Goal: Information Seeking & Learning: Learn about a topic

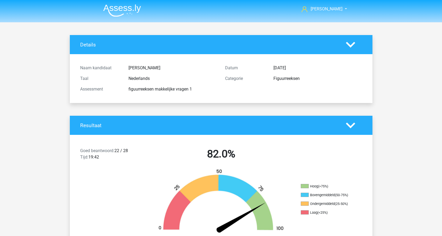
drag, startPoint x: 428, startPoint y: 74, endPoint x: 197, endPoint y: 3, distance: 241.5
click at [122, 16] on img at bounding box center [122, 10] width 38 height 12
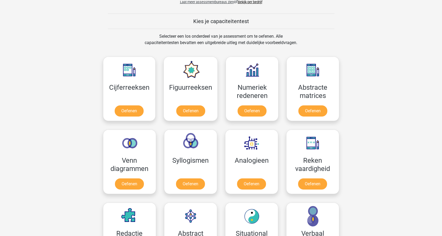
scroll to position [186, 0]
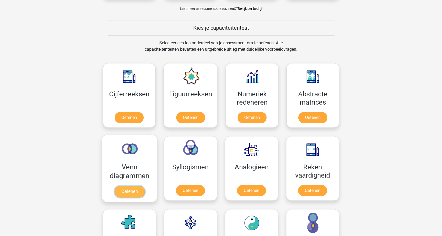
click at [124, 188] on link "Oefenen" at bounding box center [129, 192] width 30 height 12
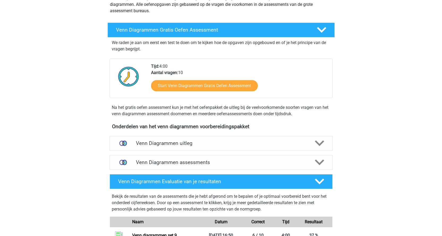
scroll to position [212, 0]
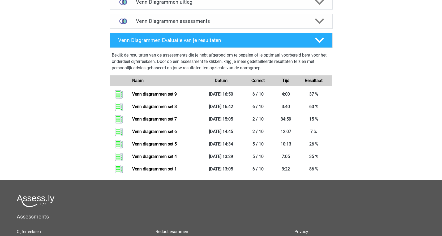
click at [178, 21] on h4 "Venn Diagrammen assessments" at bounding box center [221, 21] width 170 height 6
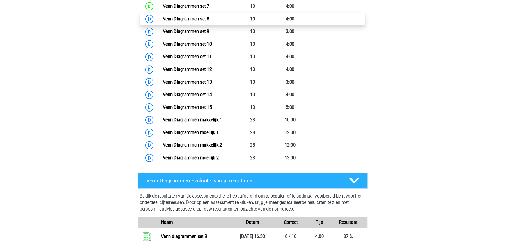
scroll to position [371, 0]
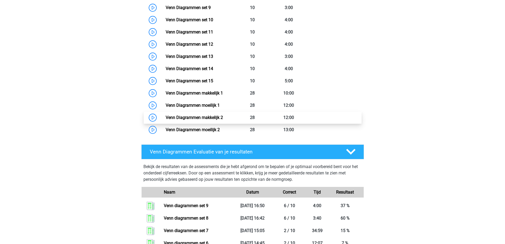
click at [197, 120] on link "Venn Diagrammen makkelijk 2" at bounding box center [194, 117] width 57 height 5
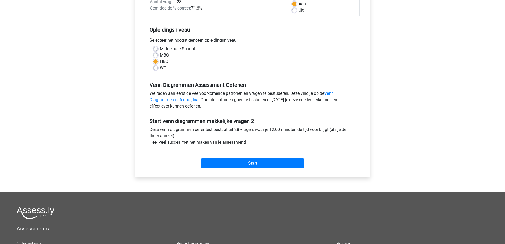
scroll to position [133, 0]
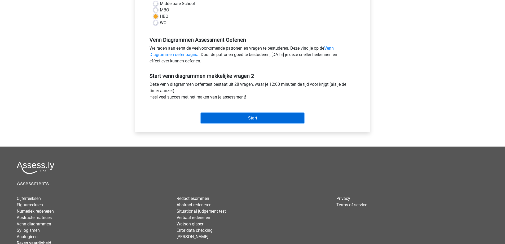
click at [252, 120] on input "Start" at bounding box center [252, 118] width 103 height 10
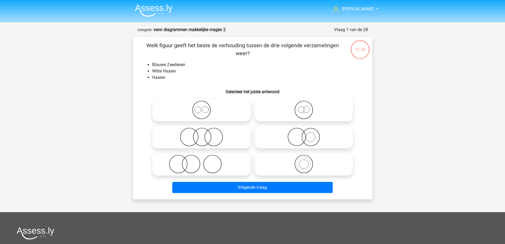
click at [309, 141] on icon at bounding box center [304, 137] width 94 height 19
click at [307, 134] on input "radio" at bounding box center [305, 132] width 3 height 3
radio input "true"
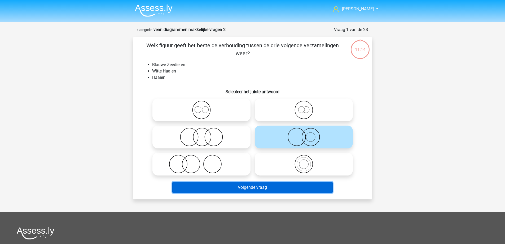
click at [250, 191] on button "Volgende vraag" at bounding box center [252, 187] width 160 height 11
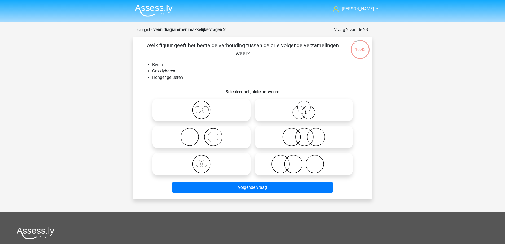
click at [196, 163] on icon at bounding box center [202, 164] width 94 height 19
click at [202, 161] on input "radio" at bounding box center [203, 159] width 3 height 3
radio input "true"
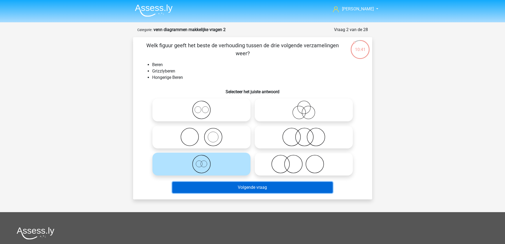
click at [231, 185] on button "Volgende vraag" at bounding box center [252, 187] width 160 height 11
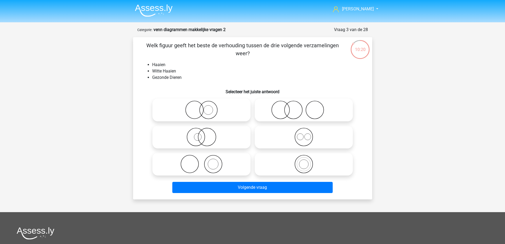
click at [224, 136] on icon at bounding box center [202, 137] width 94 height 19
click at [205, 134] on input "radio" at bounding box center [203, 132] width 3 height 3
radio input "true"
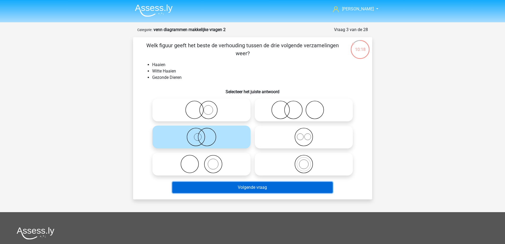
click at [249, 187] on button "Volgende vraag" at bounding box center [252, 187] width 160 height 11
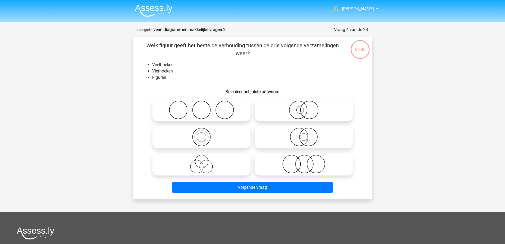
click at [315, 143] on icon at bounding box center [304, 137] width 94 height 19
click at [307, 134] on input "radio" at bounding box center [305, 132] width 3 height 3
radio input "true"
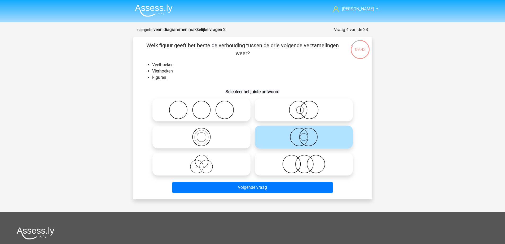
click at [214, 163] on icon at bounding box center [202, 164] width 94 height 19
click at [205, 161] on input "radio" at bounding box center [203, 159] width 3 height 3
radio input "true"
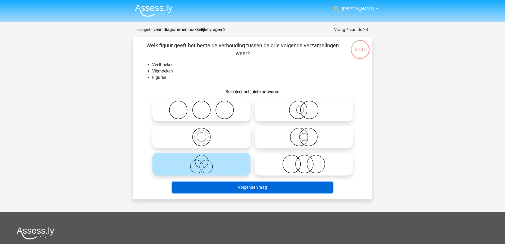
click at [266, 188] on button "Volgende vraag" at bounding box center [252, 187] width 160 height 11
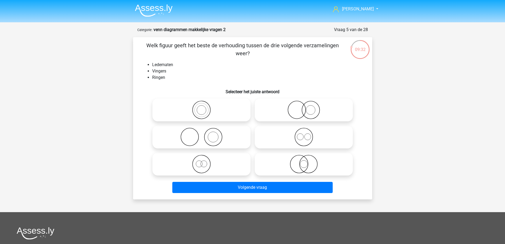
click at [218, 134] on icon at bounding box center [202, 137] width 94 height 19
click at [205, 134] on input "radio" at bounding box center [203, 132] width 3 height 3
radio input "true"
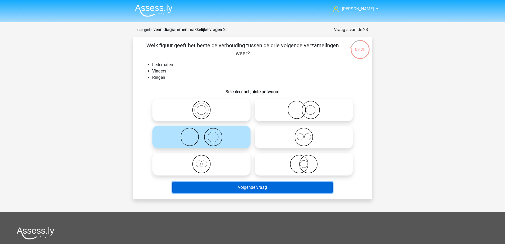
click at [260, 188] on button "Volgende vraag" at bounding box center [252, 187] width 160 height 11
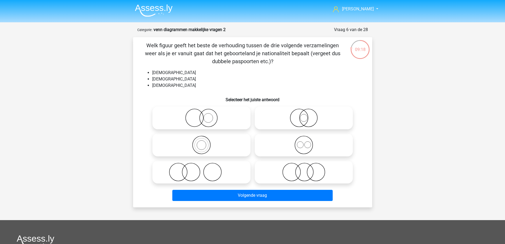
click at [304, 151] on icon at bounding box center [304, 145] width 94 height 19
click at [304, 142] on input "radio" at bounding box center [305, 140] width 3 height 3
radio input "true"
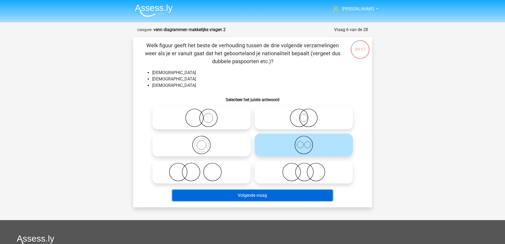
click at [268, 200] on button "Volgende vraag" at bounding box center [252, 195] width 160 height 11
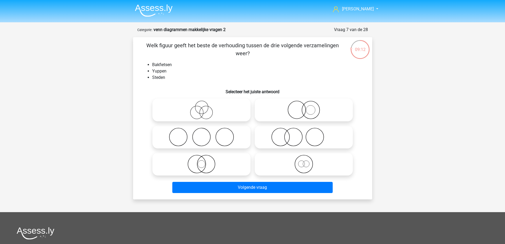
click at [239, 137] on icon at bounding box center [202, 137] width 94 height 19
click at [205, 134] on input "radio" at bounding box center [203, 132] width 3 height 3
radio input "true"
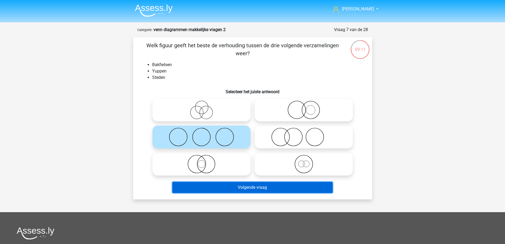
click at [262, 187] on button "Volgende vraag" at bounding box center [252, 187] width 160 height 11
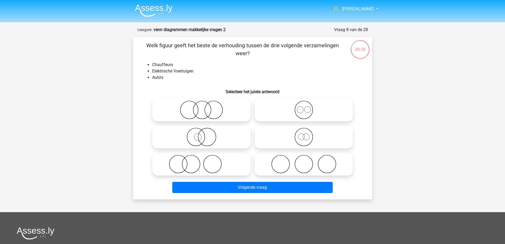
click at [186, 162] on icon at bounding box center [202, 164] width 94 height 19
click at [202, 161] on input "radio" at bounding box center [203, 159] width 3 height 3
radio input "true"
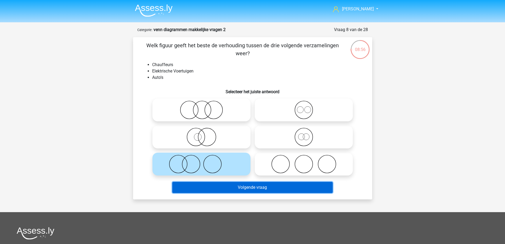
click at [262, 190] on button "Volgende vraag" at bounding box center [252, 187] width 160 height 11
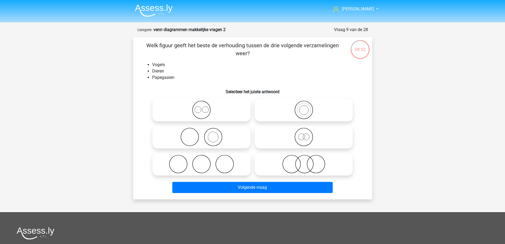
click at [306, 106] on input "radio" at bounding box center [305, 105] width 3 height 3
radio input "true"
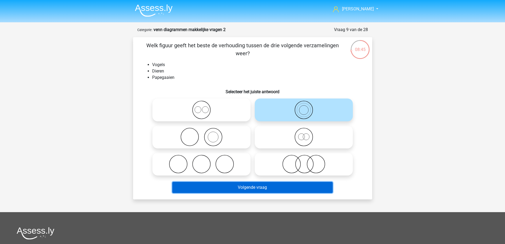
click at [259, 186] on button "Volgende vraag" at bounding box center [252, 187] width 160 height 11
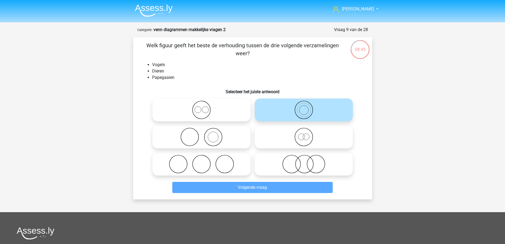
scroll to position [27, 0]
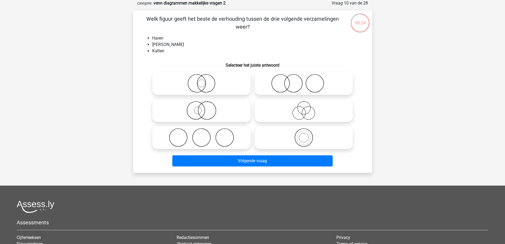
click at [292, 84] on icon at bounding box center [304, 83] width 94 height 19
click at [304, 81] on input "radio" at bounding box center [305, 78] width 3 height 3
radio input "true"
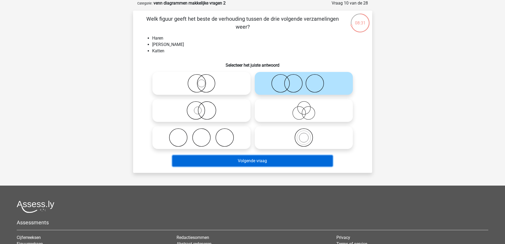
click at [261, 159] on button "Volgende vraag" at bounding box center [252, 160] width 160 height 11
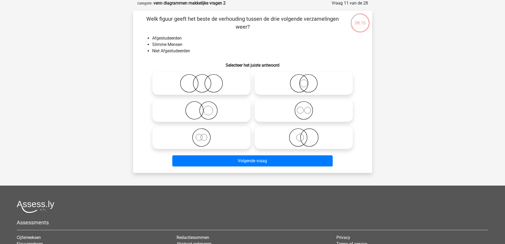
click at [233, 88] on icon at bounding box center [202, 83] width 94 height 19
click at [205, 81] on input "radio" at bounding box center [203, 78] width 3 height 3
radio input "true"
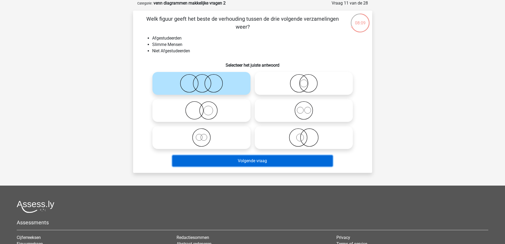
click at [236, 161] on button "Volgende vraag" at bounding box center [252, 160] width 160 height 11
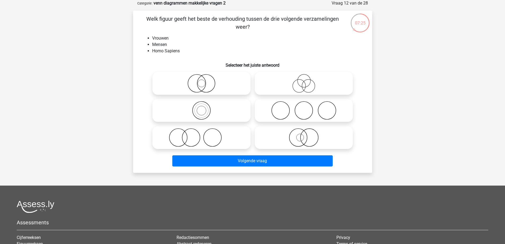
click at [316, 140] on icon at bounding box center [304, 137] width 94 height 19
click at [307, 135] on input "radio" at bounding box center [305, 132] width 3 height 3
radio input "true"
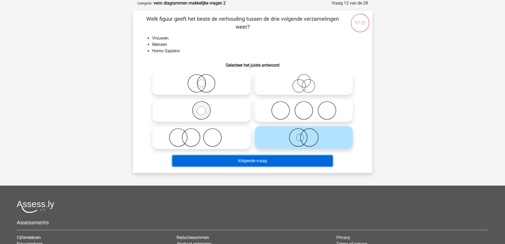
click at [274, 162] on button "Volgende vraag" at bounding box center [252, 160] width 160 height 11
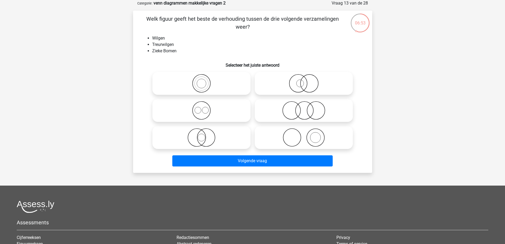
click at [330, 80] on icon at bounding box center [304, 83] width 94 height 19
click at [307, 80] on input "radio" at bounding box center [305, 78] width 3 height 3
radio input "true"
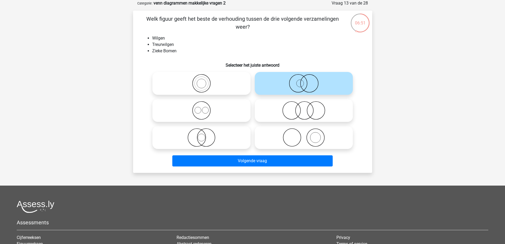
click at [306, 117] on icon at bounding box center [304, 110] width 94 height 19
click at [306, 108] on input "radio" at bounding box center [305, 105] width 3 height 3
radio input "true"
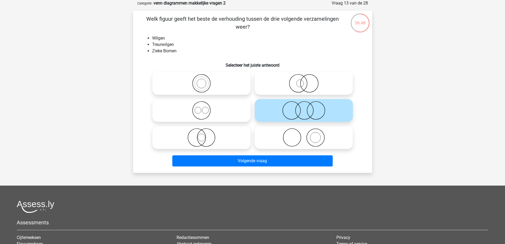
click at [301, 145] on icon at bounding box center [304, 137] width 94 height 19
click at [304, 135] on input "radio" at bounding box center [305, 132] width 3 height 3
radio input "true"
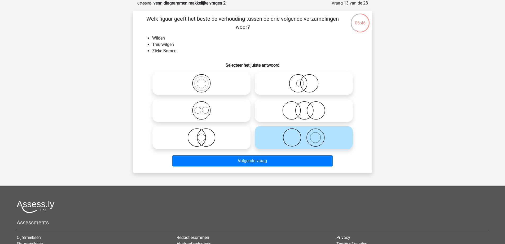
click at [309, 90] on icon at bounding box center [304, 83] width 94 height 19
click at [307, 81] on input "radio" at bounding box center [305, 78] width 3 height 3
radio input "true"
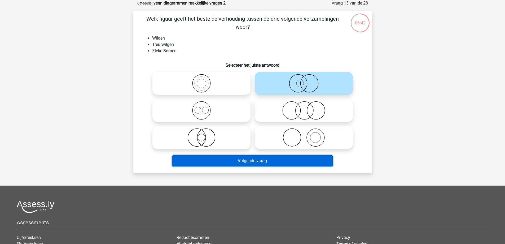
click at [298, 158] on button "Volgende vraag" at bounding box center [252, 160] width 160 height 11
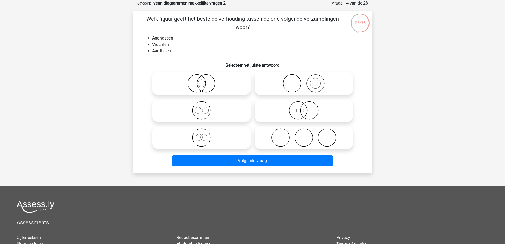
click at [191, 102] on icon at bounding box center [202, 110] width 94 height 19
click at [202, 104] on input "radio" at bounding box center [203, 105] width 3 height 3
radio input "true"
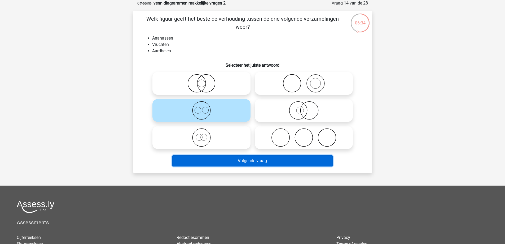
click at [234, 162] on button "Volgende vraag" at bounding box center [252, 160] width 160 height 11
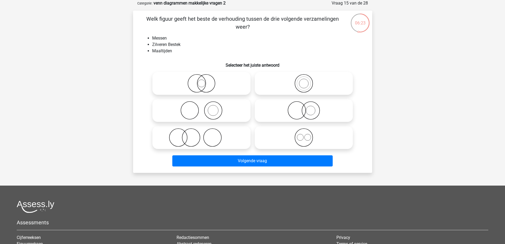
click at [231, 110] on icon at bounding box center [202, 110] width 94 height 19
click at [205, 108] on input "radio" at bounding box center [203, 105] width 3 height 3
radio input "true"
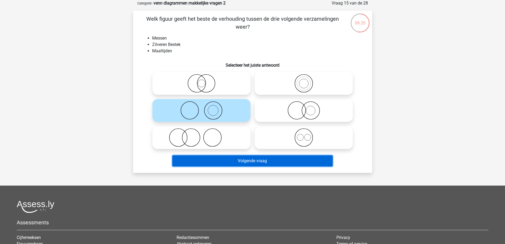
click at [247, 161] on button "Volgende vraag" at bounding box center [252, 160] width 160 height 11
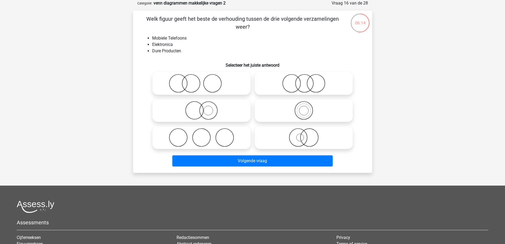
click at [315, 143] on icon at bounding box center [304, 137] width 94 height 19
click at [307, 135] on input "radio" at bounding box center [305, 132] width 3 height 3
radio input "true"
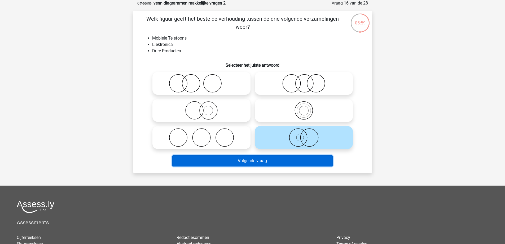
click at [267, 162] on button "Volgende vraag" at bounding box center [252, 160] width 160 height 11
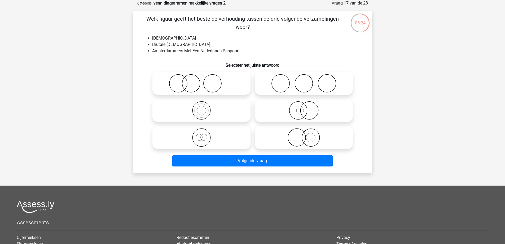
click at [221, 116] on icon at bounding box center [202, 110] width 94 height 19
click at [205, 108] on input "radio" at bounding box center [203, 105] width 3 height 3
radio input "true"
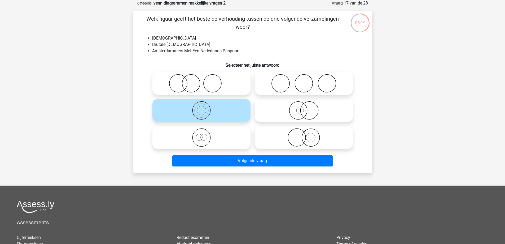
click at [293, 110] on icon at bounding box center [304, 110] width 94 height 19
click at [304, 108] on input "radio" at bounding box center [305, 105] width 3 height 3
radio input "true"
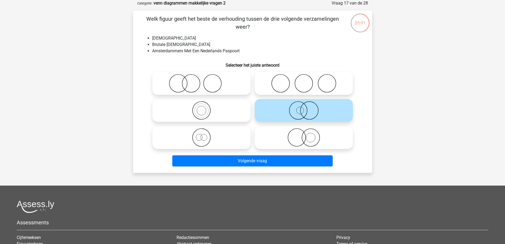
click at [298, 134] on icon at bounding box center [304, 137] width 94 height 19
click at [304, 134] on input "radio" at bounding box center [305, 132] width 3 height 3
radio input "true"
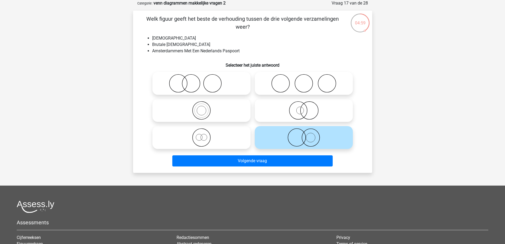
click at [292, 113] on icon at bounding box center [304, 110] width 94 height 19
click at [304, 108] on input "radio" at bounding box center [305, 105] width 3 height 3
radio input "true"
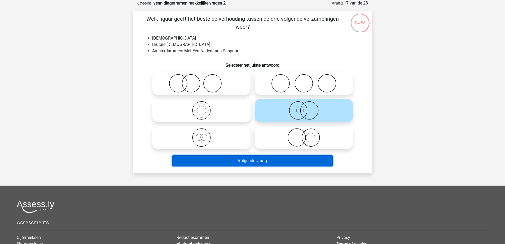
click at [223, 156] on button "Volgende vraag" at bounding box center [252, 160] width 160 height 11
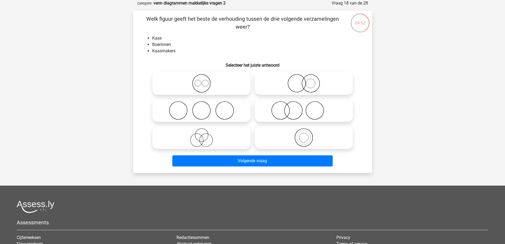
click at [216, 118] on icon at bounding box center [202, 110] width 94 height 19
click at [205, 108] on input "radio" at bounding box center [203, 105] width 3 height 3
radio input "true"
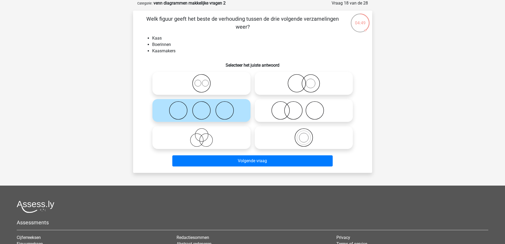
click at [177, 60] on h6 "Selecteer het juiste antwoord" at bounding box center [253, 62] width 222 height 9
click at [157, 33] on div "Welk figuur geeft het beste de verhouding tussen de drie volgende verzamelingen…" at bounding box center [252, 92] width 235 height 154
drag, startPoint x: 164, startPoint y: 43, endPoint x: 168, endPoint y: 56, distance: 13.9
click at [168, 56] on div "Welk figuur geeft het beste de verhouding tussen de drie volgende verzamelingen…" at bounding box center [252, 92] width 235 height 154
click at [169, 63] on h6 "Selecteer het juiste antwoord" at bounding box center [253, 62] width 222 height 9
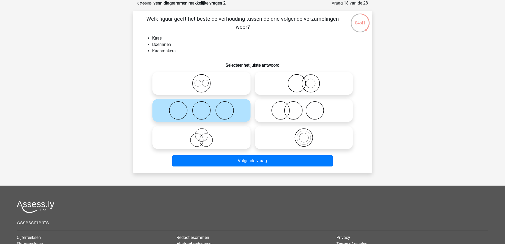
click at [306, 111] on icon at bounding box center [304, 110] width 94 height 19
click at [306, 108] on input "radio" at bounding box center [305, 105] width 3 height 3
radio input "true"
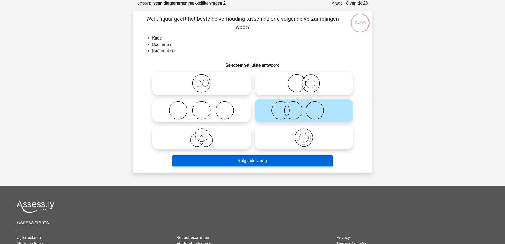
click at [246, 158] on button "Volgende vraag" at bounding box center [252, 160] width 160 height 11
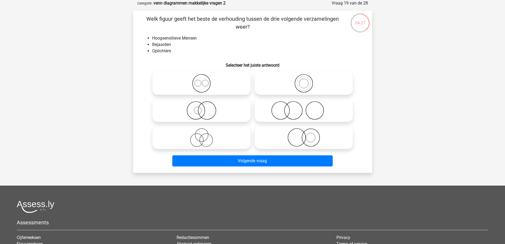
click at [198, 134] on icon at bounding box center [202, 137] width 94 height 19
click at [202, 134] on input "radio" at bounding box center [203, 132] width 3 height 3
radio input "true"
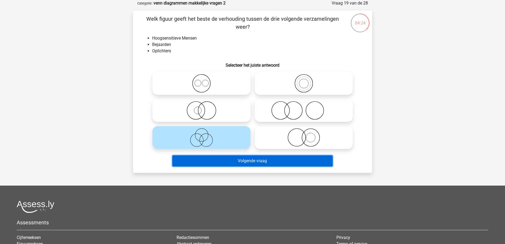
click at [246, 165] on button "Volgende vraag" at bounding box center [252, 160] width 160 height 11
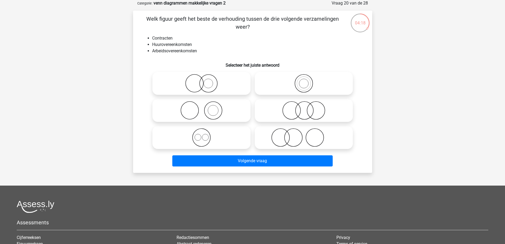
click at [209, 138] on icon at bounding box center [202, 137] width 94 height 19
click at [205, 135] on input "radio" at bounding box center [203, 132] width 3 height 3
radio input "true"
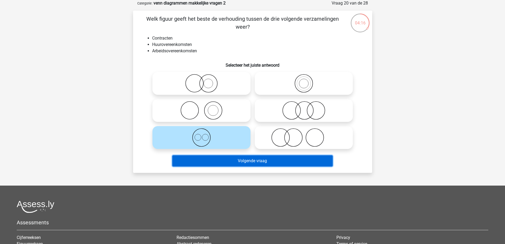
click at [214, 157] on button "Volgende vraag" at bounding box center [252, 160] width 160 height 11
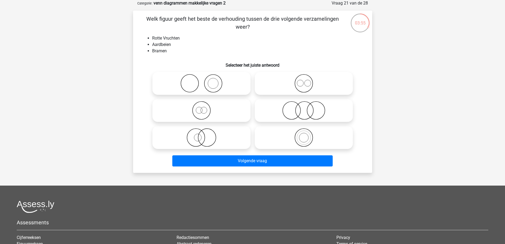
click at [317, 82] on icon at bounding box center [304, 83] width 94 height 19
click at [307, 81] on input "radio" at bounding box center [305, 78] width 3 height 3
radio input "true"
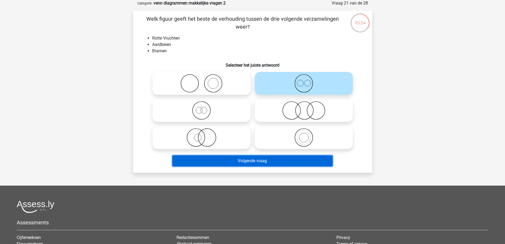
click at [289, 164] on button "Volgende vraag" at bounding box center [252, 160] width 160 height 11
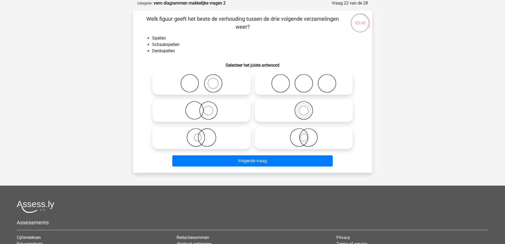
click at [307, 110] on icon at bounding box center [304, 110] width 94 height 19
click at [307, 108] on input "radio" at bounding box center [305, 105] width 3 height 3
radio input "true"
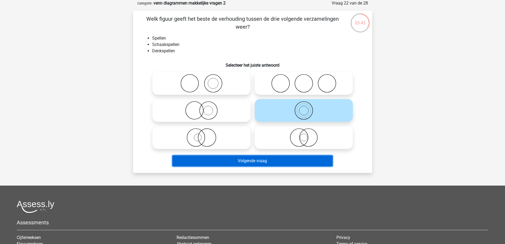
click at [242, 161] on button "Volgende vraag" at bounding box center [252, 160] width 160 height 11
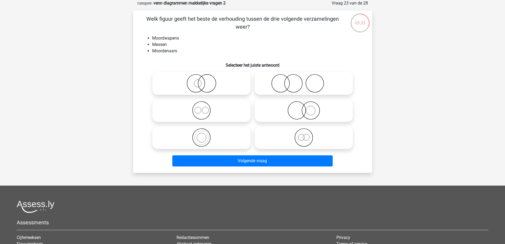
click at [325, 85] on icon at bounding box center [304, 83] width 94 height 19
click at [307, 81] on input "radio" at bounding box center [305, 78] width 3 height 3
radio input "true"
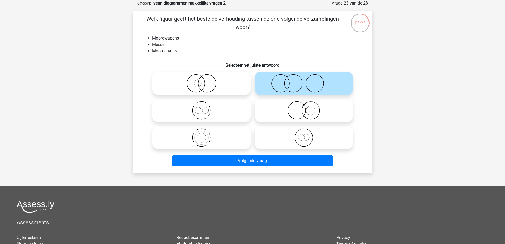
click at [325, 105] on icon at bounding box center [304, 110] width 94 height 19
click at [307, 105] on input "radio" at bounding box center [305, 105] width 3 height 3
radio input "true"
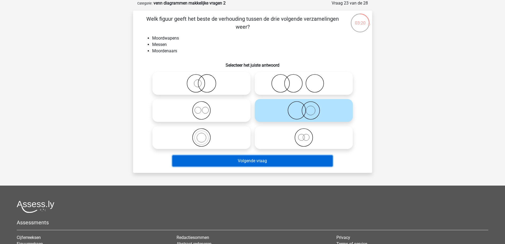
click at [253, 159] on button "Volgende vraag" at bounding box center [252, 160] width 160 height 11
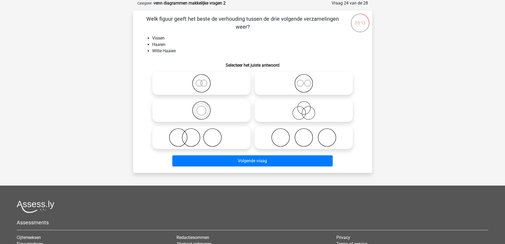
click at [229, 115] on icon at bounding box center [202, 110] width 94 height 19
click at [205, 108] on input "radio" at bounding box center [203, 105] width 3 height 3
radio input "true"
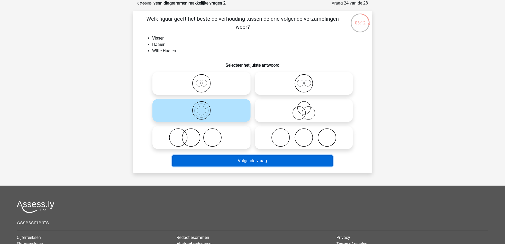
click at [243, 162] on button "Volgende vraag" at bounding box center [252, 160] width 160 height 11
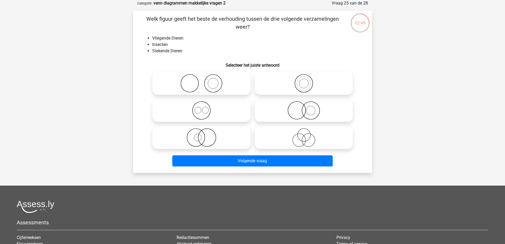
click at [284, 132] on icon at bounding box center [304, 137] width 94 height 19
click at [304, 132] on input "radio" at bounding box center [305, 132] width 3 height 3
radio input "true"
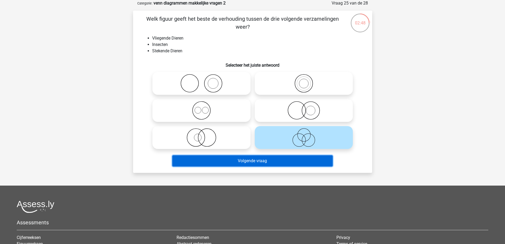
click at [269, 165] on button "Volgende vraag" at bounding box center [252, 160] width 160 height 11
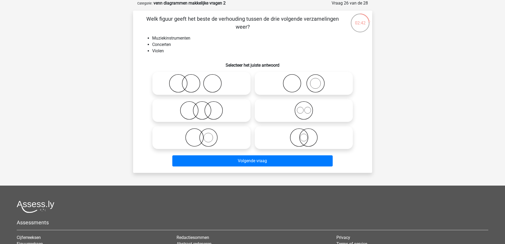
click at [304, 83] on icon at bounding box center [304, 83] width 94 height 19
click at [304, 81] on input "radio" at bounding box center [305, 78] width 3 height 3
radio input "true"
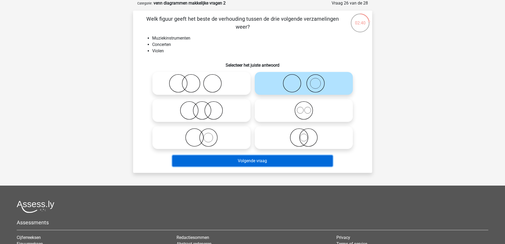
click at [262, 162] on button "Volgende vraag" at bounding box center [252, 160] width 160 height 11
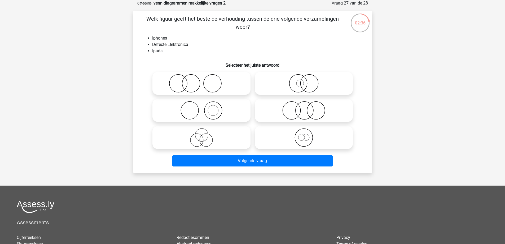
click at [279, 109] on icon at bounding box center [304, 110] width 94 height 19
click at [304, 108] on input "radio" at bounding box center [305, 105] width 3 height 3
radio input "true"
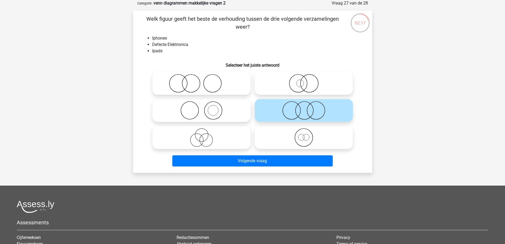
click at [303, 135] on icon at bounding box center [304, 137] width 94 height 19
click at [304, 135] on input "radio" at bounding box center [305, 132] width 3 height 3
radio input "true"
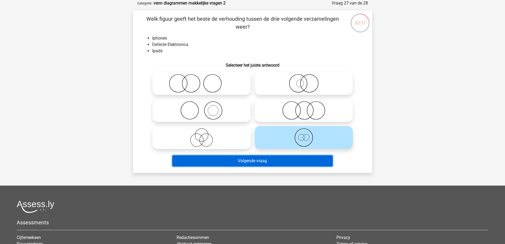
click at [242, 156] on button "Volgende vraag" at bounding box center [252, 160] width 160 height 11
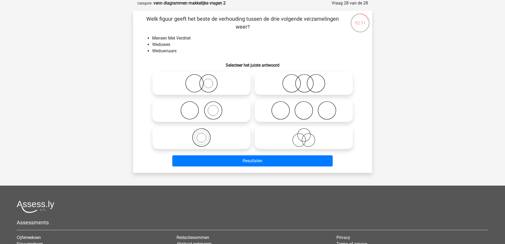
click at [215, 117] on icon at bounding box center [202, 110] width 94 height 19
click at [205, 108] on input "radio" at bounding box center [203, 105] width 3 height 3
radio input "true"
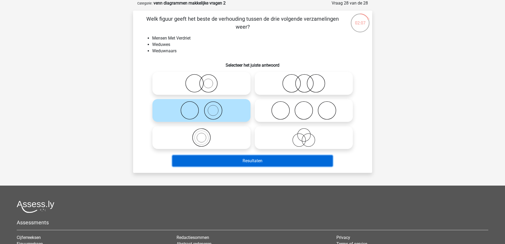
click at [242, 161] on button "Resultaten" at bounding box center [252, 160] width 160 height 11
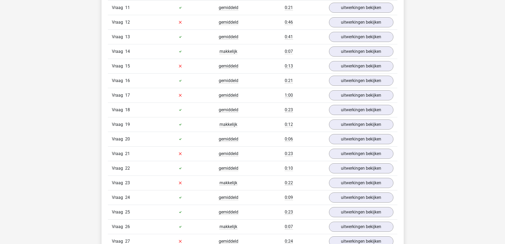
scroll to position [482, 0]
click at [353, 50] on link "uitwerkingen bekijken" at bounding box center [361, 51] width 74 height 12
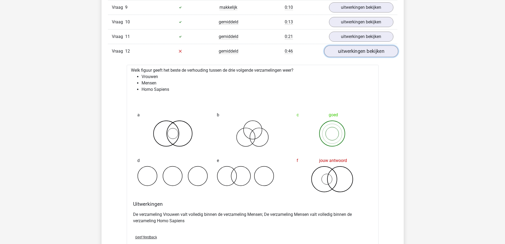
click at [347, 54] on link "uitwerkingen bekijken" at bounding box center [361, 51] width 74 height 12
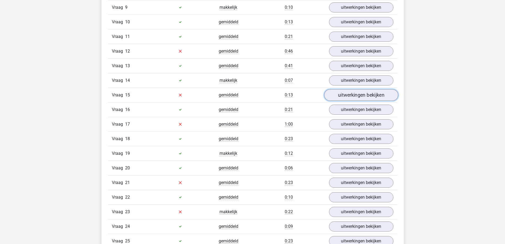
click at [355, 98] on link "uitwerkingen bekijken" at bounding box center [361, 95] width 74 height 12
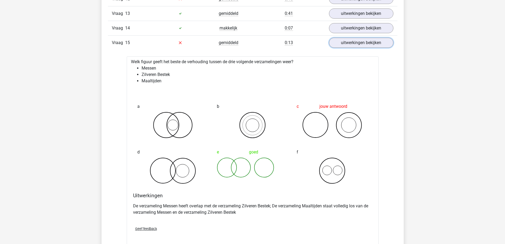
scroll to position [562, 0]
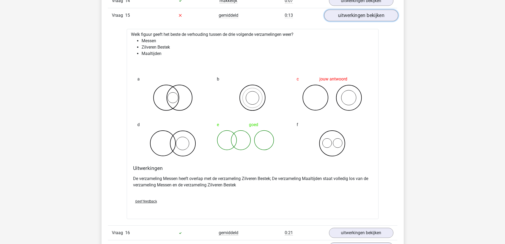
click at [376, 16] on link "uitwerkingen bekijken" at bounding box center [361, 16] width 74 height 12
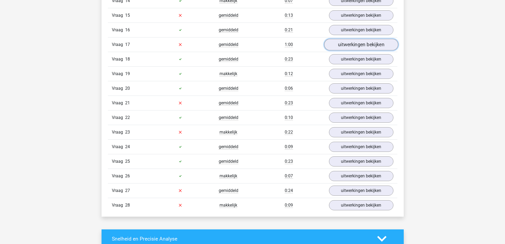
click at [358, 44] on link "uitwerkingen bekijken" at bounding box center [361, 45] width 74 height 12
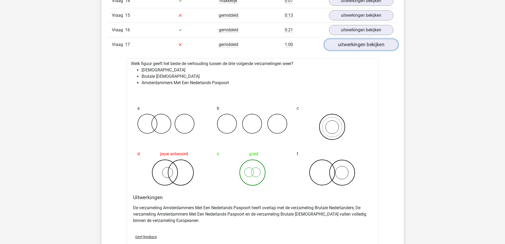
click at [360, 43] on link "uitwerkingen bekijken" at bounding box center [361, 45] width 74 height 12
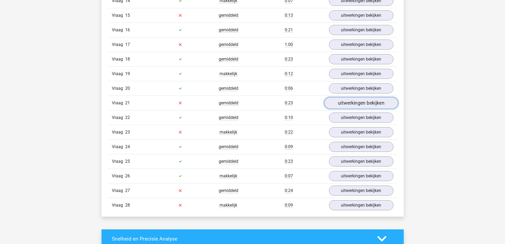
click at [369, 103] on link "uitwerkingen bekijken" at bounding box center [361, 103] width 74 height 12
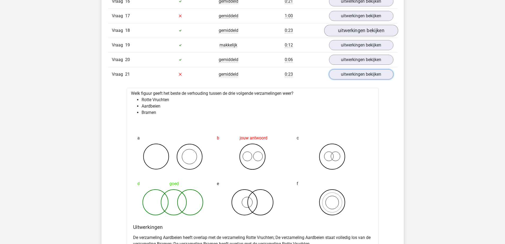
scroll to position [589, 0]
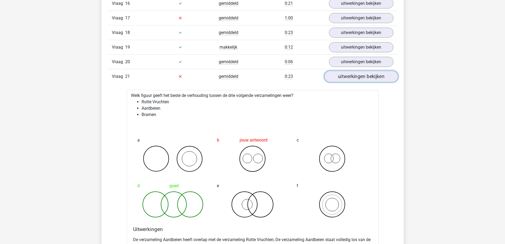
click at [353, 75] on link "uitwerkingen bekijken" at bounding box center [361, 77] width 74 height 12
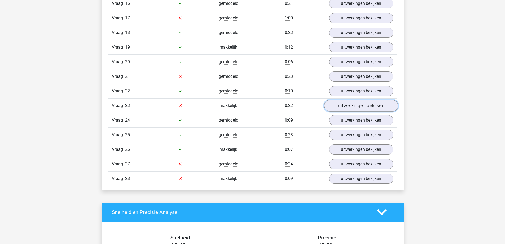
click at [349, 109] on link "uitwerkingen bekijken" at bounding box center [361, 106] width 74 height 12
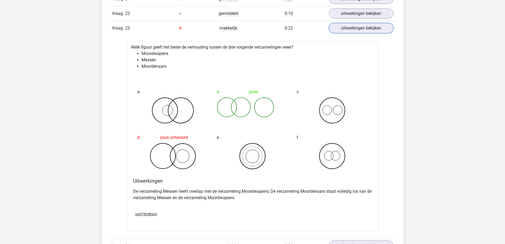
scroll to position [695, 0]
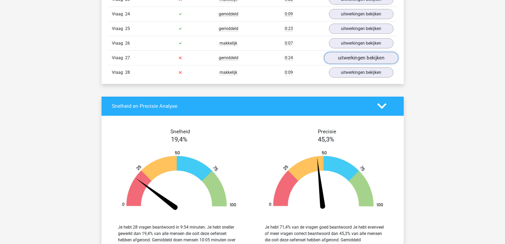
click at [361, 57] on link "uitwerkingen bekijken" at bounding box center [361, 58] width 74 height 12
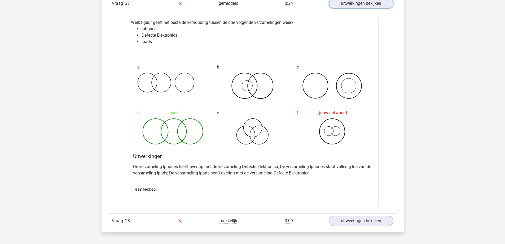
scroll to position [748, 0]
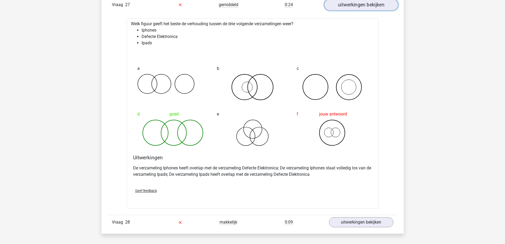
click at [384, 6] on link "uitwerkingen bekijken" at bounding box center [361, 5] width 74 height 12
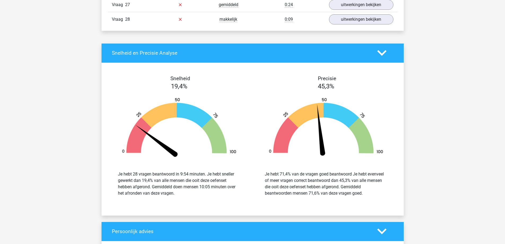
click at [363, 24] on div "Vraag 28 makkelijk 0:09 uitwerkingen bekijken" at bounding box center [253, 19] width 290 height 15
click at [363, 20] on link "uitwerkingen bekijken" at bounding box center [361, 20] width 74 height 12
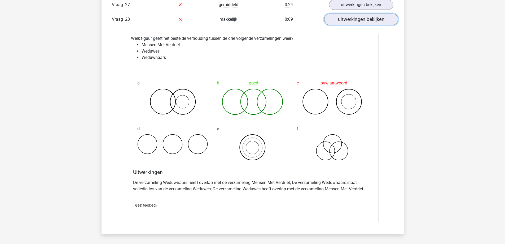
click at [361, 19] on link "uitwerkingen bekijken" at bounding box center [361, 20] width 74 height 12
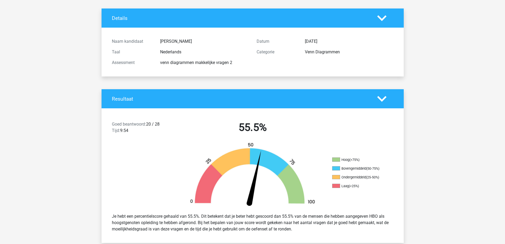
scroll to position [0, 0]
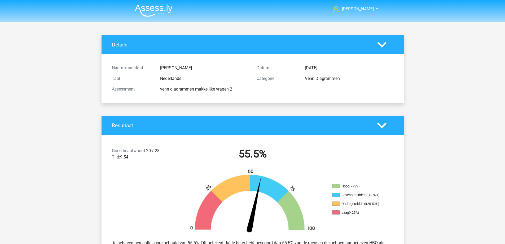
click at [376, 47] on div at bounding box center [385, 44] width 24 height 9
click at [137, 9] on img at bounding box center [154, 10] width 38 height 12
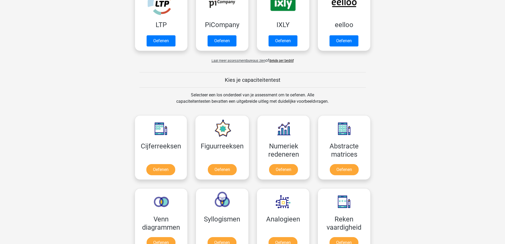
scroll to position [239, 0]
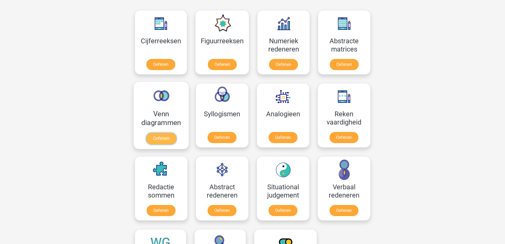
click at [157, 140] on link "Oefenen" at bounding box center [161, 139] width 30 height 12
click at [222, 133] on link "Oefenen" at bounding box center [222, 139] width 30 height 12
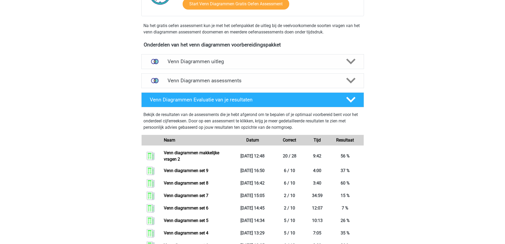
scroll to position [212, 0]
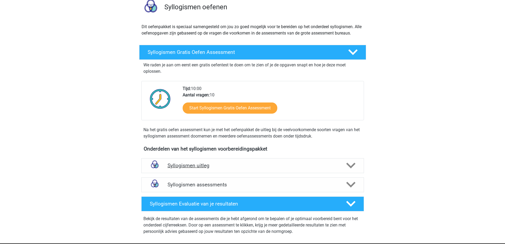
scroll to position [53, 0]
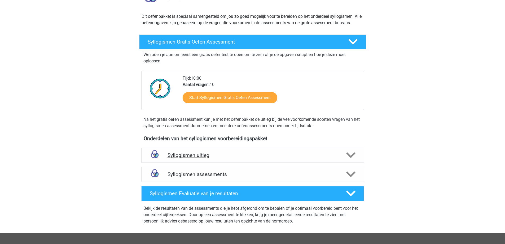
click at [199, 156] on h4 "Syllogismen uitleg" at bounding box center [253, 155] width 170 height 6
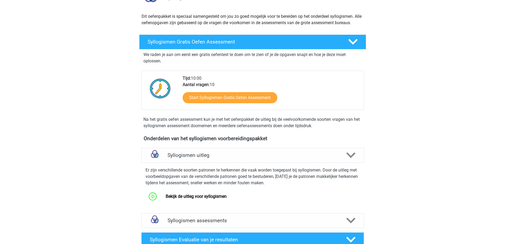
scroll to position [212, 0]
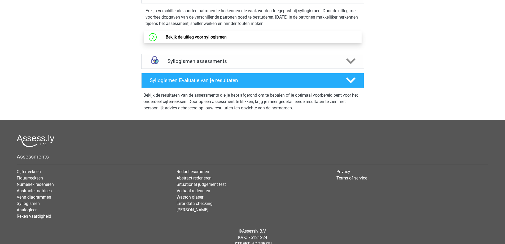
click at [198, 36] on link "Bekijk de uitleg voor syllogismen" at bounding box center [196, 36] width 61 height 5
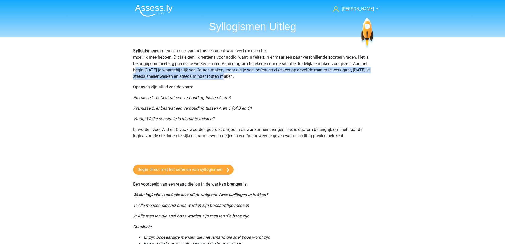
drag, startPoint x: 131, startPoint y: 69, endPoint x: 249, endPoint y: 76, distance: 118.5
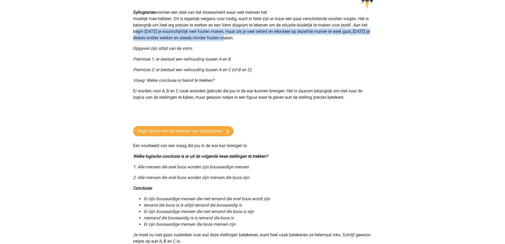
scroll to position [53, 0]
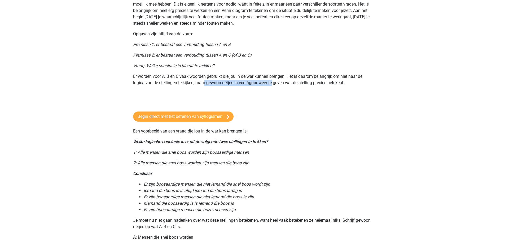
drag, startPoint x: 203, startPoint y: 82, endPoint x: 272, endPoint y: 81, distance: 69.0
click at [272, 81] on p "Er worden voor A, B en C vaak woorden gebruikt die jou in de war kunnen brengen…" at bounding box center [252, 79] width 239 height 13
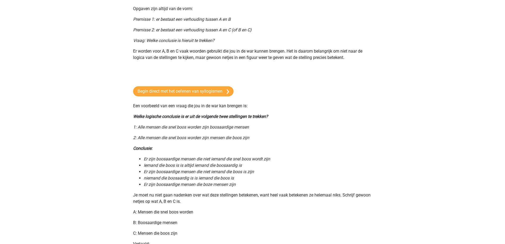
scroll to position [34, 0]
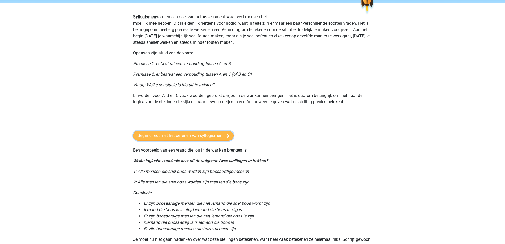
click at [203, 136] on link "Begin direct met het oefenen van syllogismen" at bounding box center [183, 136] width 101 height 10
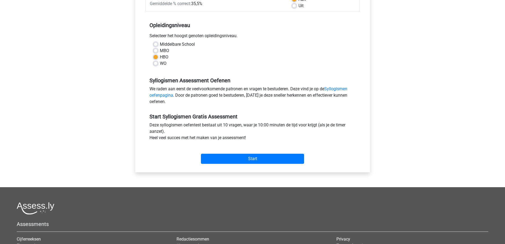
scroll to position [80, 0]
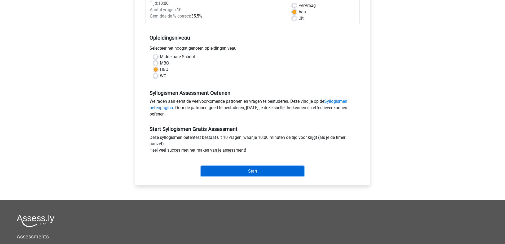
click at [239, 170] on input "Start" at bounding box center [252, 171] width 103 height 10
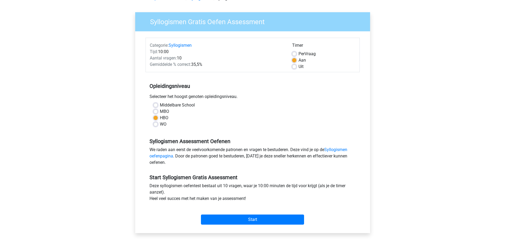
scroll to position [0, 0]
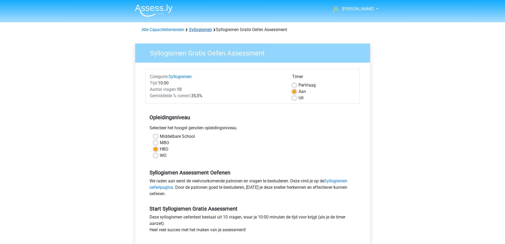
click at [203, 30] on link "Syllogismen" at bounding box center [200, 29] width 23 height 5
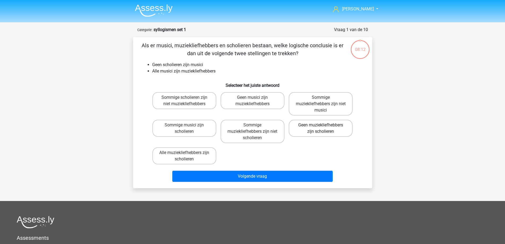
click at [328, 133] on label "Geen muziekliefhebbers zijn scholieren" at bounding box center [321, 128] width 64 height 17
click at [324, 128] on input "Geen muziekliefhebbers zijn scholieren" at bounding box center [322, 126] width 3 height 3
radio input "true"
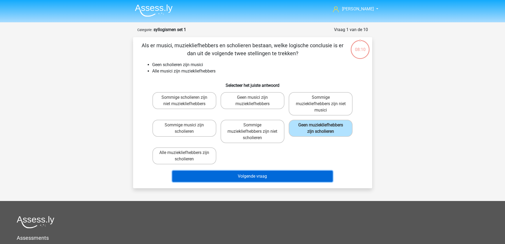
click at [240, 177] on button "Volgende vraag" at bounding box center [252, 176] width 160 height 11
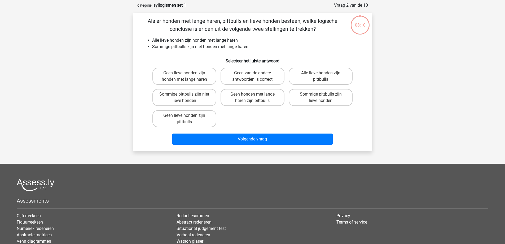
scroll to position [27, 0]
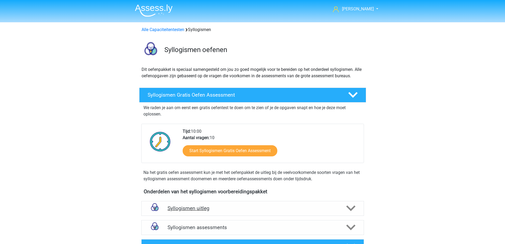
click at [219, 214] on div "Syllogismen uitleg" at bounding box center [252, 208] width 223 height 15
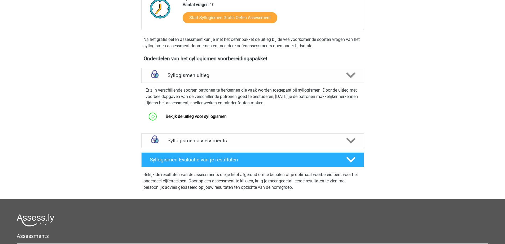
scroll to position [106, 0]
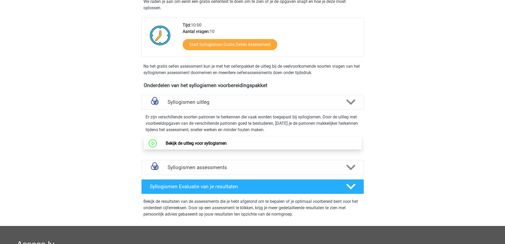
click at [207, 144] on link "Bekijk de uitleg voor syllogismen" at bounding box center [196, 143] width 61 height 5
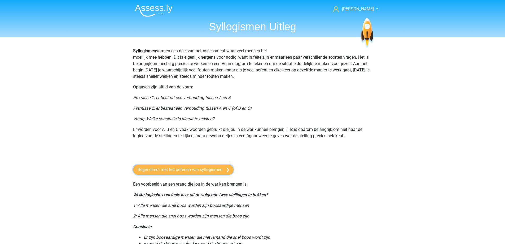
click at [183, 168] on link "Begin direct met het oefenen van syllogismen" at bounding box center [183, 169] width 101 height 10
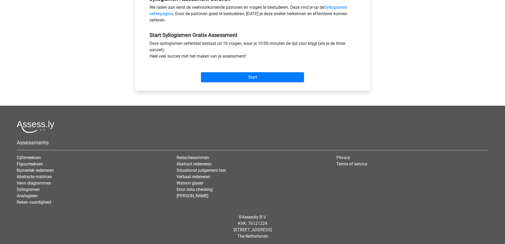
scroll to position [175, 0]
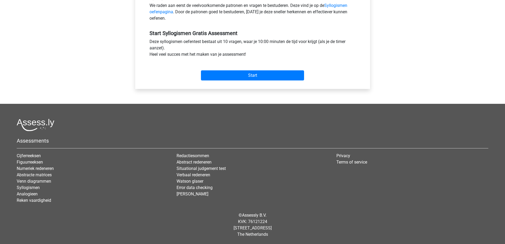
click at [249, 82] on div "Start" at bounding box center [253, 71] width 214 height 23
click at [250, 76] on input "Start" at bounding box center [252, 75] width 103 height 10
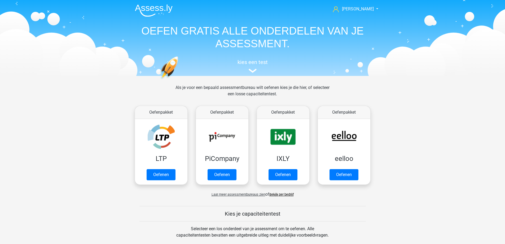
scroll to position [239, 0]
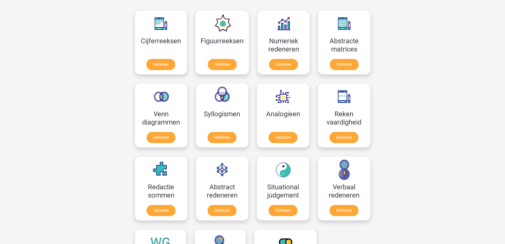
click at [449, 124] on div "[PERSON_NAME] [EMAIL_ADDRESS][DOMAIN_NAME] Nederlands English" at bounding box center [252, 181] width 505 height 841
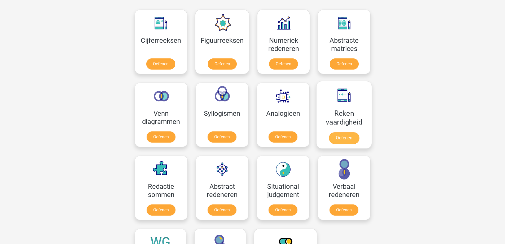
scroll to position [212, 0]
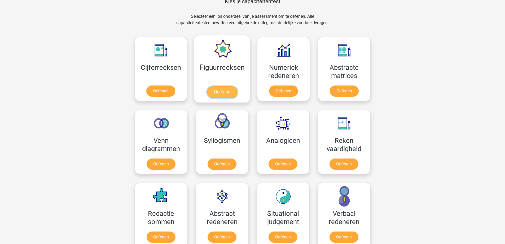
click at [232, 90] on link "Oefenen" at bounding box center [222, 92] width 30 height 12
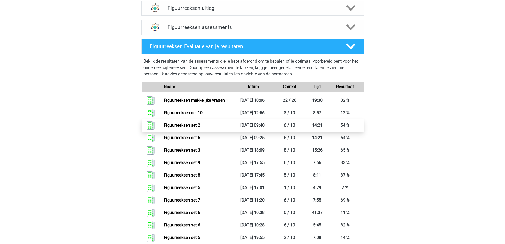
scroll to position [212, 0]
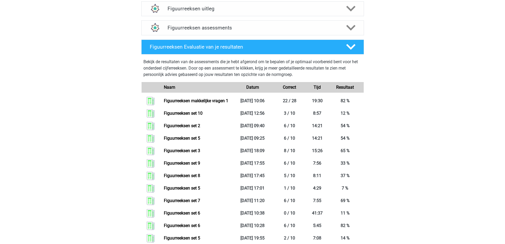
click at [110, 164] on div "Myrthe Bonnema Myrthe.bonnema98@gmail.com Nederlands English" at bounding box center [252, 107] width 505 height 638
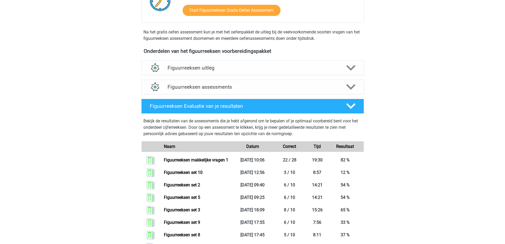
scroll to position [80, 0]
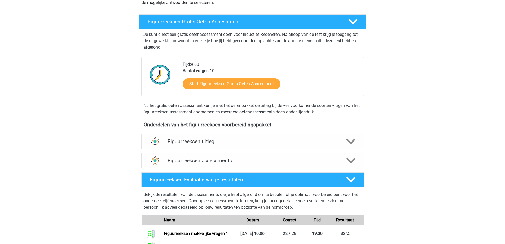
click at [197, 176] on h4 "Figuurreeksen Evaluatie van je resultaten" at bounding box center [244, 179] width 188 height 6
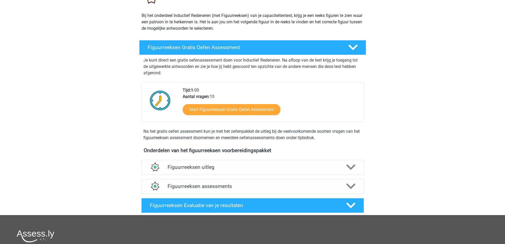
scroll to position [32, 0]
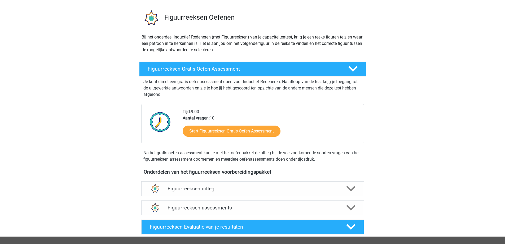
click at [194, 209] on h4 "Figuurreeksen assessments" at bounding box center [253, 208] width 170 height 6
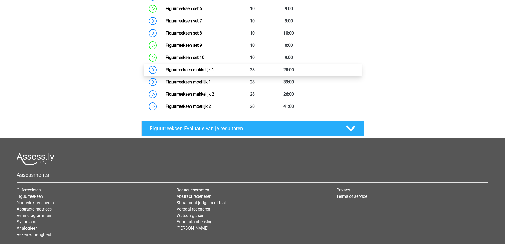
scroll to position [351, 0]
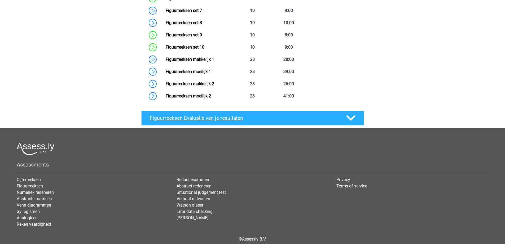
click at [218, 121] on div "Figuurreeksen Evaluatie van je resultaten" at bounding box center [252, 118] width 223 height 15
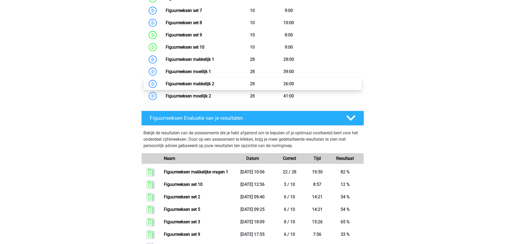
click at [199, 86] on link "Figuurreeksen makkelijk 2" at bounding box center [190, 83] width 49 height 5
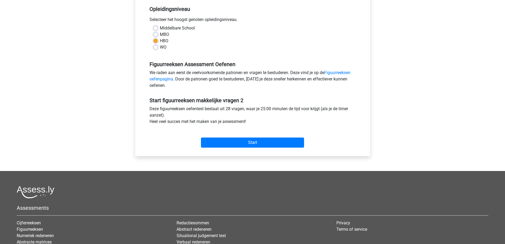
scroll to position [96, 0]
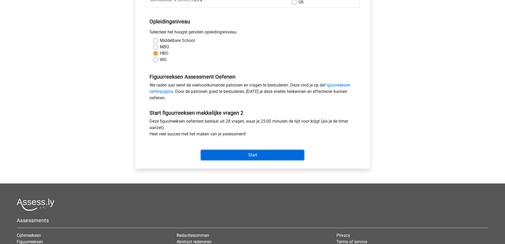
click at [278, 159] on input "Start" at bounding box center [252, 155] width 103 height 10
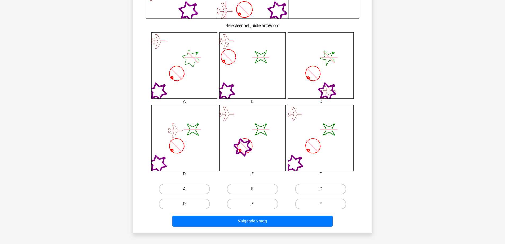
scroll to position [239, 0]
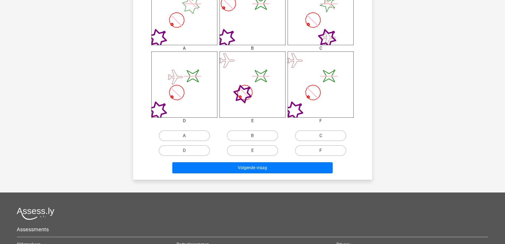
click at [324, 147] on label "F" at bounding box center [320, 150] width 51 height 11
click at [324, 150] on input "F" at bounding box center [322, 151] width 3 height 3
radio input "true"
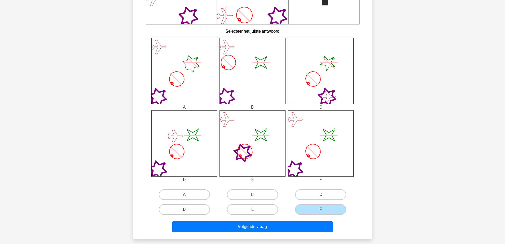
scroll to position [186, 0]
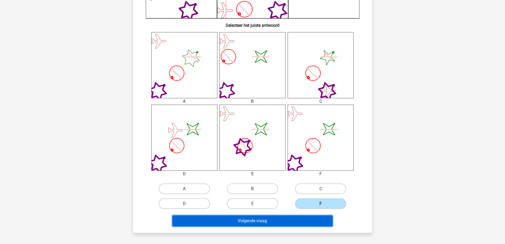
click at [287, 223] on button "Volgende vraag" at bounding box center [252, 220] width 160 height 11
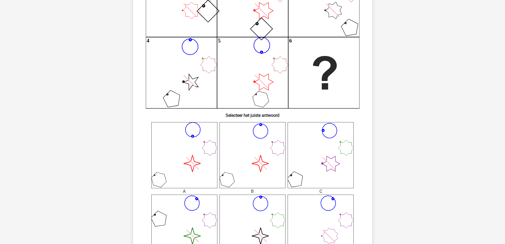
scroll to position [106, 0]
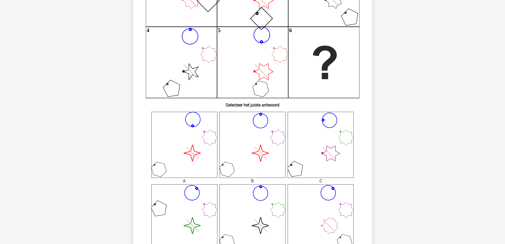
click at [260, 161] on icon "image/svg+xml" at bounding box center [253, 145] width 66 height 66
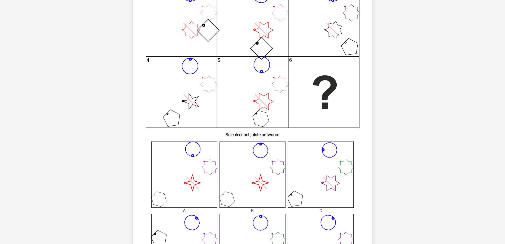
scroll to position [53, 0]
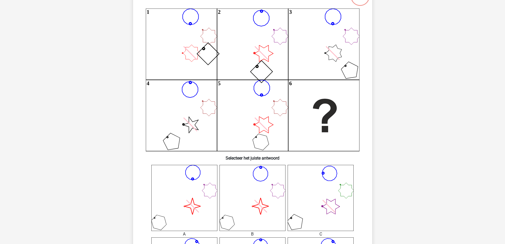
click at [271, 198] on icon "image/svg+xml" at bounding box center [253, 198] width 66 height 66
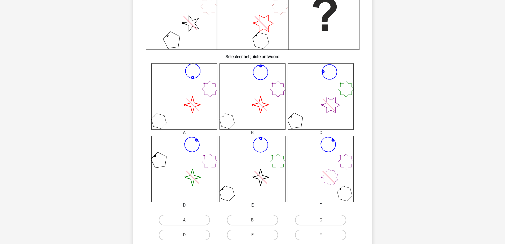
scroll to position [265, 0]
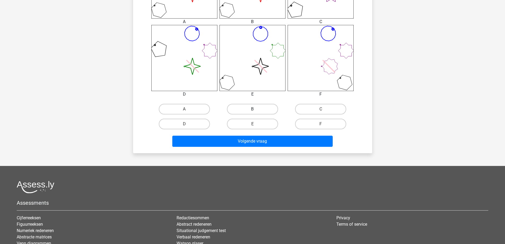
click at [264, 108] on label "B" at bounding box center [252, 109] width 51 height 11
click at [256, 109] on input "B" at bounding box center [254, 110] width 3 height 3
radio input "true"
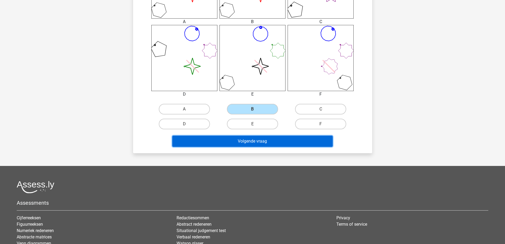
click at [268, 141] on button "Volgende vraag" at bounding box center [252, 141] width 160 height 11
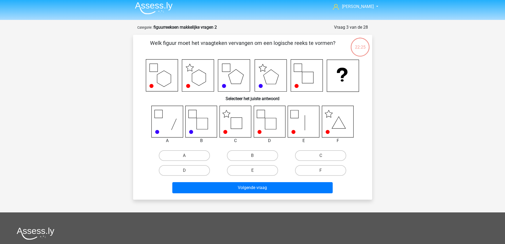
scroll to position [0, 0]
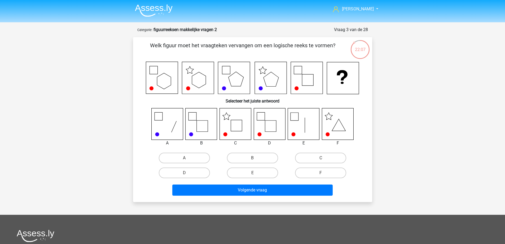
click at [186, 173] on input "D" at bounding box center [185, 174] width 3 height 3
radio input "true"
click at [235, 120] on icon at bounding box center [236, 125] width 11 height 11
click at [317, 159] on label "C" at bounding box center [320, 158] width 51 height 11
click at [321, 159] on input "C" at bounding box center [322, 159] width 3 height 3
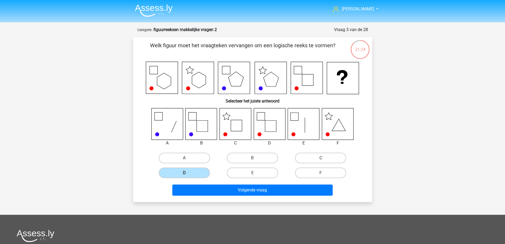
radio input "true"
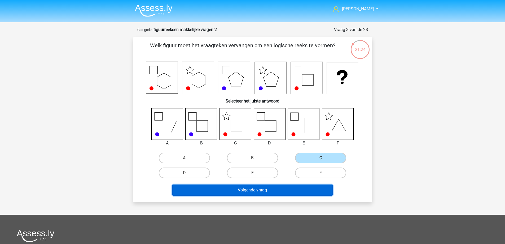
click at [301, 191] on button "Volgende vraag" at bounding box center [252, 189] width 160 height 11
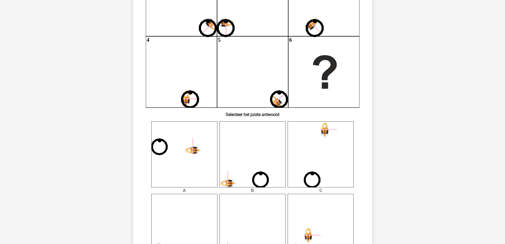
scroll to position [159, 0]
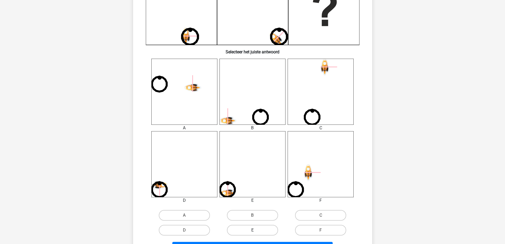
click at [258, 230] on label "E" at bounding box center [252, 230] width 51 height 11
click at [256, 230] on input "E" at bounding box center [254, 231] width 3 height 3
radio input "true"
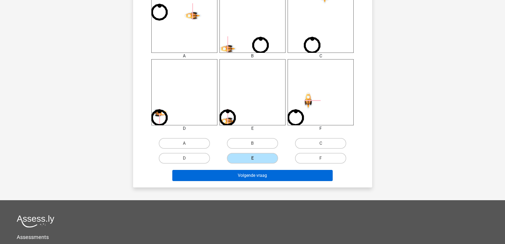
scroll to position [239, 0]
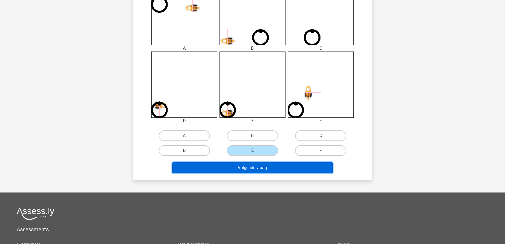
click at [264, 170] on button "Volgende vraag" at bounding box center [252, 167] width 160 height 11
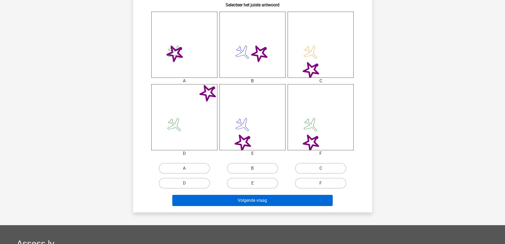
scroll to position [212, 0]
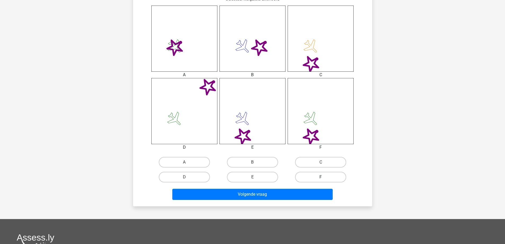
click at [325, 179] on label "F" at bounding box center [320, 177] width 51 height 11
click at [324, 179] on input "F" at bounding box center [322, 178] width 3 height 3
radio input "true"
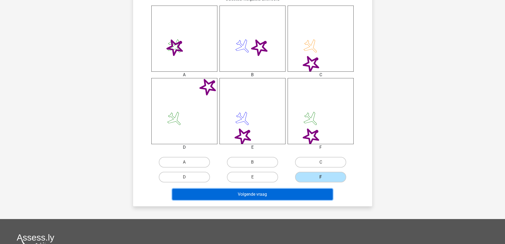
click at [315, 196] on button "Volgende vraag" at bounding box center [252, 194] width 160 height 11
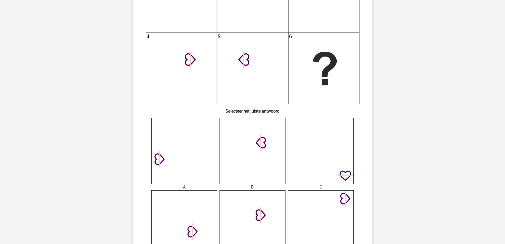
scroll to position [106, 0]
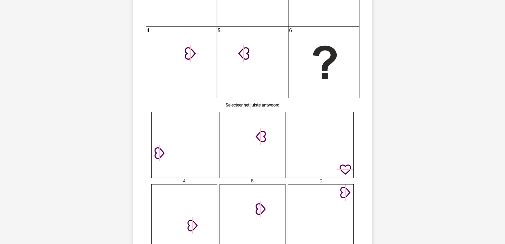
click at [196, 150] on icon at bounding box center [184, 145] width 66 height 66
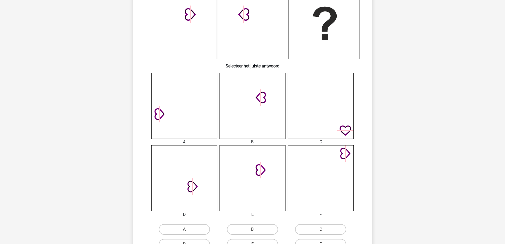
scroll to position [159, 0]
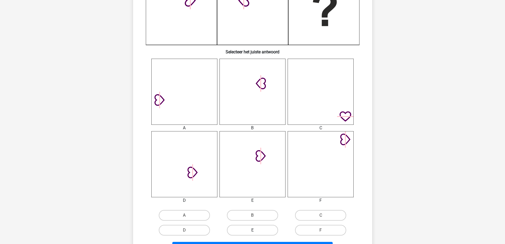
click at [257, 231] on label "E" at bounding box center [252, 230] width 51 height 11
click at [256, 231] on input "E" at bounding box center [254, 231] width 3 height 3
radio input "true"
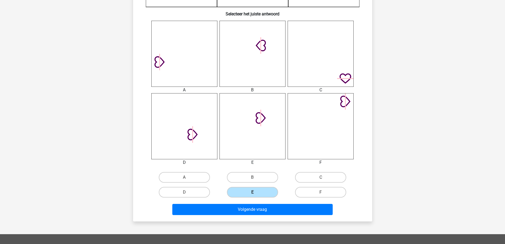
scroll to position [212, 0]
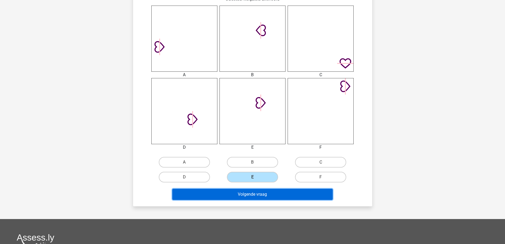
click at [266, 194] on button "Volgende vraag" at bounding box center [252, 194] width 160 height 11
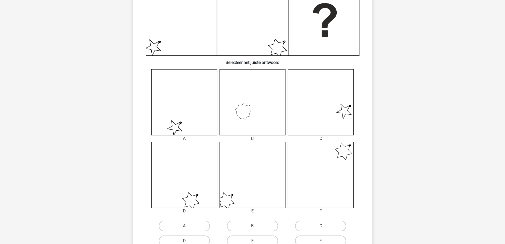
scroll to position [159, 0]
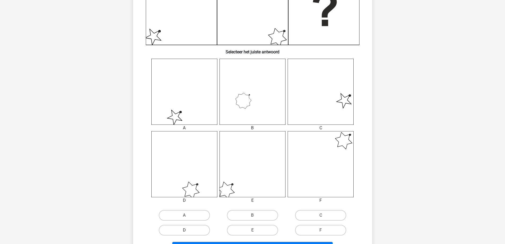
click at [195, 231] on label "D" at bounding box center [184, 230] width 51 height 11
click at [188, 231] on input "D" at bounding box center [185, 231] width 3 height 3
radio input "true"
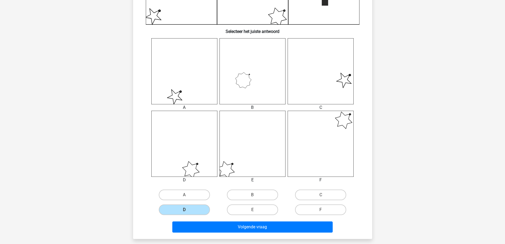
scroll to position [186, 0]
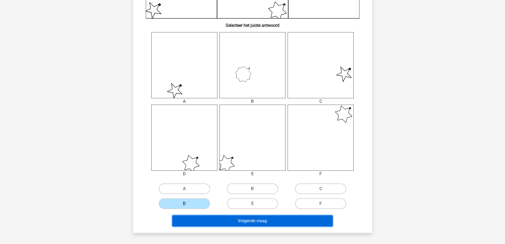
click at [240, 223] on button "Volgende vraag" at bounding box center [252, 220] width 160 height 11
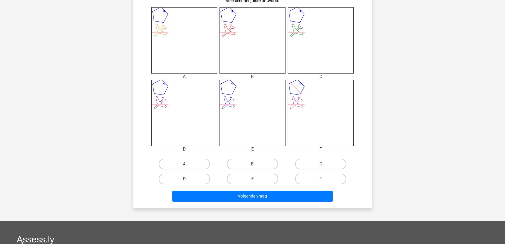
scroll to position [212, 0]
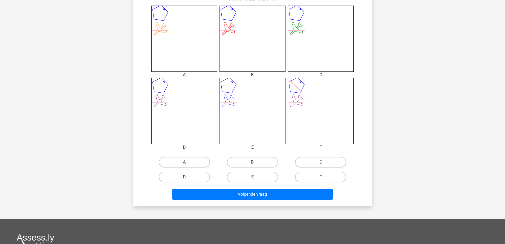
click at [191, 176] on label "D" at bounding box center [184, 177] width 51 height 11
click at [188, 177] on input "D" at bounding box center [185, 178] width 3 height 3
radio input "true"
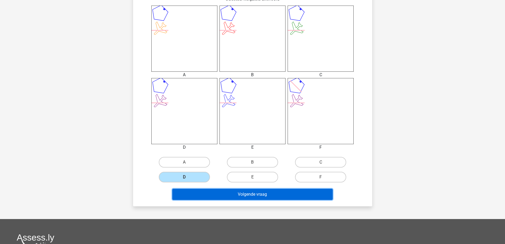
click at [216, 191] on button "Volgende vraag" at bounding box center [252, 194] width 160 height 11
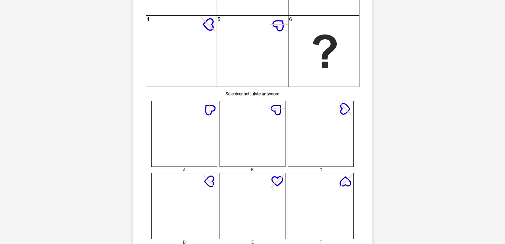
scroll to position [159, 0]
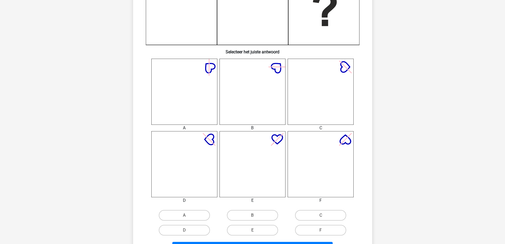
click at [251, 182] on icon at bounding box center [253, 164] width 66 height 66
click at [261, 230] on label "E" at bounding box center [252, 230] width 51 height 11
click at [256, 230] on input "E" at bounding box center [254, 231] width 3 height 3
radio input "true"
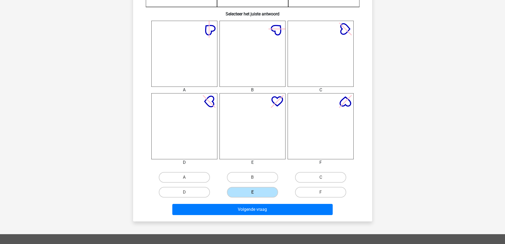
scroll to position [212, 0]
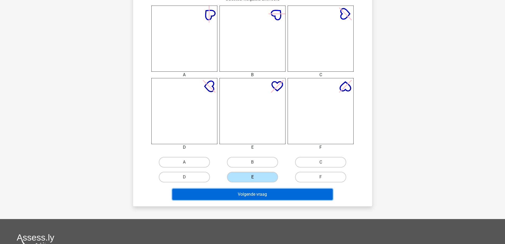
click at [265, 195] on button "Volgende vraag" at bounding box center [252, 194] width 160 height 11
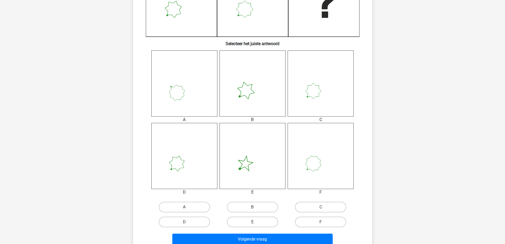
scroll to position [186, 0]
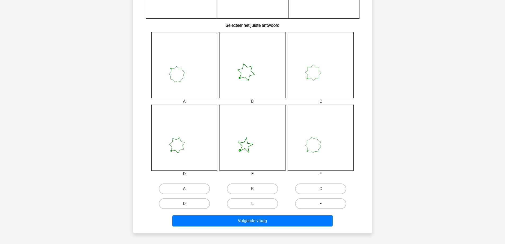
click at [203, 190] on label "A" at bounding box center [184, 188] width 51 height 11
click at [188, 190] on input "A" at bounding box center [185, 190] width 3 height 3
radio input "true"
click at [327, 205] on label "F" at bounding box center [320, 203] width 51 height 11
click at [324, 205] on input "F" at bounding box center [322, 204] width 3 height 3
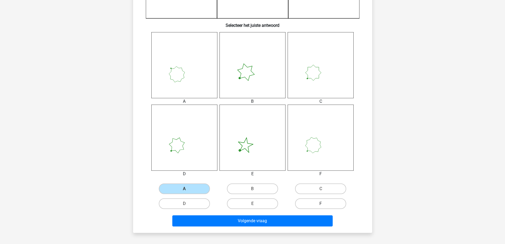
radio input "true"
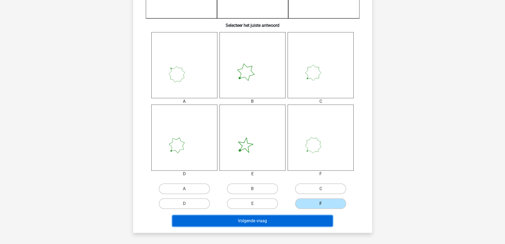
click at [309, 221] on button "Volgende vraag" at bounding box center [252, 220] width 160 height 11
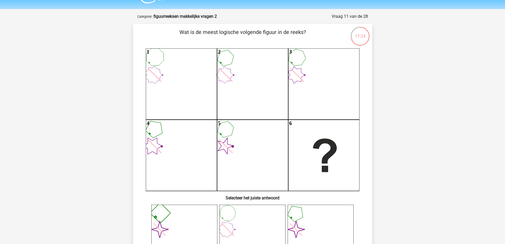
scroll to position [27, 0]
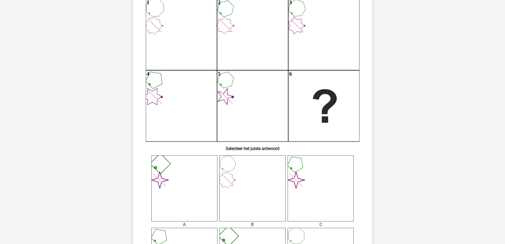
scroll to position [106, 0]
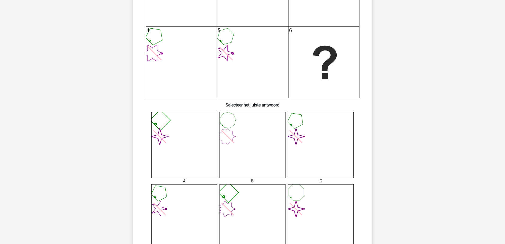
click at [207, 144] on icon "image/svg+xml" at bounding box center [184, 145] width 66 height 66
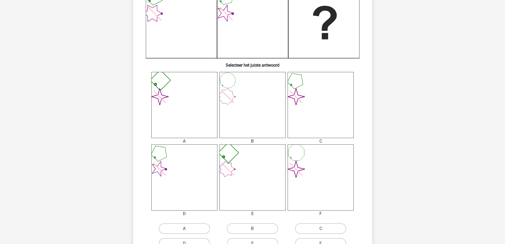
scroll to position [159, 0]
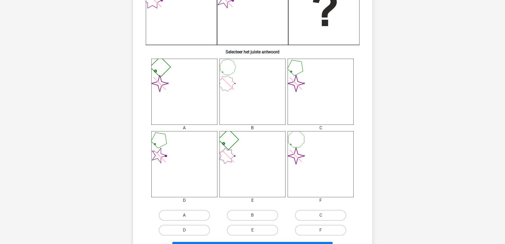
click at [189, 213] on label "A" at bounding box center [184, 215] width 51 height 11
click at [188, 215] on input "A" at bounding box center [185, 216] width 3 height 3
radio input "true"
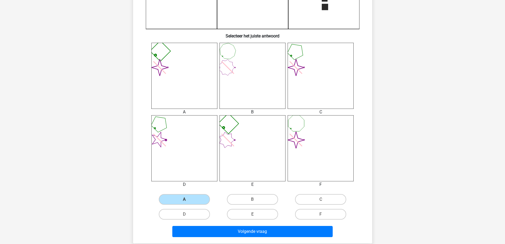
scroll to position [239, 0]
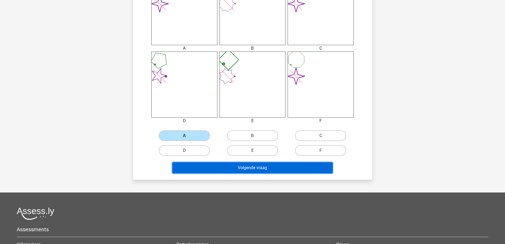
click at [255, 168] on button "Volgende vraag" at bounding box center [252, 167] width 160 height 11
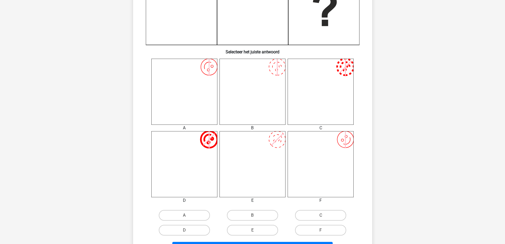
scroll to position [186, 0]
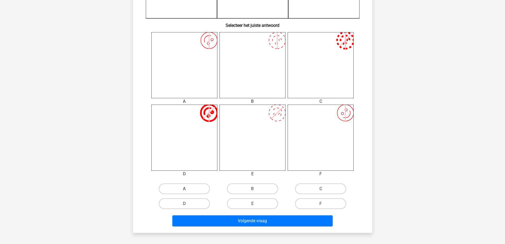
click at [192, 192] on label "A" at bounding box center [184, 188] width 51 height 11
click at [188, 192] on input "A" at bounding box center [185, 190] width 3 height 3
radio input "true"
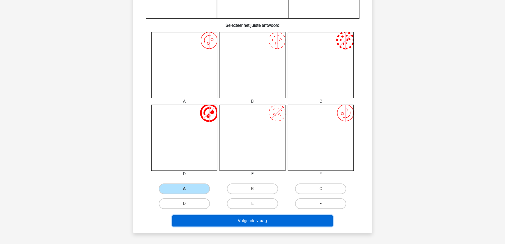
click at [243, 225] on button "Volgende vraag" at bounding box center [252, 220] width 160 height 11
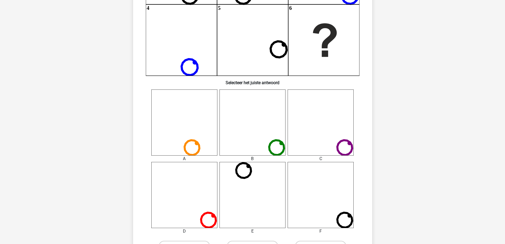
scroll to position [212, 0]
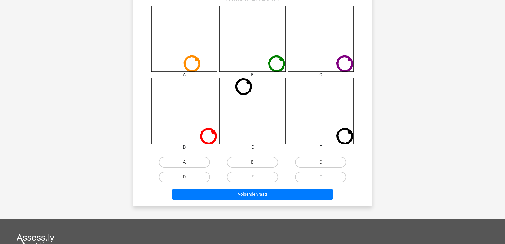
click at [317, 177] on label "F" at bounding box center [320, 177] width 51 height 11
click at [321, 177] on input "F" at bounding box center [322, 178] width 3 height 3
radio input "true"
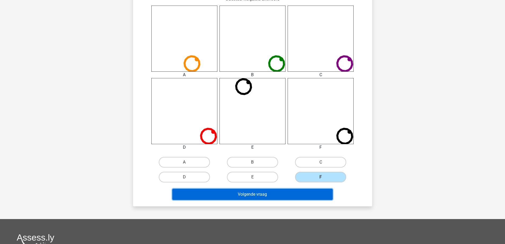
click at [312, 193] on button "Volgende vraag" at bounding box center [252, 194] width 160 height 11
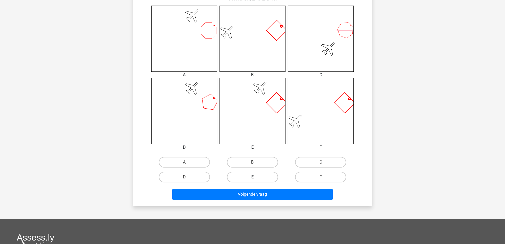
click at [259, 178] on label "E" at bounding box center [252, 177] width 51 height 11
click at [256, 178] on input "E" at bounding box center [254, 178] width 3 height 3
radio input "true"
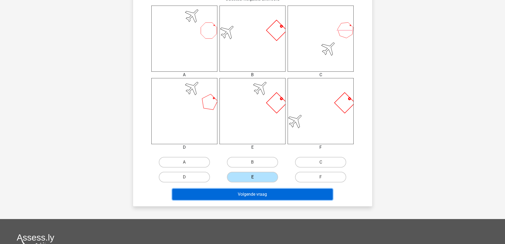
click at [263, 198] on button "Volgende vraag" at bounding box center [252, 194] width 160 height 11
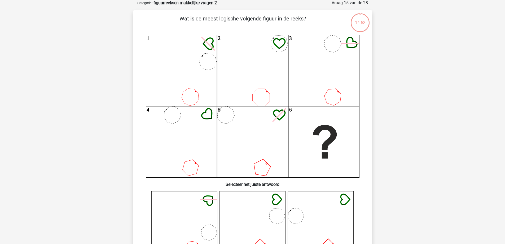
scroll to position [27, 0]
click at [182, 93] on icon "1 2 3 4 5 6" at bounding box center [253, 106] width 214 height 142
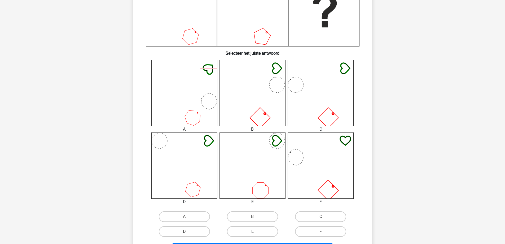
scroll to position [159, 0]
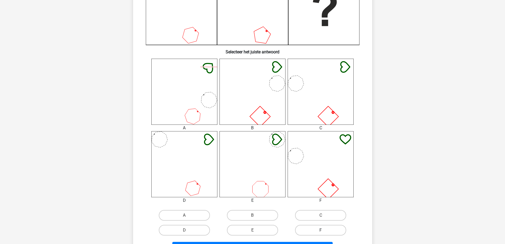
click at [315, 230] on label "F" at bounding box center [320, 230] width 51 height 11
click at [321, 230] on input "F" at bounding box center [322, 231] width 3 height 3
radio input "true"
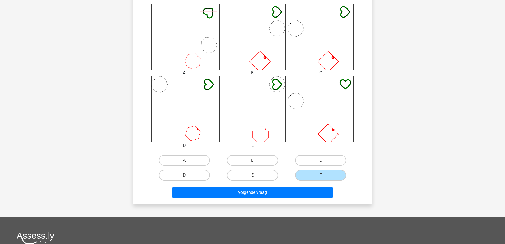
scroll to position [239, 0]
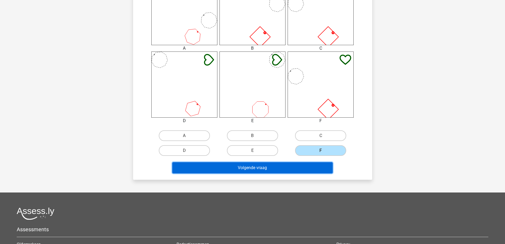
click at [246, 171] on button "Volgende vraag" at bounding box center [252, 167] width 160 height 11
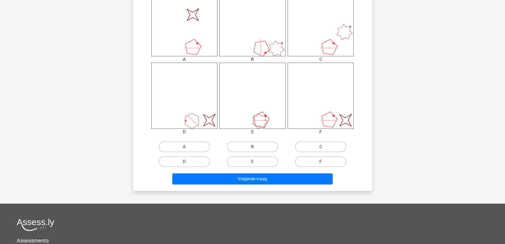
scroll to position [265, 0]
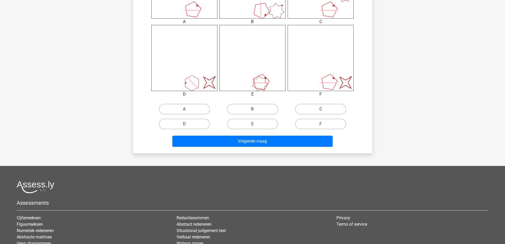
click at [324, 109] on input "C" at bounding box center [322, 110] width 3 height 3
radio input "true"
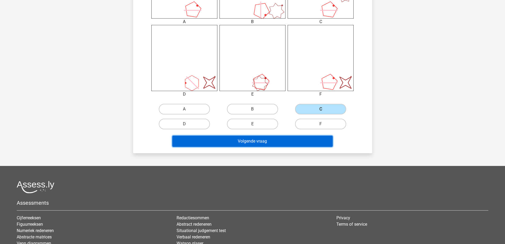
click at [293, 138] on button "Volgende vraag" at bounding box center [252, 141] width 160 height 11
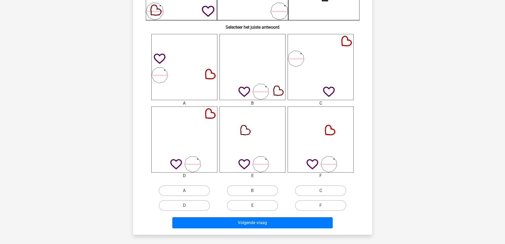
scroll to position [186, 0]
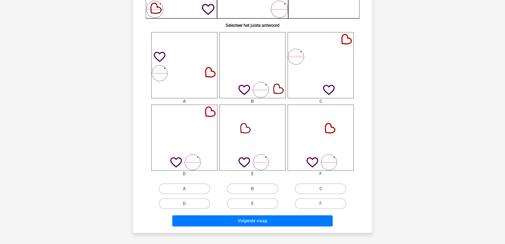
click at [315, 127] on icon at bounding box center [321, 138] width 66 height 66
click at [314, 204] on label "F" at bounding box center [320, 203] width 51 height 11
click at [321, 204] on input "F" at bounding box center [322, 204] width 3 height 3
radio input "true"
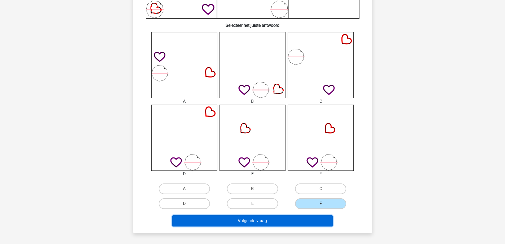
click at [312, 225] on button "Volgende vraag" at bounding box center [252, 220] width 160 height 11
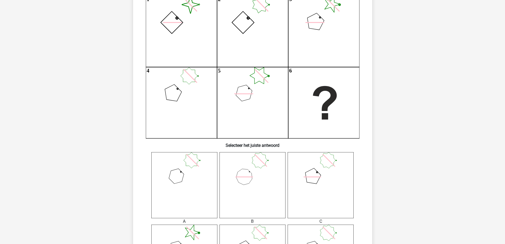
scroll to position [53, 0]
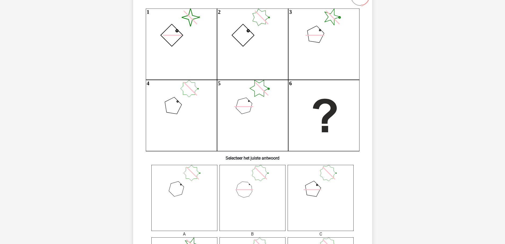
click at [190, 203] on icon at bounding box center [184, 198] width 66 height 66
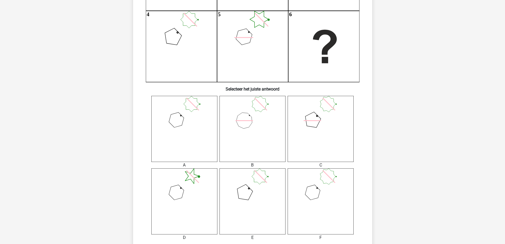
scroll to position [133, 0]
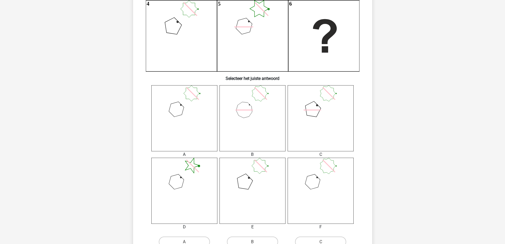
click at [329, 124] on icon at bounding box center [321, 118] width 66 height 66
click at [268, 119] on icon at bounding box center [253, 118] width 66 height 66
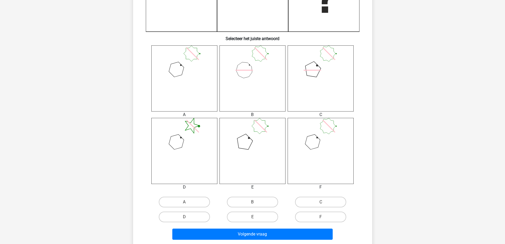
scroll to position [186, 0]
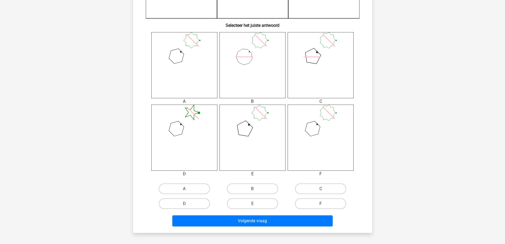
click at [326, 202] on label "F" at bounding box center [320, 203] width 51 height 11
click at [324, 203] on input "F" at bounding box center [322, 204] width 3 height 3
radio input "true"
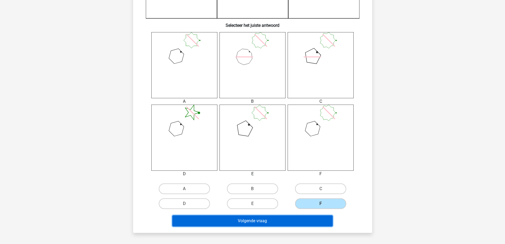
click at [319, 217] on button "Volgende vraag" at bounding box center [252, 220] width 160 height 11
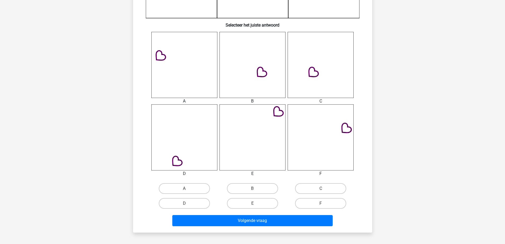
scroll to position [212, 0]
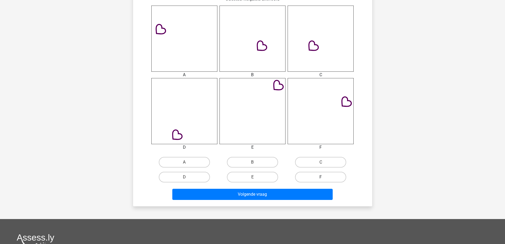
click at [329, 174] on label "F" at bounding box center [320, 177] width 51 height 11
click at [324, 177] on input "F" at bounding box center [322, 178] width 3 height 3
radio input "true"
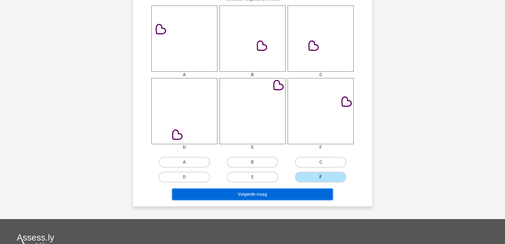
click at [307, 193] on button "Volgende vraag" at bounding box center [252, 194] width 160 height 11
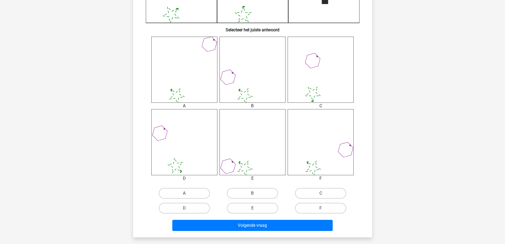
scroll to position [186, 0]
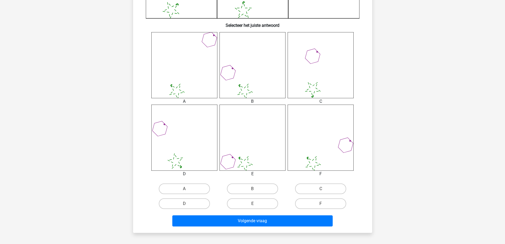
click at [250, 85] on icon at bounding box center [253, 65] width 66 height 66
click at [251, 193] on label "B" at bounding box center [252, 188] width 51 height 11
click at [253, 192] on input "B" at bounding box center [254, 190] width 3 height 3
radio input "true"
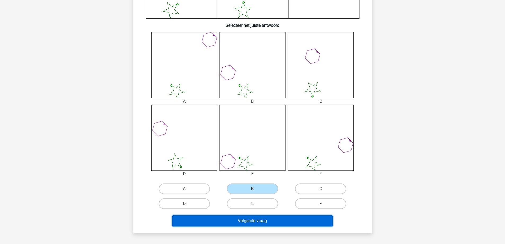
click at [258, 218] on button "Volgende vraag" at bounding box center [252, 220] width 160 height 11
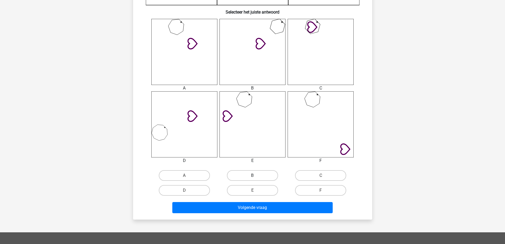
scroll to position [212, 0]
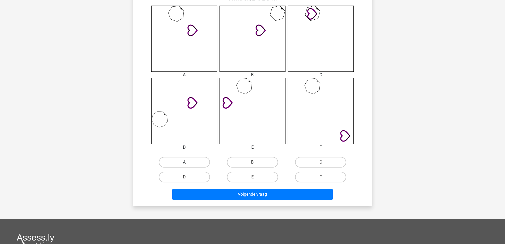
click at [204, 163] on label "A" at bounding box center [184, 162] width 51 height 11
click at [188, 163] on input "A" at bounding box center [185, 163] width 3 height 3
radio input "true"
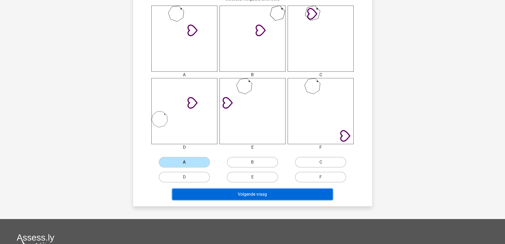
click at [253, 193] on button "Volgende vraag" at bounding box center [252, 194] width 160 height 11
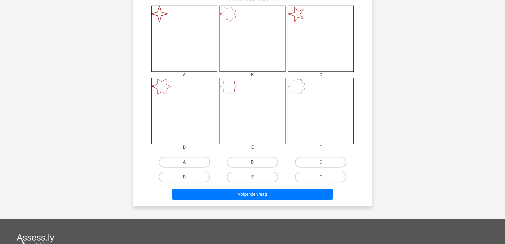
click at [194, 160] on label "A" at bounding box center [184, 162] width 51 height 11
click at [188, 162] on input "A" at bounding box center [185, 163] width 3 height 3
radio input "true"
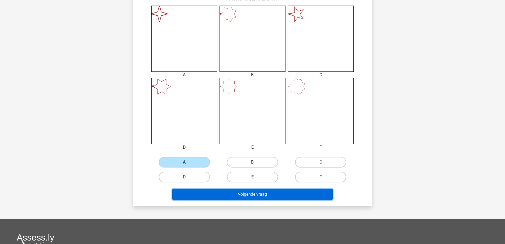
click at [281, 196] on button "Volgende vraag" at bounding box center [252, 194] width 160 height 11
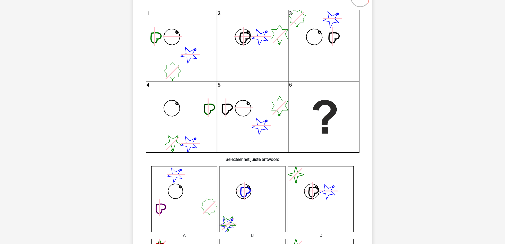
scroll to position [53, 0]
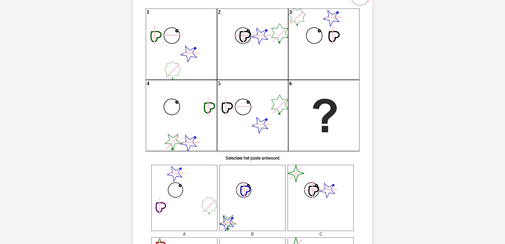
click at [335, 198] on icon "image/svg+xml" at bounding box center [321, 198] width 66 height 66
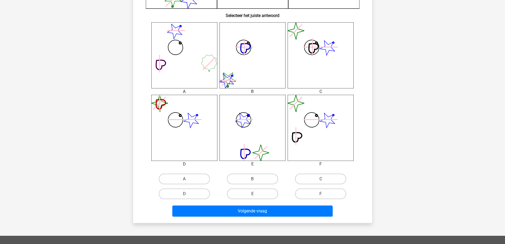
scroll to position [212, 0]
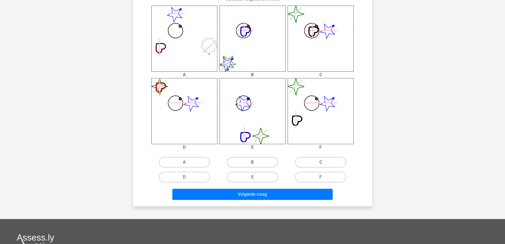
click at [322, 160] on label "C" at bounding box center [320, 162] width 51 height 11
click at [322, 162] on input "C" at bounding box center [322, 163] width 3 height 3
radio input "true"
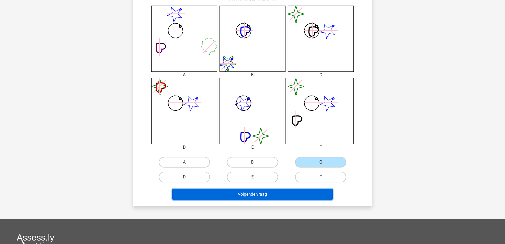
click at [300, 195] on button "Volgende vraag" at bounding box center [252, 194] width 160 height 11
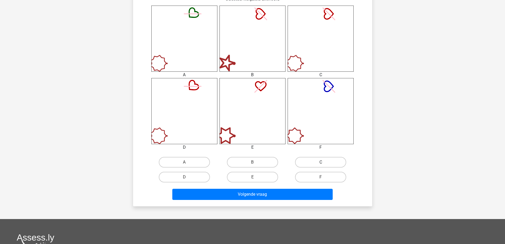
click at [325, 162] on label "C" at bounding box center [320, 162] width 51 height 11
click at [324, 162] on input "C" at bounding box center [322, 163] width 3 height 3
radio input "true"
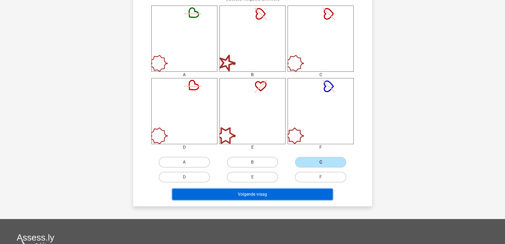
click at [308, 195] on button "Volgende vraag" at bounding box center [252, 194] width 160 height 11
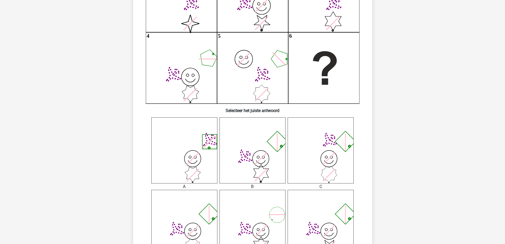
scroll to position [186, 0]
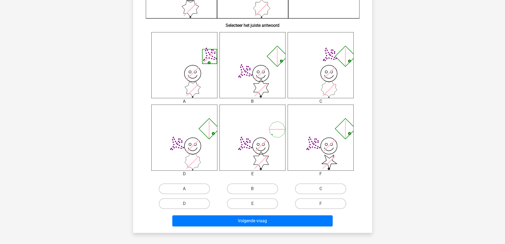
click at [186, 146] on icon "image/svg+xml" at bounding box center [184, 138] width 66 height 66
click at [188, 203] on label "D" at bounding box center [184, 203] width 51 height 11
click at [188, 203] on input "D" at bounding box center [185, 204] width 3 height 3
radio input "true"
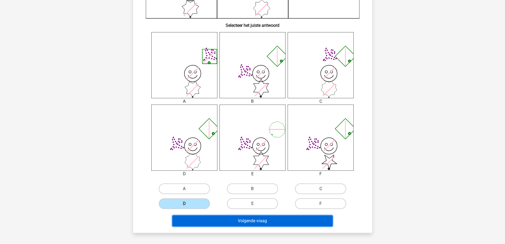
click at [233, 225] on button "Volgende vraag" at bounding box center [252, 220] width 160 height 11
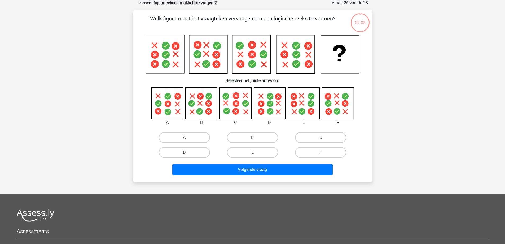
scroll to position [27, 0]
click at [329, 151] on label "F" at bounding box center [320, 152] width 51 height 11
click at [324, 153] on input "F" at bounding box center [322, 154] width 3 height 3
radio input "true"
click at [251, 136] on label "B" at bounding box center [252, 137] width 51 height 11
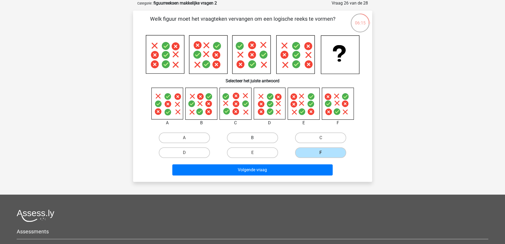
click at [253, 138] on input "B" at bounding box center [254, 139] width 3 height 3
radio input "true"
drag, startPoint x: 352, startPoint y: 41, endPoint x: 337, endPoint y: 42, distance: 14.9
click at [338, 46] on g at bounding box center [253, 54] width 214 height 38
drag, startPoint x: 337, startPoint y: 42, endPoint x: 340, endPoint y: 47, distance: 6.5
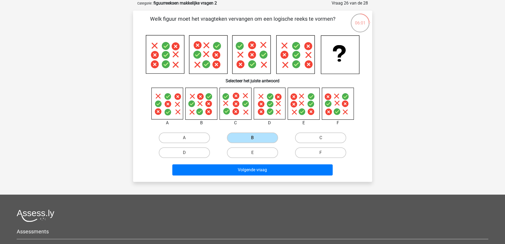
click at [340, 47] on g at bounding box center [253, 54] width 214 height 38
click at [237, 104] on icon at bounding box center [236, 104] width 7 height 7
click at [343, 111] on icon at bounding box center [338, 104] width 32 height 32
click at [347, 107] on icon at bounding box center [338, 104] width 32 height 32
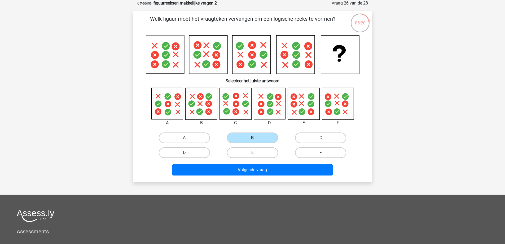
click at [323, 151] on label "F" at bounding box center [320, 152] width 51 height 11
click at [323, 153] on input "F" at bounding box center [322, 154] width 3 height 3
radio input "true"
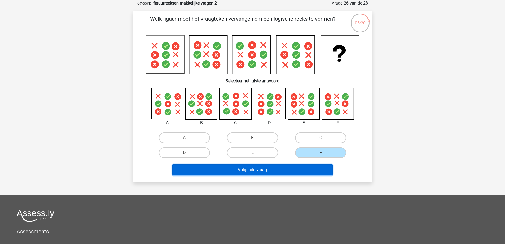
click at [314, 167] on button "Volgende vraag" at bounding box center [252, 169] width 160 height 11
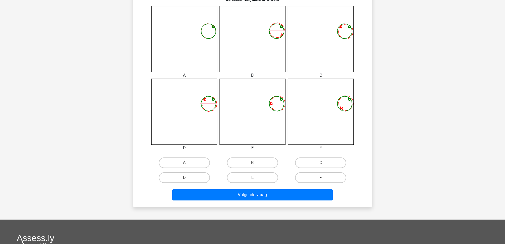
scroll to position [212, 0]
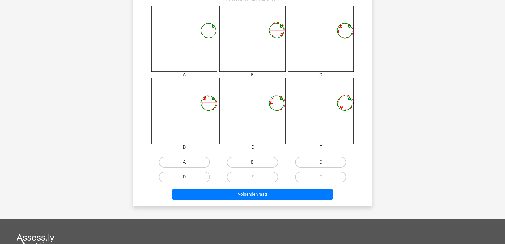
click at [257, 177] on label "E" at bounding box center [252, 177] width 51 height 11
click at [256, 177] on input "E" at bounding box center [254, 178] width 3 height 3
radio input "true"
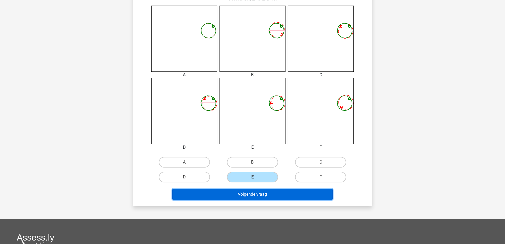
click at [259, 193] on button "Volgende vraag" at bounding box center [252, 194] width 160 height 11
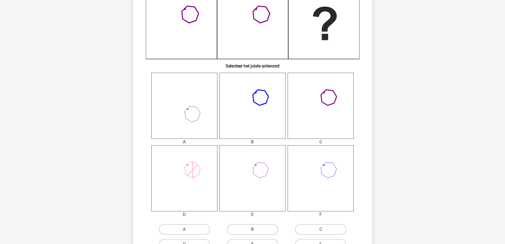
scroll to position [106, 0]
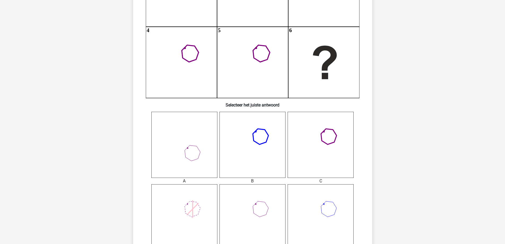
click at [267, 209] on icon at bounding box center [253, 217] width 66 height 66
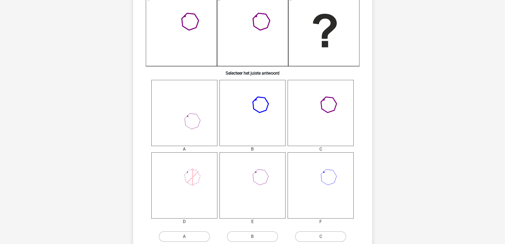
scroll to position [239, 0]
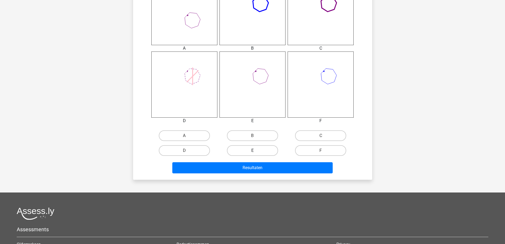
click at [252, 149] on label "E" at bounding box center [252, 150] width 51 height 11
click at [253, 150] on input "E" at bounding box center [254, 151] width 3 height 3
radio input "true"
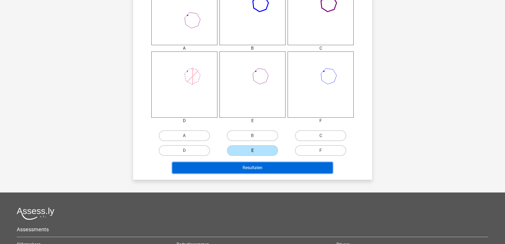
click at [251, 165] on button "Resultaten" at bounding box center [252, 167] width 160 height 11
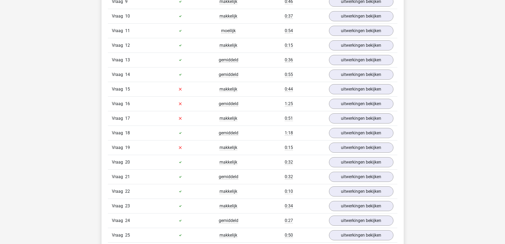
scroll to position [504, 0]
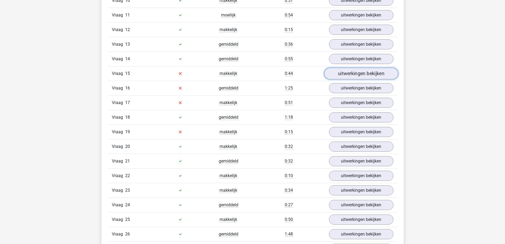
click at [364, 78] on link "uitwerkingen bekijken" at bounding box center [361, 74] width 74 height 12
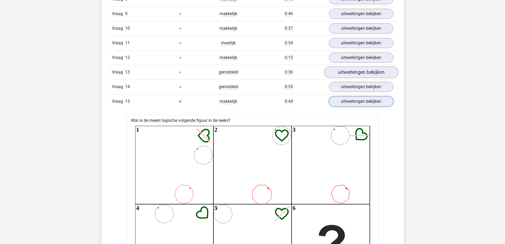
scroll to position [477, 0]
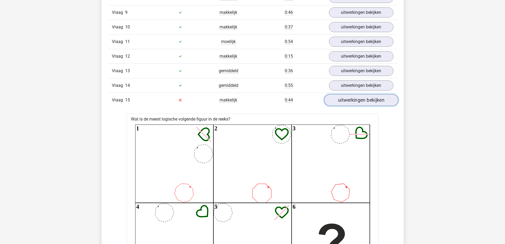
click at [369, 98] on link "uitwerkingen bekijken" at bounding box center [361, 100] width 74 height 12
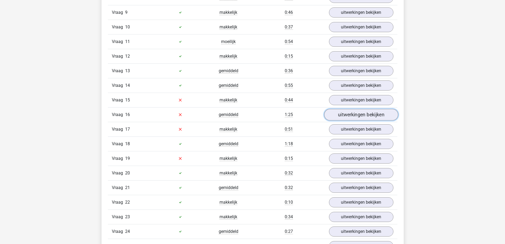
click at [367, 117] on link "uitwerkingen bekijken" at bounding box center [361, 115] width 74 height 12
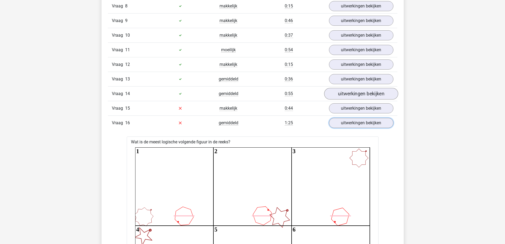
scroll to position [451, 0]
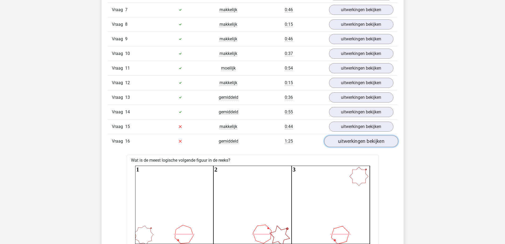
click at [364, 139] on link "uitwerkingen bekijken" at bounding box center [361, 141] width 74 height 12
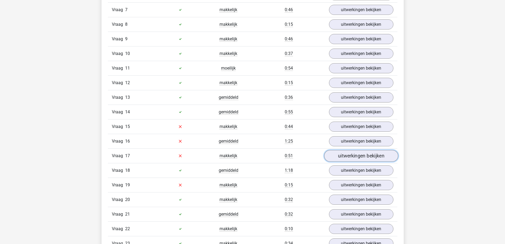
click at [361, 159] on link "uitwerkingen bekijken" at bounding box center [361, 156] width 74 height 12
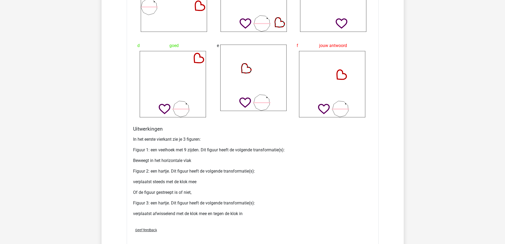
scroll to position [849, 0]
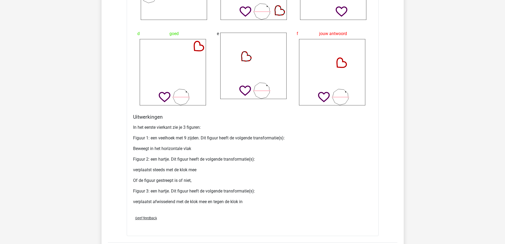
click at [249, 208] on div "In het eerste vierkant zie je 3 figuren: Figuur 1: een veelhoek met 9 zijden. D…" at bounding box center [252, 166] width 239 height 89
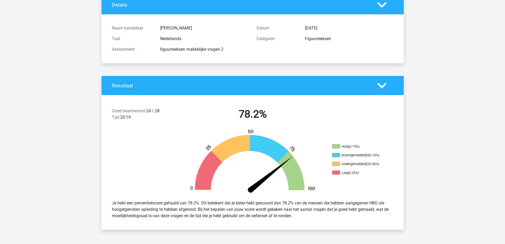
scroll to position [0, 0]
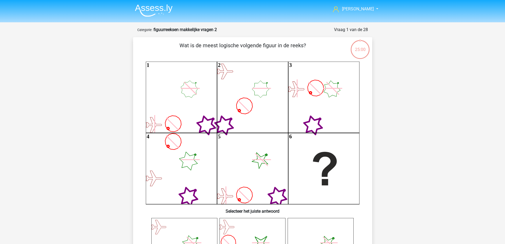
scroll to position [239, 0]
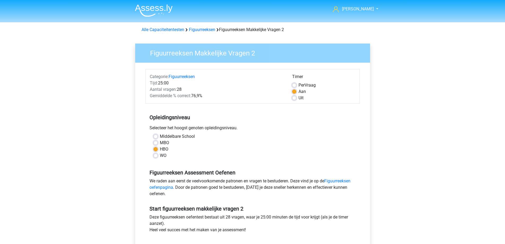
scroll to position [96, 0]
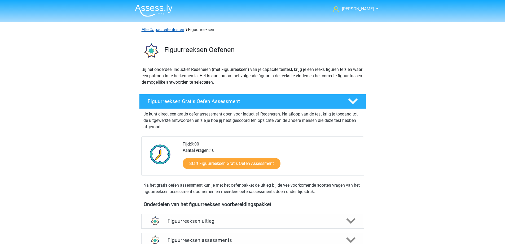
click at [181, 30] on link "Alle Capaciteitentesten" at bounding box center [163, 29] width 43 height 5
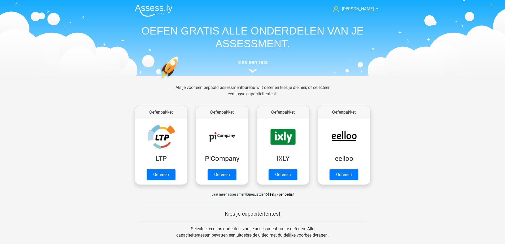
scroll to position [225, 0]
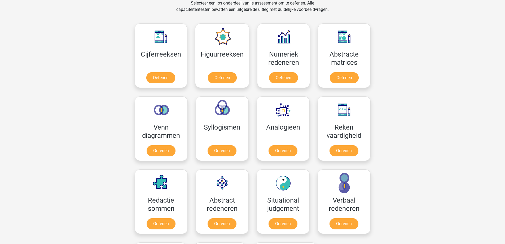
click at [417, 67] on div "Myrthe Bonnema Myrthe.bonnema98@gmail.com Nederlands English" at bounding box center [252, 195] width 505 height 841
click at [167, 149] on link "Oefenen" at bounding box center [161, 152] width 30 height 12
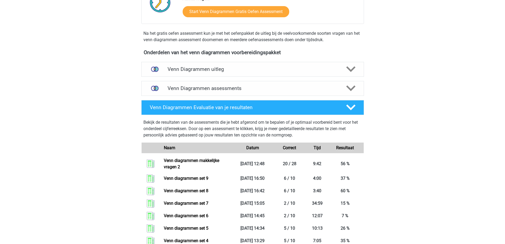
scroll to position [186, 0]
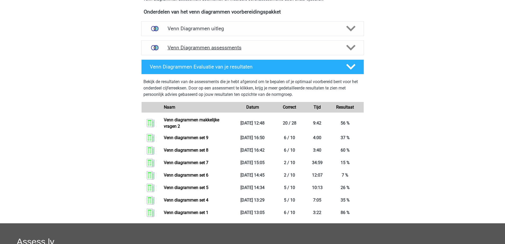
click at [224, 46] on h4 "Venn Diagrammen assessments" at bounding box center [253, 48] width 170 height 6
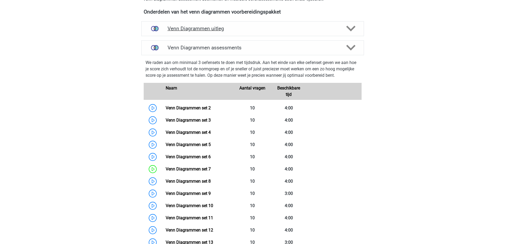
click at [221, 32] on div "Venn Diagrammen uitleg" at bounding box center [252, 28] width 223 height 15
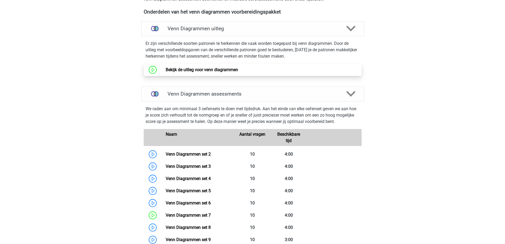
click at [209, 67] on link "Bekijk de uitleg voor venn diagrammen" at bounding box center [202, 69] width 72 height 5
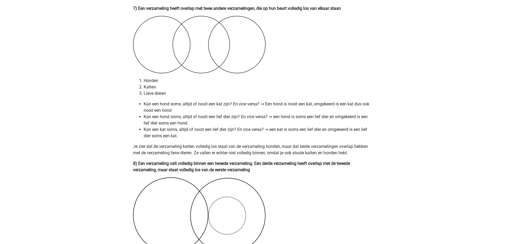
scroll to position [1512, 0]
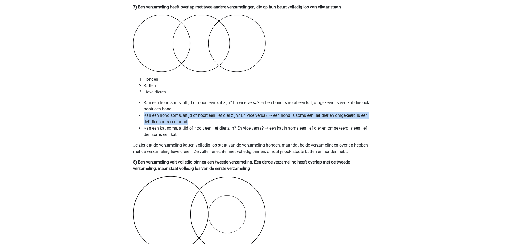
drag, startPoint x: 197, startPoint y: 120, endPoint x: 136, endPoint y: 115, distance: 61.5
click at [136, 115] on ul "Kan een hond soms, altijd of nooit een kat zijn? En vice versa? ⇒ Een hond is n…" at bounding box center [252, 118] width 239 height 38
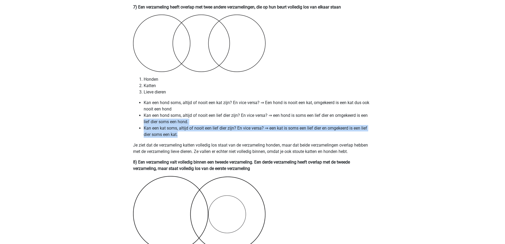
drag, startPoint x: 200, startPoint y: 136, endPoint x: 138, endPoint y: 125, distance: 62.8
click at [138, 125] on ul "Kan een hond soms, altijd of nooit een kat zijn? En vice versa? ⇒ Een hond is n…" at bounding box center [252, 118] width 239 height 38
click at [182, 134] on li "Kan een kat soms, altijd of nooit een lief dier zijn? En vice versa? ⇒ een kat …" at bounding box center [258, 131] width 229 height 13
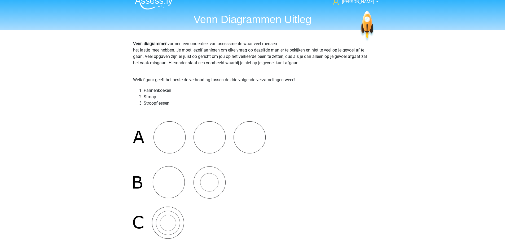
scroll to position [0, 0]
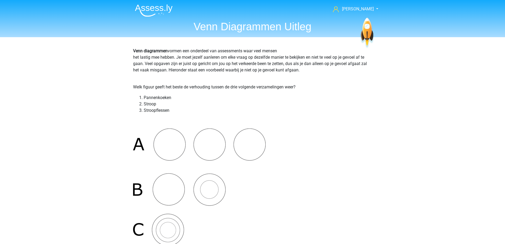
click at [238, 30] on h1 "Venn Diagrammen Uitleg" at bounding box center [253, 26] width 244 height 13
click at [167, 7] on img at bounding box center [154, 10] width 38 height 12
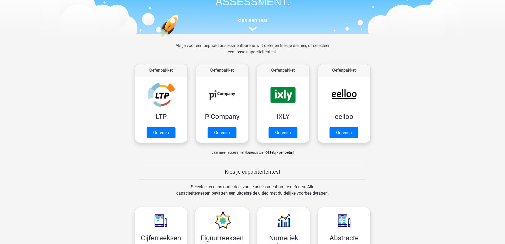
scroll to position [239, 0]
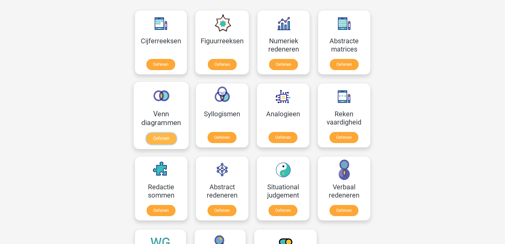
click at [168, 140] on link "Oefenen" at bounding box center [161, 139] width 30 height 12
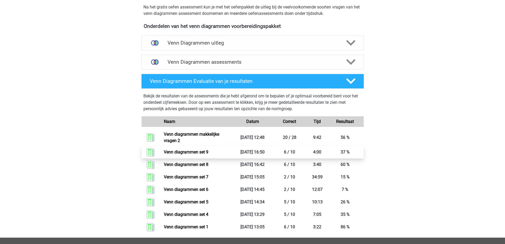
scroll to position [159, 0]
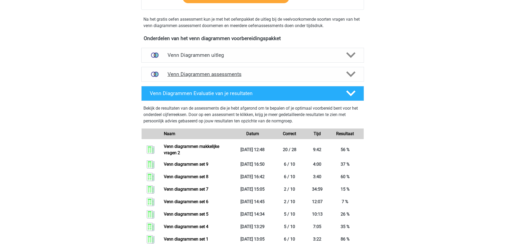
click at [244, 73] on h4 "Venn Diagrammen assessments" at bounding box center [253, 74] width 170 height 6
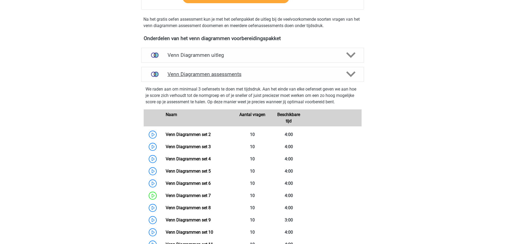
click at [244, 73] on h4 "Venn Diagrammen assessments" at bounding box center [253, 74] width 170 height 6
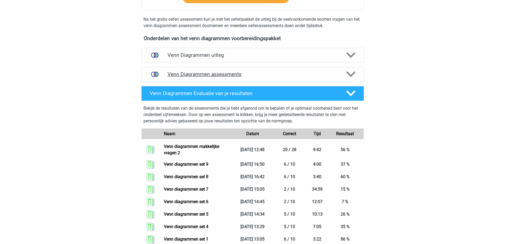
click at [244, 73] on h4 "Venn Diagrammen assessments" at bounding box center [253, 74] width 170 height 6
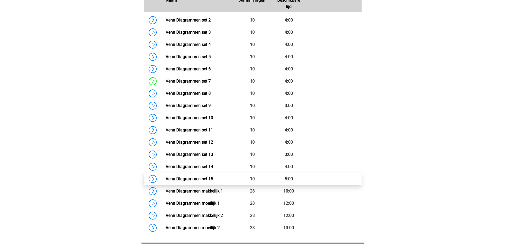
scroll to position [292, 0]
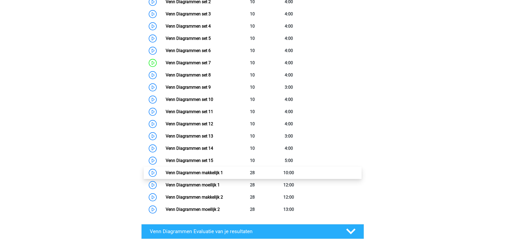
click at [214, 175] on link "Venn Diagrammen makkelijk 1" at bounding box center [194, 172] width 57 height 5
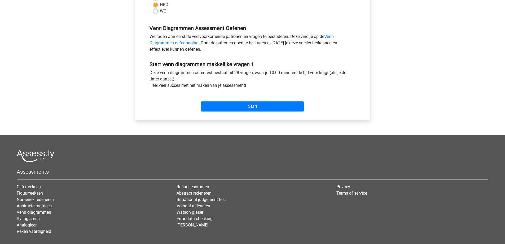
scroll to position [175, 0]
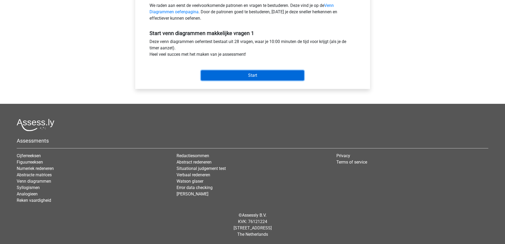
click at [260, 77] on input "Start" at bounding box center [252, 75] width 103 height 10
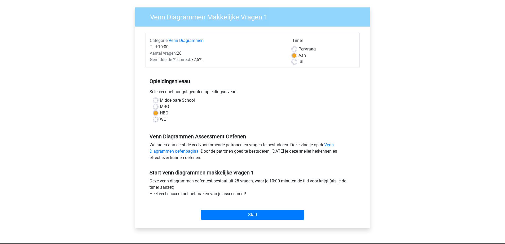
scroll to position [0, 0]
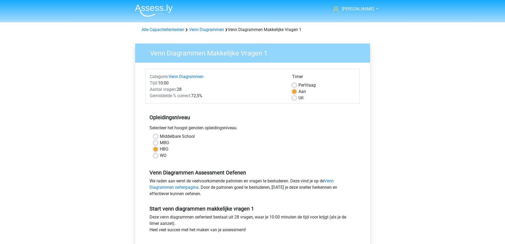
click at [163, 9] on img at bounding box center [154, 10] width 38 height 12
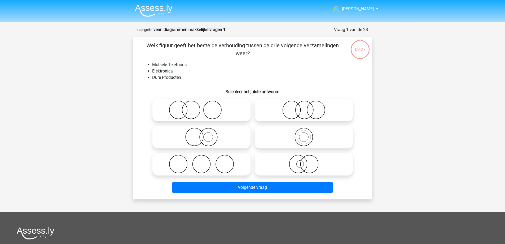
click at [311, 167] on icon at bounding box center [304, 164] width 94 height 19
click at [307, 161] on input "radio" at bounding box center [305, 159] width 3 height 3
radio input "true"
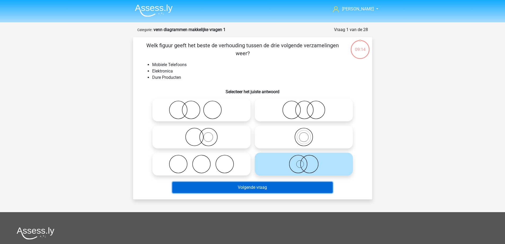
click at [292, 189] on button "Volgende vraag" at bounding box center [252, 187] width 160 height 11
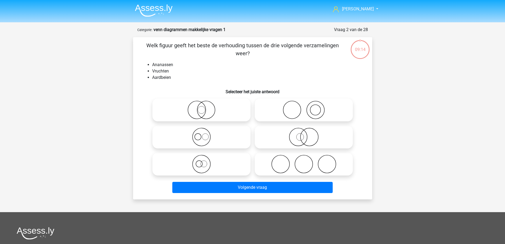
scroll to position [27, 0]
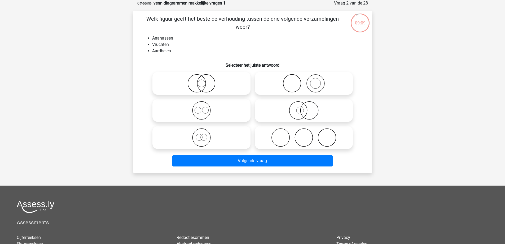
click at [218, 111] on icon at bounding box center [202, 110] width 94 height 19
click at [205, 108] on input "radio" at bounding box center [203, 105] width 3 height 3
radio input "true"
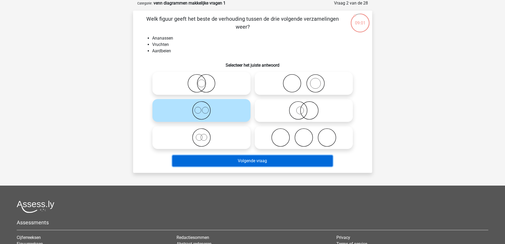
click at [257, 162] on button "Volgende vraag" at bounding box center [252, 160] width 160 height 11
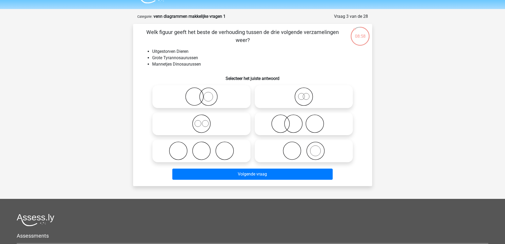
scroll to position [0, 0]
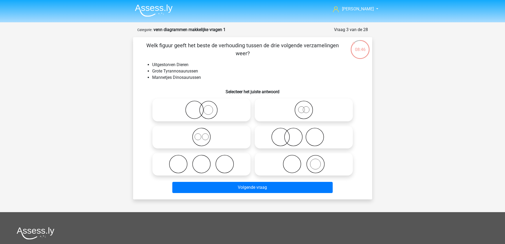
click at [230, 136] on icon at bounding box center [202, 137] width 94 height 19
click at [205, 134] on input "radio" at bounding box center [203, 132] width 3 height 3
radio input "true"
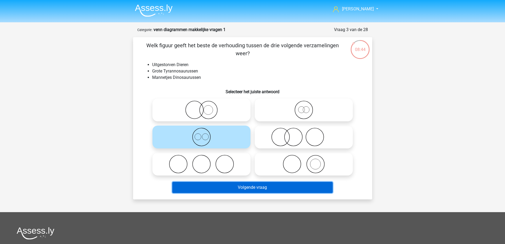
click at [262, 192] on button "Volgende vraag" at bounding box center [252, 187] width 160 height 11
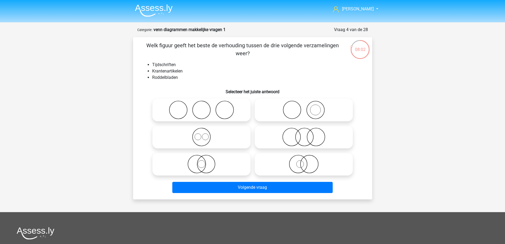
click at [284, 116] on icon at bounding box center [304, 110] width 94 height 19
click at [304, 107] on input "radio" at bounding box center [305, 105] width 3 height 3
radio input "true"
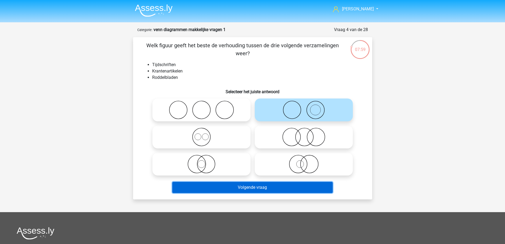
click at [281, 188] on button "Volgende vraag" at bounding box center [252, 187] width 160 height 11
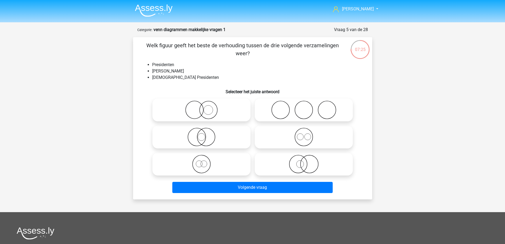
click at [203, 167] on icon at bounding box center [202, 164] width 94 height 19
click at [203, 161] on input "radio" at bounding box center [203, 159] width 3 height 3
radio input "true"
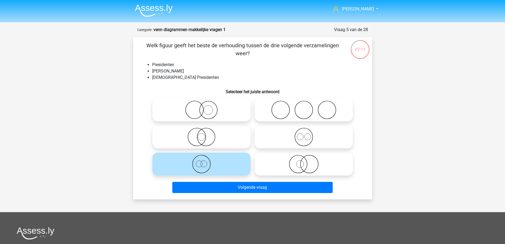
click at [302, 165] on icon at bounding box center [304, 164] width 94 height 19
click at [304, 161] on input "radio" at bounding box center [305, 159] width 3 height 3
radio input "true"
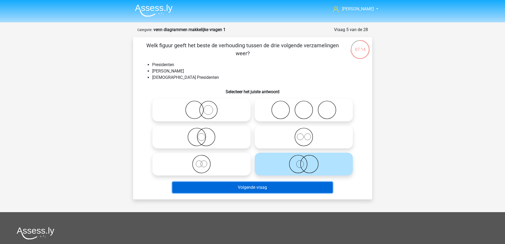
click at [282, 186] on button "Volgende vraag" at bounding box center [252, 187] width 160 height 11
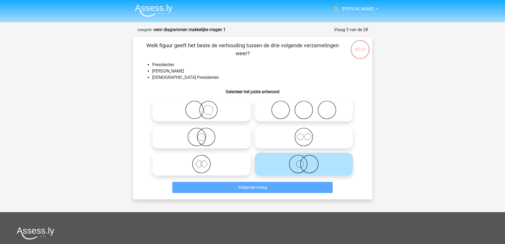
scroll to position [27, 0]
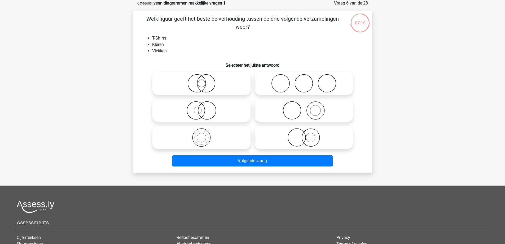
click at [302, 114] on icon at bounding box center [304, 110] width 94 height 19
click at [304, 108] on input "radio" at bounding box center [305, 105] width 3 height 3
radio input "true"
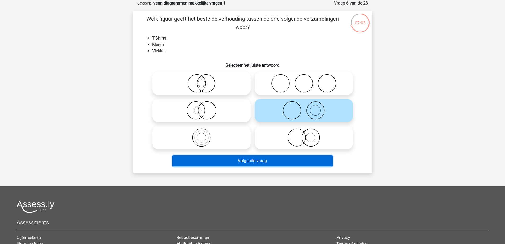
click at [286, 160] on button "Volgende vraag" at bounding box center [252, 160] width 160 height 11
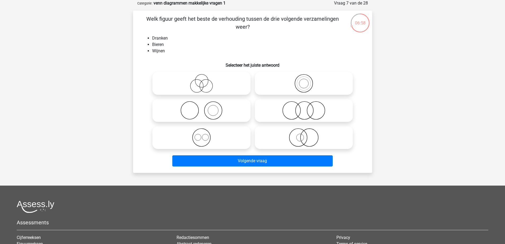
click at [224, 136] on icon at bounding box center [202, 137] width 94 height 19
click at [205, 135] on input "radio" at bounding box center [203, 132] width 3 height 3
radio input "true"
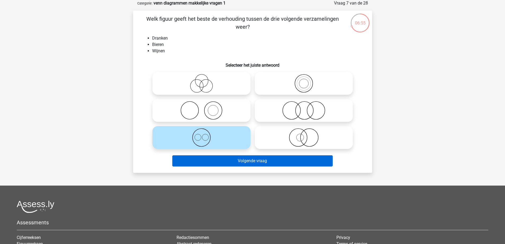
click at [227, 163] on button "Volgende vraag" at bounding box center [252, 160] width 160 height 11
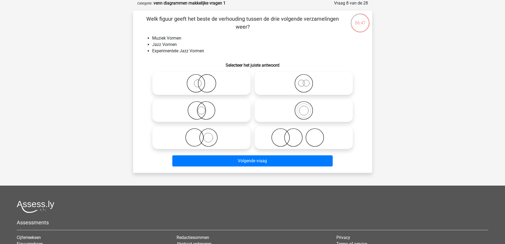
click at [301, 115] on icon at bounding box center [304, 110] width 94 height 19
click at [304, 108] on input "radio" at bounding box center [305, 105] width 3 height 3
radio input "true"
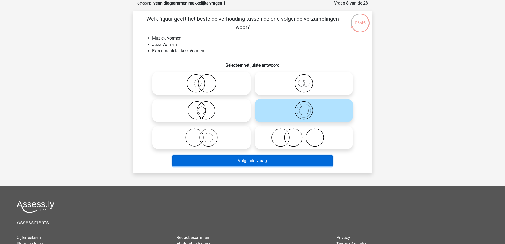
click at [294, 158] on button "Volgende vraag" at bounding box center [252, 160] width 160 height 11
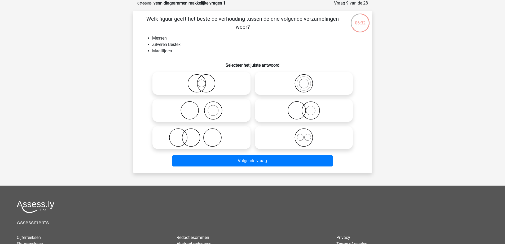
click at [222, 138] on icon at bounding box center [202, 137] width 94 height 19
click at [205, 135] on input "radio" at bounding box center [203, 132] width 3 height 3
radio input "true"
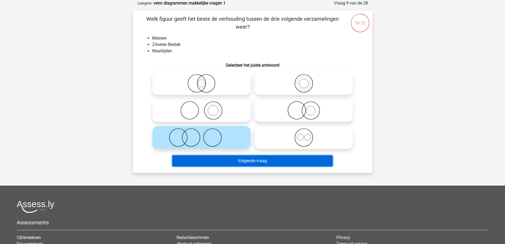
click at [219, 158] on button "Volgende vraag" at bounding box center [252, 160] width 160 height 11
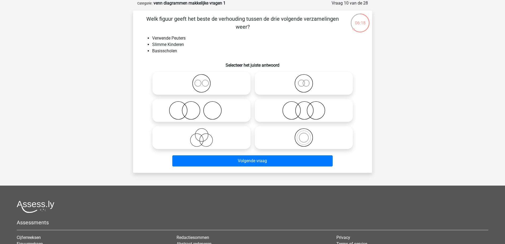
click at [242, 112] on icon at bounding box center [202, 110] width 94 height 19
click at [205, 108] on input "radio" at bounding box center [203, 105] width 3 height 3
radio input "true"
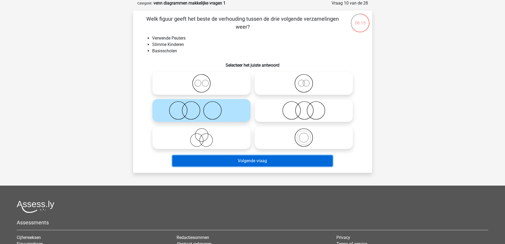
click at [258, 162] on button "Volgende vraag" at bounding box center [252, 160] width 160 height 11
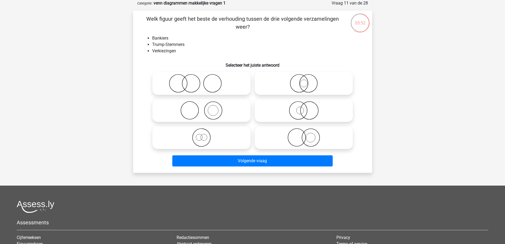
click at [207, 85] on icon at bounding box center [202, 83] width 94 height 19
click at [205, 81] on input "radio" at bounding box center [203, 78] width 3 height 3
radio input "true"
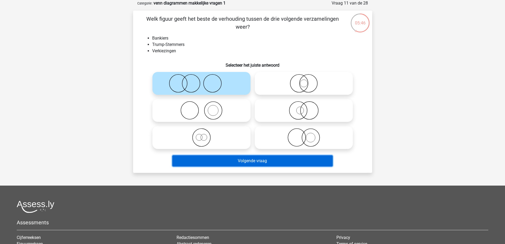
click at [242, 166] on button "Volgende vraag" at bounding box center [252, 160] width 160 height 11
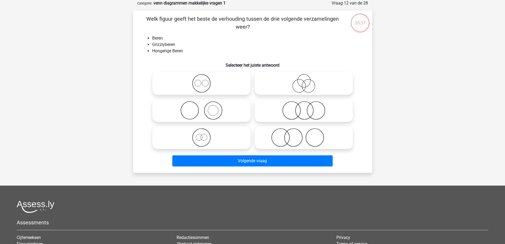
click at [291, 85] on icon at bounding box center [304, 83] width 94 height 19
click at [304, 81] on input "radio" at bounding box center [305, 78] width 3 height 3
radio input "true"
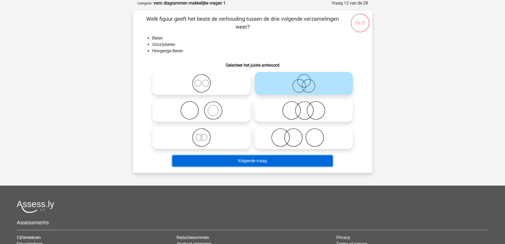
click at [251, 161] on button "Volgende vraag" at bounding box center [252, 160] width 160 height 11
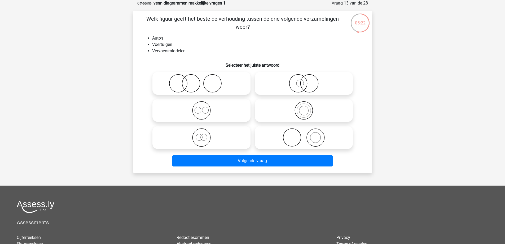
click at [301, 114] on icon at bounding box center [304, 110] width 94 height 19
click at [304, 108] on input "radio" at bounding box center [305, 105] width 3 height 3
radio input "true"
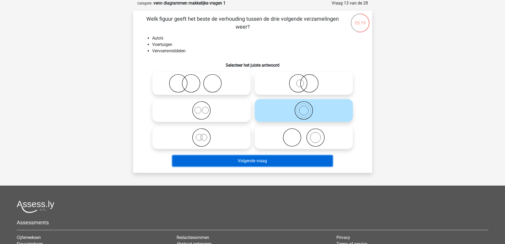
click at [276, 159] on button "Volgende vraag" at bounding box center [252, 160] width 160 height 11
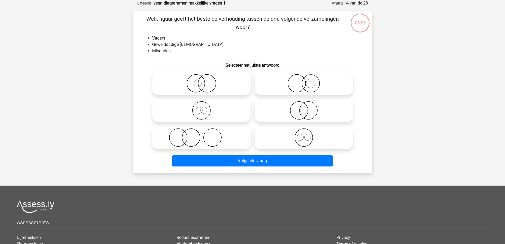
click at [235, 141] on icon at bounding box center [202, 137] width 94 height 19
click at [205, 135] on input "radio" at bounding box center [203, 132] width 3 height 3
radio input "true"
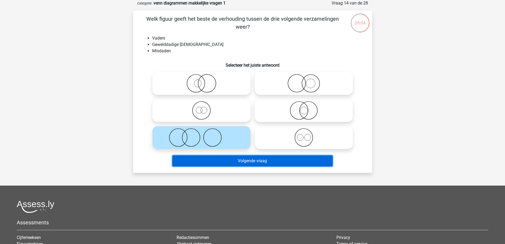
click at [249, 164] on button "Volgende vraag" at bounding box center [252, 160] width 160 height 11
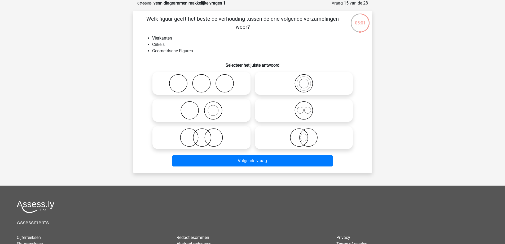
click at [302, 113] on icon at bounding box center [304, 110] width 94 height 19
click at [304, 108] on input "radio" at bounding box center [305, 105] width 3 height 3
radio input "true"
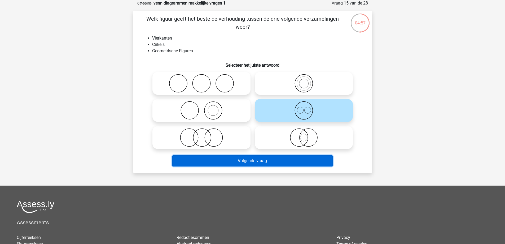
click at [229, 163] on button "Volgende vraag" at bounding box center [252, 160] width 160 height 11
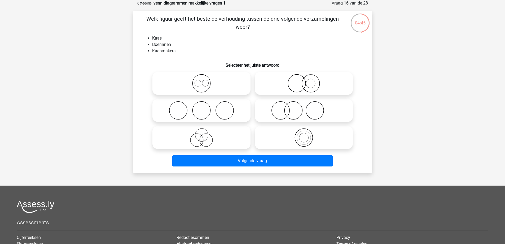
click at [315, 111] on icon at bounding box center [304, 110] width 94 height 19
click at [307, 108] on input "radio" at bounding box center [305, 105] width 3 height 3
radio input "true"
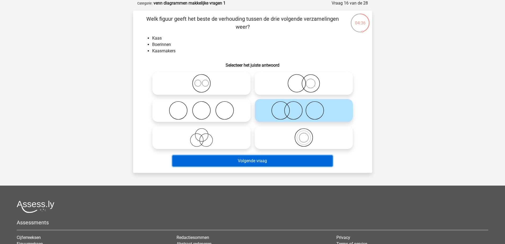
click at [232, 162] on button "Volgende vraag" at bounding box center [252, 160] width 160 height 11
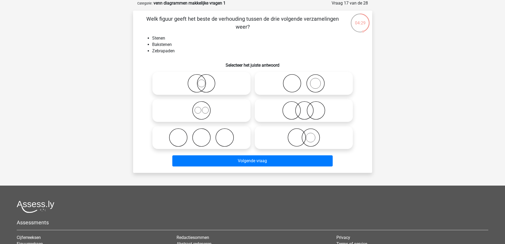
click at [312, 92] on circle at bounding box center [316, 84] width 18 height 18
click at [307, 81] on input "radio" at bounding box center [305, 78] width 3 height 3
radio input "true"
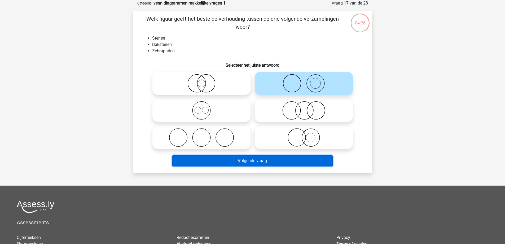
click at [250, 160] on button "Volgende vraag" at bounding box center [252, 160] width 160 height 11
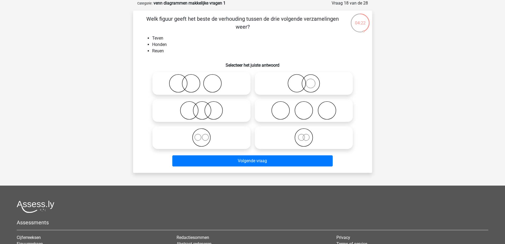
click at [220, 141] on icon at bounding box center [202, 137] width 94 height 19
click at [205, 135] on input "radio" at bounding box center [203, 132] width 3 height 3
radio input "true"
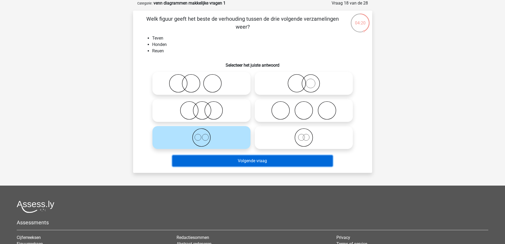
click at [229, 156] on button "Volgende vraag" at bounding box center [252, 160] width 160 height 11
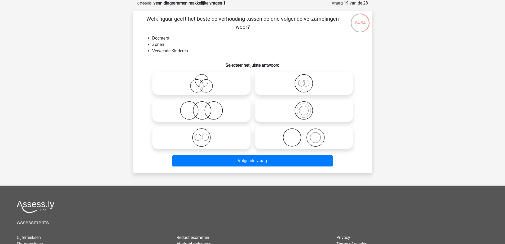
click at [207, 117] on icon at bounding box center [202, 110] width 94 height 19
click at [205, 108] on input "radio" at bounding box center [203, 105] width 3 height 3
radio input "true"
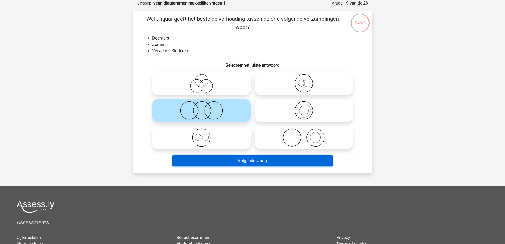
click at [236, 162] on button "Volgende vraag" at bounding box center [252, 160] width 160 height 11
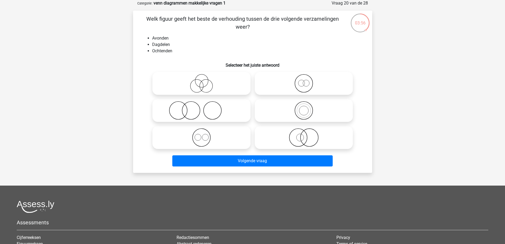
click at [315, 86] on icon at bounding box center [304, 83] width 94 height 19
click at [307, 81] on input "radio" at bounding box center [305, 78] width 3 height 3
radio input "true"
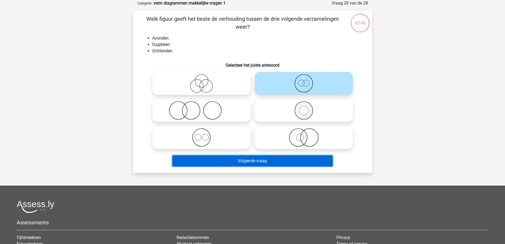
click at [237, 159] on button "Volgende vraag" at bounding box center [252, 160] width 160 height 11
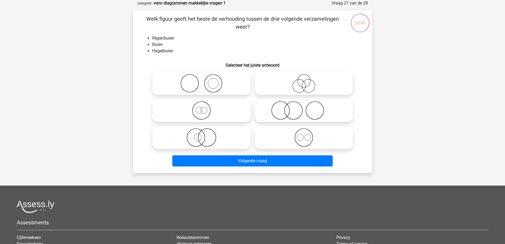
click at [225, 110] on icon at bounding box center [202, 110] width 94 height 19
click at [205, 108] on input "radio" at bounding box center [203, 105] width 3 height 3
radio input "true"
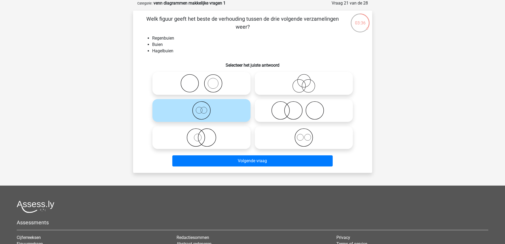
click at [275, 140] on icon at bounding box center [304, 137] width 94 height 19
click at [304, 135] on input "radio" at bounding box center [305, 132] width 3 height 3
radio input "true"
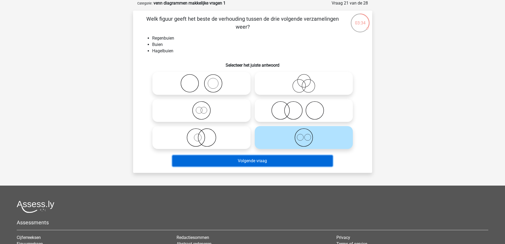
click at [260, 163] on button "Volgende vraag" at bounding box center [252, 160] width 160 height 11
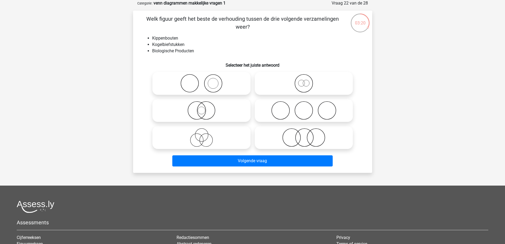
click at [299, 141] on icon at bounding box center [304, 137] width 94 height 19
click at [304, 135] on input "radio" at bounding box center [305, 132] width 3 height 3
radio input "true"
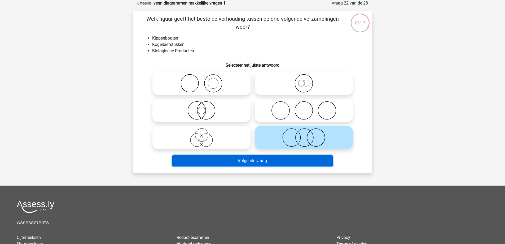
click at [286, 162] on button "Volgende vraag" at bounding box center [252, 160] width 160 height 11
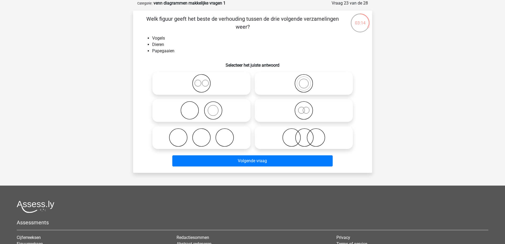
click at [294, 81] on icon at bounding box center [304, 83] width 94 height 19
click at [304, 81] on input "radio" at bounding box center [305, 78] width 3 height 3
radio input "true"
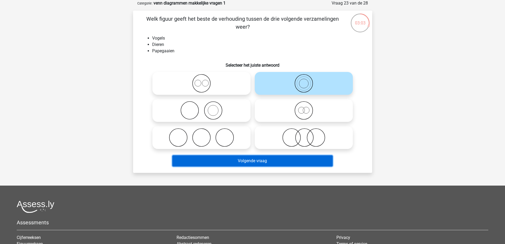
click at [240, 160] on button "Volgende vraag" at bounding box center [252, 160] width 160 height 11
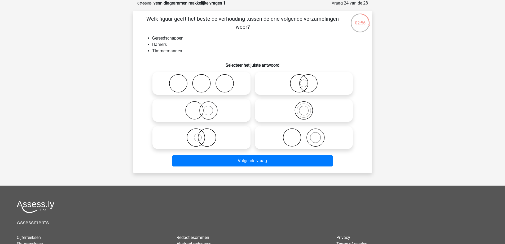
click at [315, 138] on icon at bounding box center [304, 137] width 94 height 19
click at [307, 135] on input "radio" at bounding box center [305, 132] width 3 height 3
radio input "true"
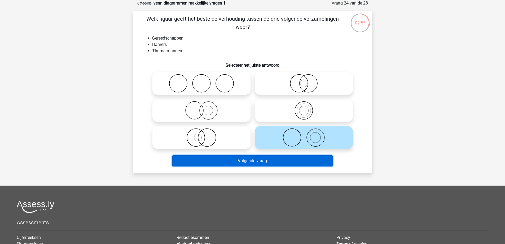
click at [276, 161] on button "Volgende vraag" at bounding box center [252, 160] width 160 height 11
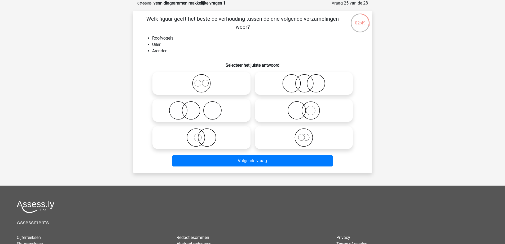
click at [205, 90] on icon at bounding box center [202, 83] width 94 height 19
click at [205, 81] on input "radio" at bounding box center [203, 78] width 3 height 3
radio input "true"
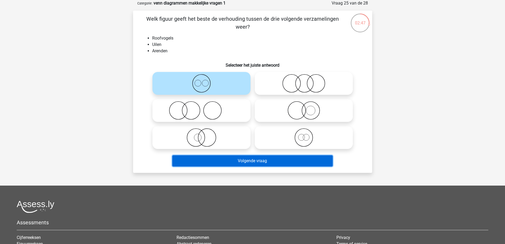
click at [262, 163] on button "Volgende vraag" at bounding box center [252, 160] width 160 height 11
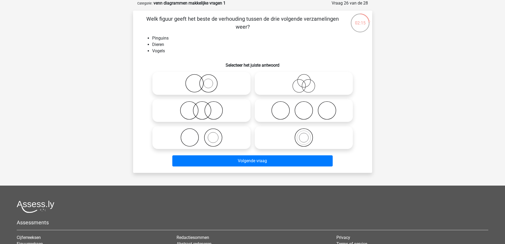
click at [309, 88] on icon at bounding box center [304, 83] width 94 height 19
click at [307, 81] on input "radio" at bounding box center [305, 78] width 3 height 3
radio input "true"
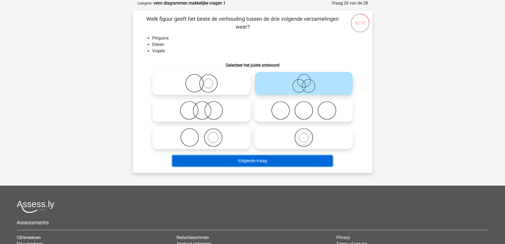
click at [250, 159] on button "Volgende vraag" at bounding box center [252, 160] width 160 height 11
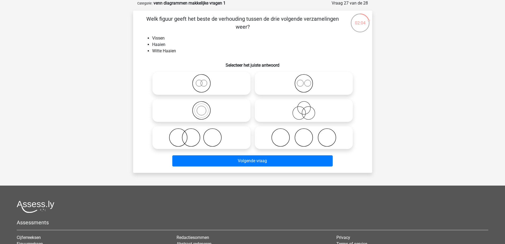
click at [208, 115] on icon at bounding box center [202, 110] width 94 height 19
click at [205, 108] on input "radio" at bounding box center [203, 105] width 3 height 3
radio input "true"
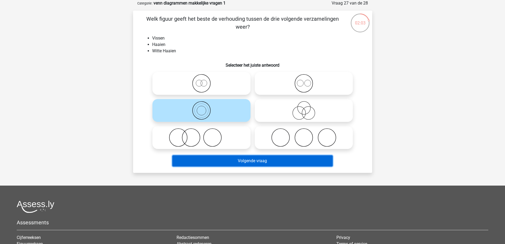
click at [233, 160] on button "Volgende vraag" at bounding box center [252, 160] width 160 height 11
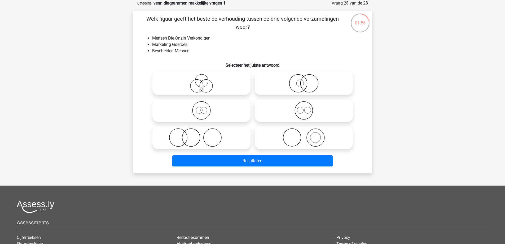
click at [210, 84] on icon at bounding box center [202, 83] width 94 height 19
click at [205, 81] on input "radio" at bounding box center [203, 78] width 3 height 3
radio input "true"
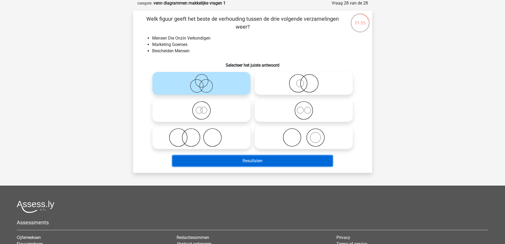
click at [241, 159] on button "Resultaten" at bounding box center [252, 160] width 160 height 11
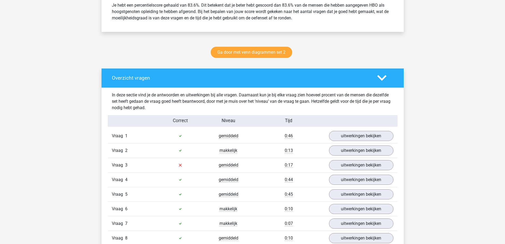
scroll to position [239, 0]
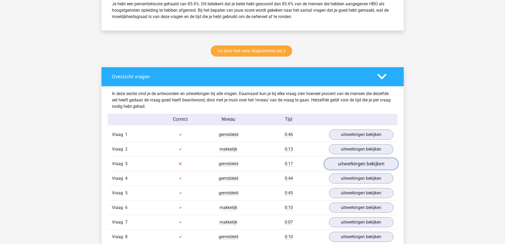
click at [335, 163] on link "uitwerkingen bekijken" at bounding box center [361, 164] width 74 height 12
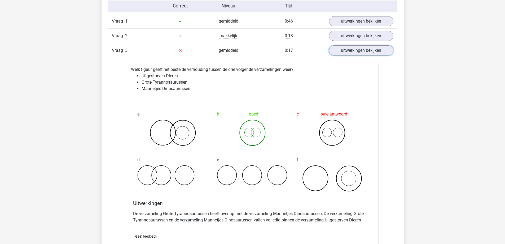
scroll to position [371, 0]
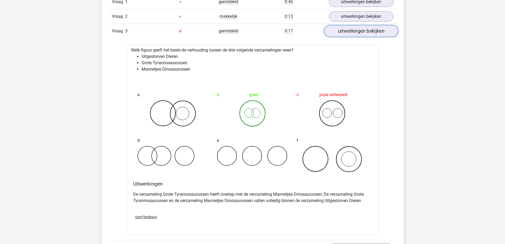
click at [348, 33] on link "uitwerkingen bekijken" at bounding box center [361, 31] width 74 height 12
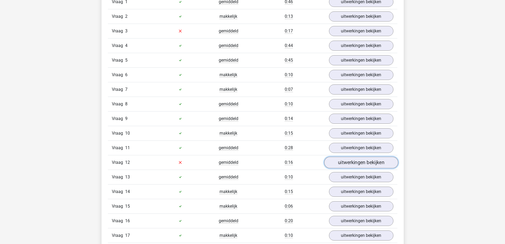
click at [347, 162] on link "uitwerkingen bekijken" at bounding box center [361, 162] width 74 height 12
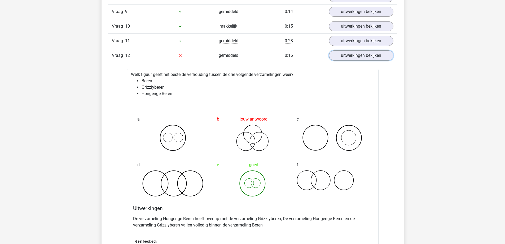
scroll to position [504, 0]
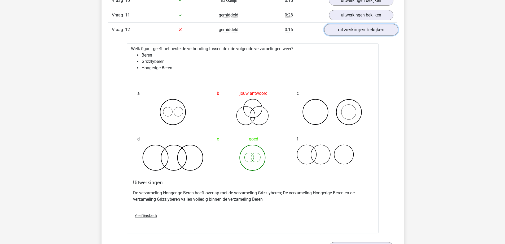
click at [350, 28] on link "uitwerkingen bekijken" at bounding box center [361, 30] width 74 height 12
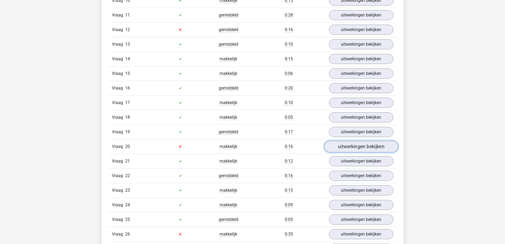
click at [344, 143] on link "uitwerkingen bekijken" at bounding box center [361, 147] width 74 height 12
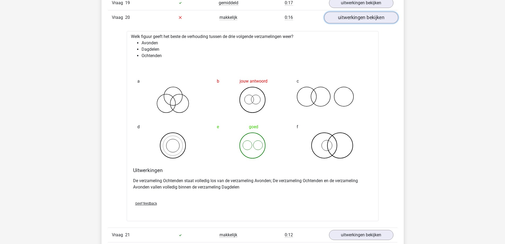
scroll to position [637, 0]
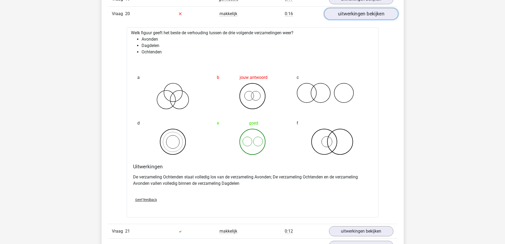
click at [381, 15] on link "uitwerkingen bekijken" at bounding box center [361, 14] width 74 height 12
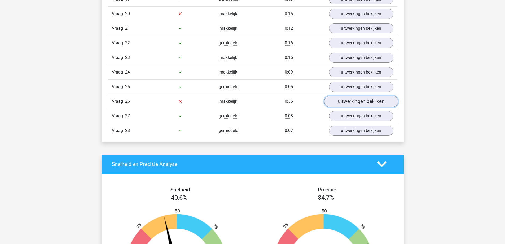
click at [375, 101] on link "uitwerkingen bekijken" at bounding box center [361, 101] width 74 height 12
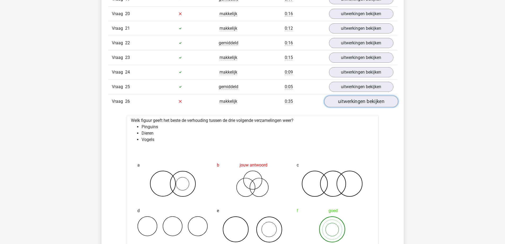
click at [331, 101] on link "uitwerkingen bekijken" at bounding box center [361, 101] width 74 height 12
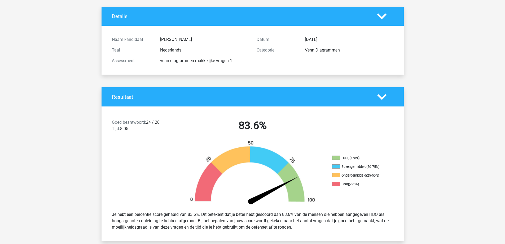
scroll to position [0, 0]
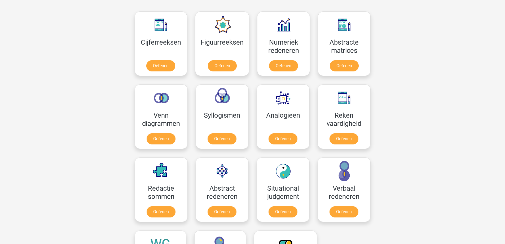
scroll to position [239, 0]
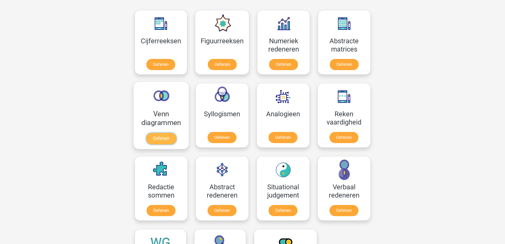
click at [169, 136] on link "Oefenen" at bounding box center [161, 139] width 30 height 12
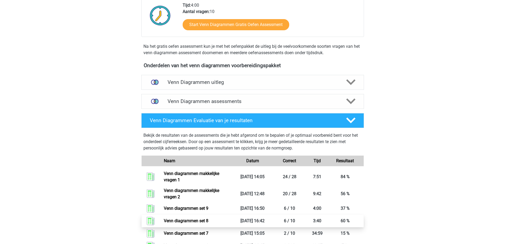
scroll to position [186, 0]
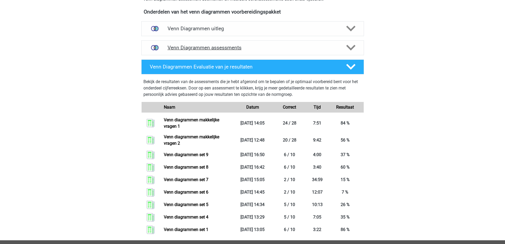
click at [223, 49] on h4 "Venn Diagrammen assessments" at bounding box center [253, 48] width 170 height 6
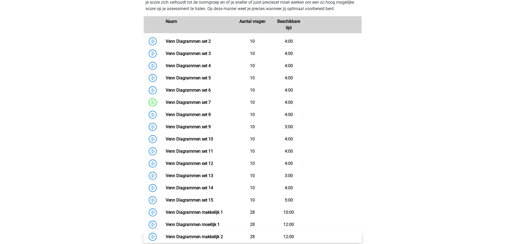
scroll to position [318, 0]
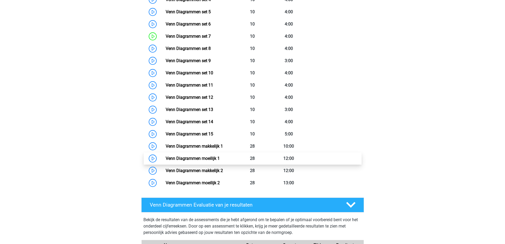
click at [193, 158] on link "Venn Diagrammen moeilijk 1" at bounding box center [193, 158] width 54 height 5
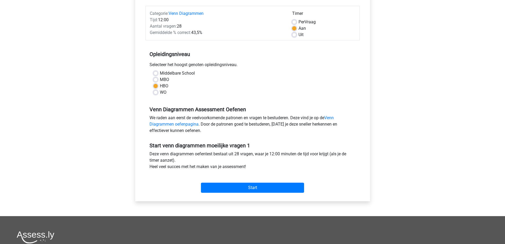
scroll to position [53, 0]
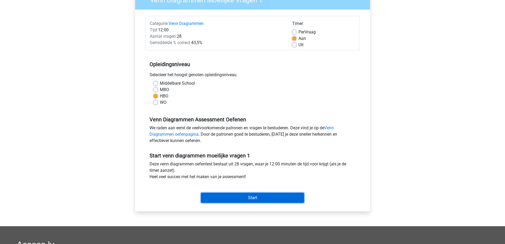
click at [259, 200] on input "Start" at bounding box center [252, 198] width 103 height 10
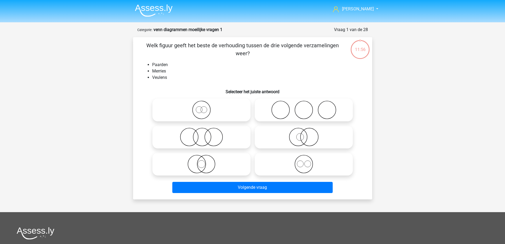
click at [227, 110] on icon at bounding box center [202, 110] width 94 height 19
click at [205, 107] on input "radio" at bounding box center [203, 105] width 3 height 3
radio input "true"
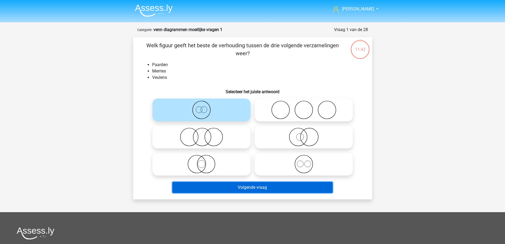
click at [252, 190] on button "Volgende vraag" at bounding box center [252, 187] width 160 height 11
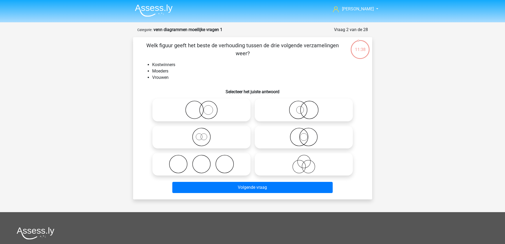
click at [308, 160] on icon at bounding box center [304, 164] width 94 height 19
click at [307, 160] on input "radio" at bounding box center [305, 159] width 3 height 3
radio input "true"
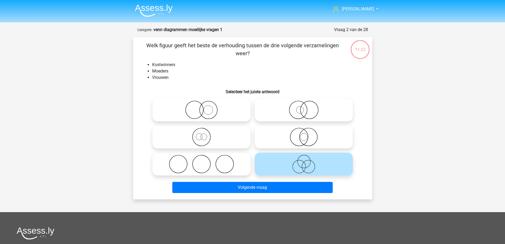
click at [289, 110] on circle at bounding box center [298, 110] width 18 height 18
click at [304, 107] on input "radio" at bounding box center [305, 105] width 3 height 3
radio input "true"
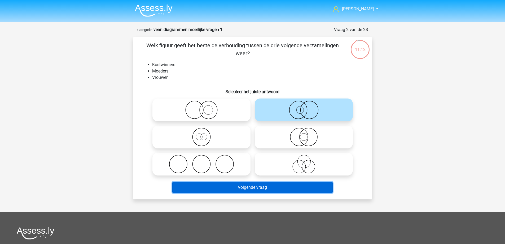
click at [254, 185] on button "Volgende vraag" at bounding box center [252, 187] width 160 height 11
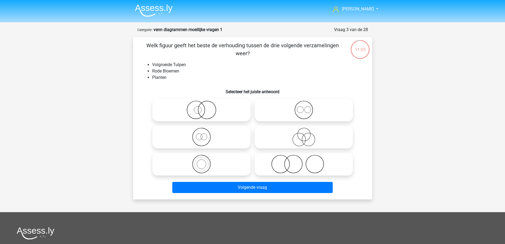
click at [208, 138] on icon at bounding box center [202, 137] width 94 height 19
click at [205, 134] on input "radio" at bounding box center [203, 132] width 3 height 3
radio input "true"
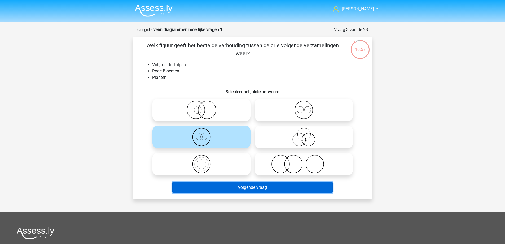
click at [237, 186] on button "Volgende vraag" at bounding box center [252, 187] width 160 height 11
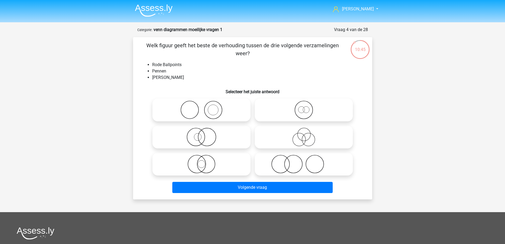
click at [225, 110] on icon at bounding box center [202, 110] width 94 height 19
click at [205, 107] on input "radio" at bounding box center [203, 105] width 3 height 3
radio input "true"
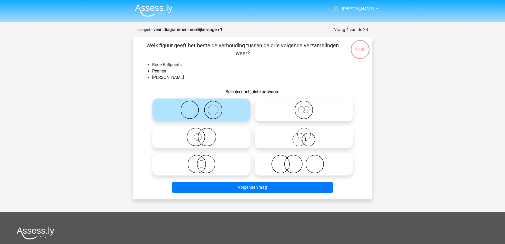
click at [224, 137] on icon at bounding box center [202, 137] width 94 height 19
click at [205, 134] on input "radio" at bounding box center [203, 132] width 3 height 3
radio input "true"
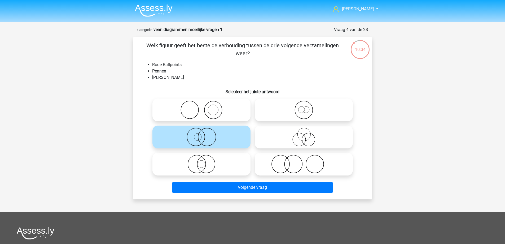
click at [203, 167] on icon at bounding box center [202, 164] width 94 height 19
click at [203, 161] on input "radio" at bounding box center [203, 159] width 3 height 3
radio input "true"
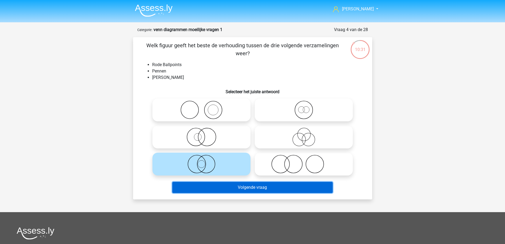
click at [240, 187] on button "Volgende vraag" at bounding box center [252, 187] width 160 height 11
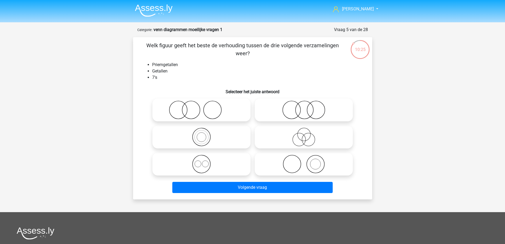
click at [212, 148] on label at bounding box center [202, 136] width 98 height 23
click at [205, 134] on input "radio" at bounding box center [203, 132] width 3 height 3
radio input "true"
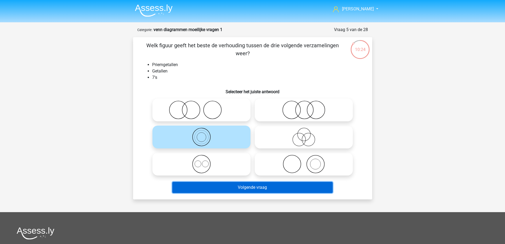
click at [230, 190] on button "Volgende vraag" at bounding box center [252, 187] width 160 height 11
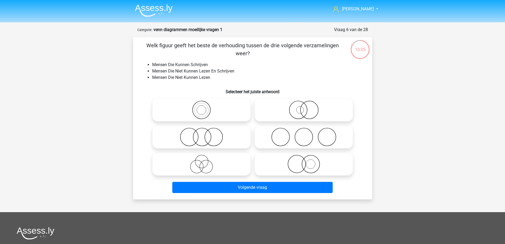
click at [312, 141] on circle at bounding box center [304, 137] width 18 height 18
click at [307, 134] on input "radio" at bounding box center [305, 132] width 3 height 3
radio input "true"
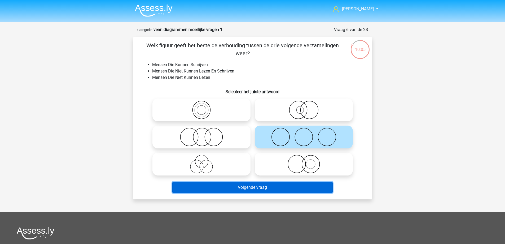
click at [286, 188] on button "Volgende vraag" at bounding box center [252, 187] width 160 height 11
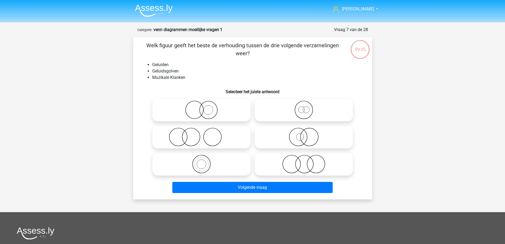
click at [329, 168] on icon at bounding box center [304, 164] width 94 height 19
click at [307, 161] on input "radio" at bounding box center [305, 159] width 3 height 3
radio input "true"
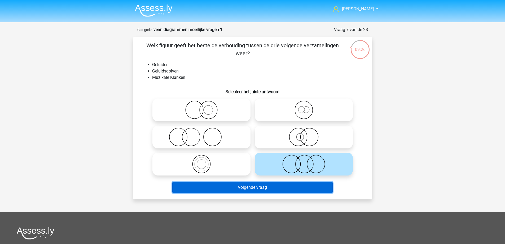
click at [267, 188] on button "Volgende vraag" at bounding box center [252, 187] width 160 height 11
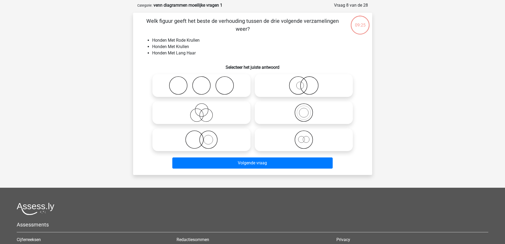
scroll to position [27, 0]
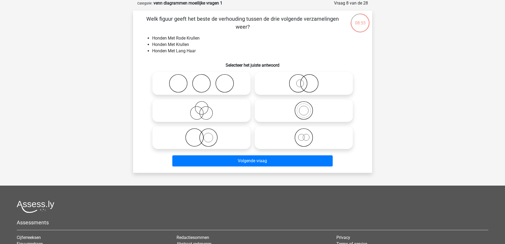
click at [228, 138] on icon at bounding box center [202, 137] width 94 height 19
click at [205, 135] on input "radio" at bounding box center [203, 132] width 3 height 3
radio input "true"
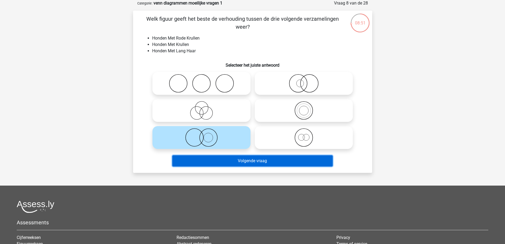
click at [237, 164] on button "Volgende vraag" at bounding box center [252, 160] width 160 height 11
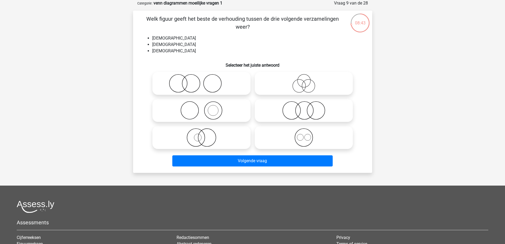
click at [286, 108] on icon at bounding box center [304, 110] width 94 height 19
click at [304, 108] on input "radio" at bounding box center [305, 105] width 3 height 3
radio input "true"
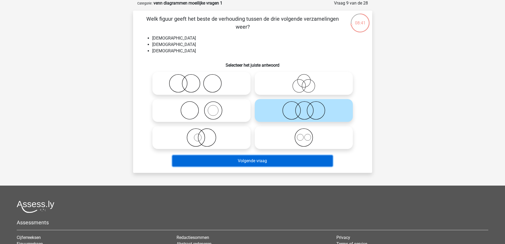
click at [264, 163] on button "Volgende vraag" at bounding box center [252, 160] width 160 height 11
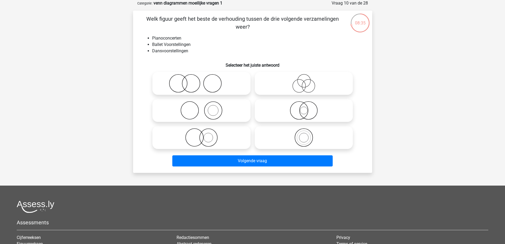
click at [216, 82] on icon at bounding box center [202, 83] width 94 height 19
click at [205, 81] on input "radio" at bounding box center [203, 78] width 3 height 3
radio input "true"
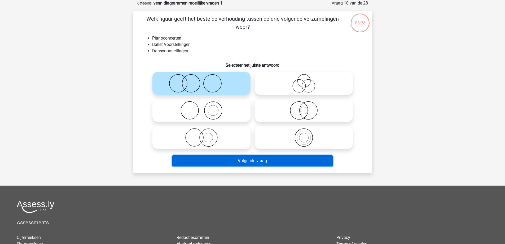
click at [221, 158] on button "Volgende vraag" at bounding box center [252, 160] width 160 height 11
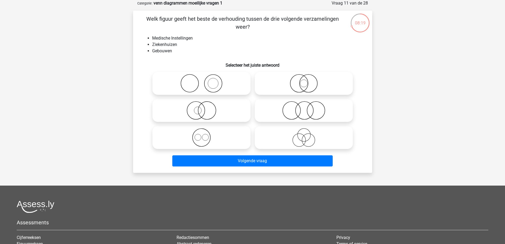
click at [307, 114] on icon at bounding box center [304, 110] width 94 height 19
click at [307, 108] on input "radio" at bounding box center [305, 105] width 3 height 3
radio input "true"
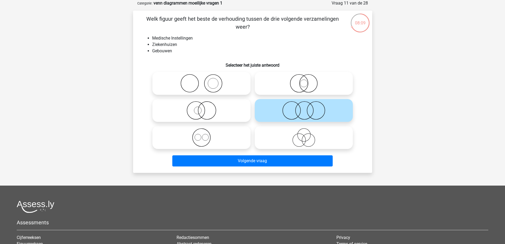
click at [302, 137] on icon at bounding box center [304, 137] width 94 height 19
click at [304, 135] on input "radio" at bounding box center [305, 132] width 3 height 3
radio input "true"
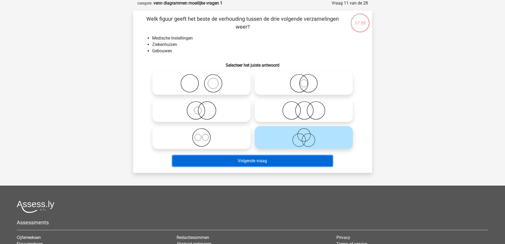
click at [246, 159] on button "Volgende vraag" at bounding box center [252, 160] width 160 height 11
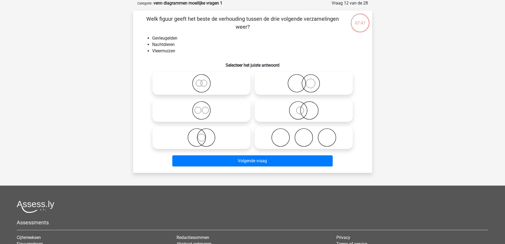
click at [206, 79] on icon at bounding box center [202, 83] width 94 height 19
click at [205, 79] on input "radio" at bounding box center [203, 78] width 3 height 3
radio input "true"
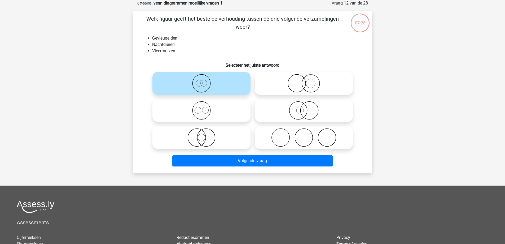
click at [333, 81] on icon at bounding box center [304, 83] width 94 height 19
click at [307, 81] on input "radio" at bounding box center [305, 78] width 3 height 3
radio input "true"
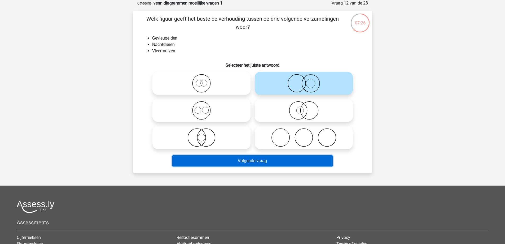
click at [269, 163] on button "Volgende vraag" at bounding box center [252, 160] width 160 height 11
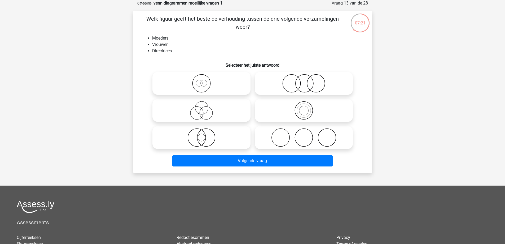
click at [276, 86] on icon at bounding box center [304, 83] width 94 height 19
click at [304, 81] on input "radio" at bounding box center [305, 78] width 3 height 3
radio input "true"
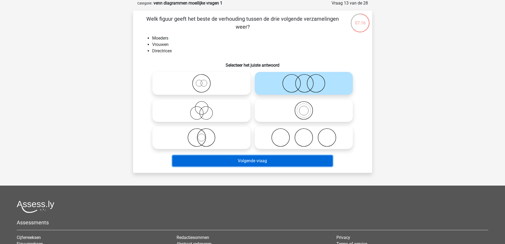
click at [222, 159] on button "Volgende vraag" at bounding box center [252, 160] width 160 height 11
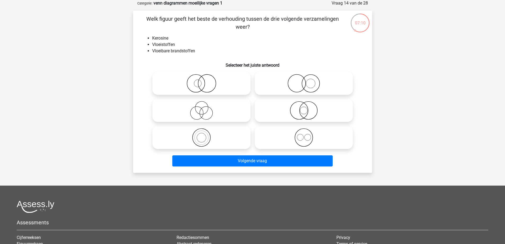
click at [206, 139] on icon at bounding box center [202, 137] width 94 height 19
click at [205, 135] on input "radio" at bounding box center [203, 132] width 3 height 3
radio input "true"
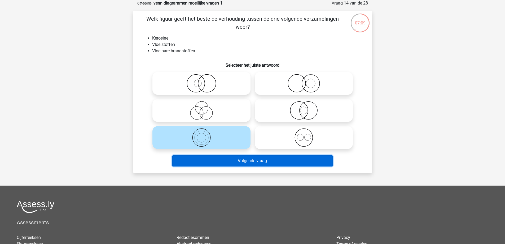
click at [229, 160] on button "Volgende vraag" at bounding box center [252, 160] width 160 height 11
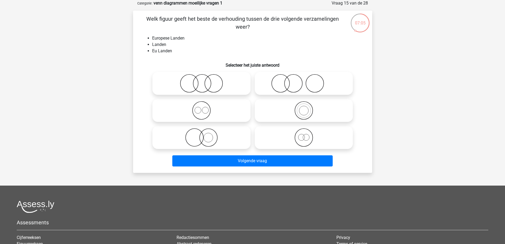
click at [310, 111] on icon at bounding box center [304, 110] width 94 height 19
click at [307, 108] on input "radio" at bounding box center [305, 105] width 3 height 3
radio input "true"
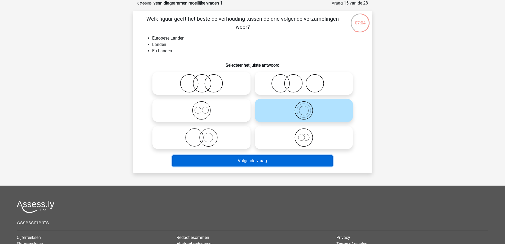
click at [259, 161] on button "Volgende vraag" at bounding box center [252, 160] width 160 height 11
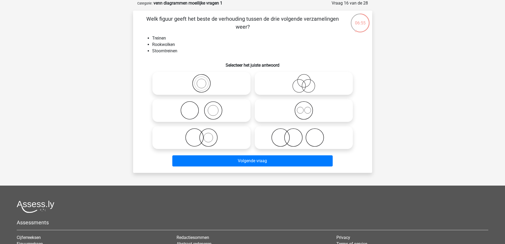
click at [290, 141] on icon at bounding box center [304, 137] width 94 height 19
click at [304, 135] on input "radio" at bounding box center [305, 132] width 3 height 3
radio input "true"
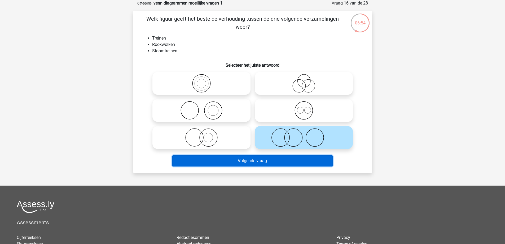
click at [285, 161] on button "Volgende vraag" at bounding box center [252, 160] width 160 height 11
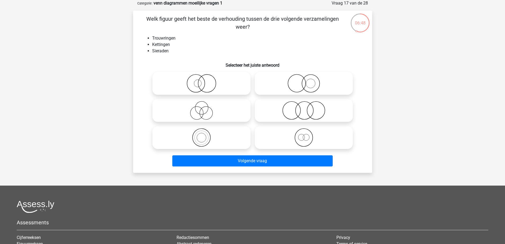
click at [316, 113] on icon at bounding box center [304, 110] width 94 height 19
click at [307, 108] on input "radio" at bounding box center [305, 105] width 3 height 3
radio input "true"
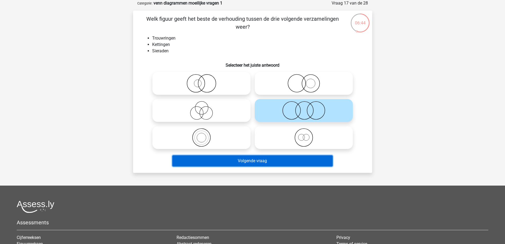
click at [255, 162] on button "Volgende vraag" at bounding box center [252, 160] width 160 height 11
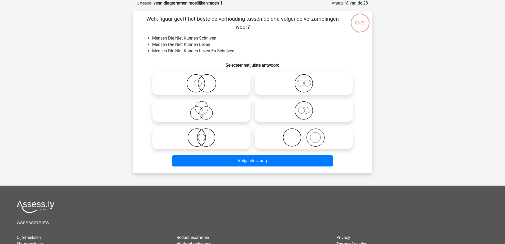
click at [247, 38] on li "Mensen Die Niet Kunnen Schrijven" at bounding box center [258, 38] width 212 height 6
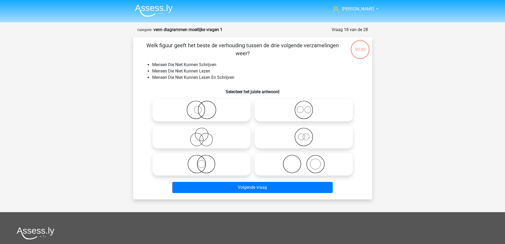
scroll to position [27, 0]
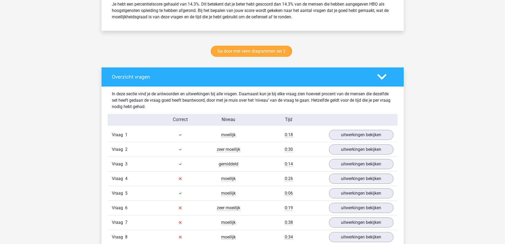
scroll to position [239, 0]
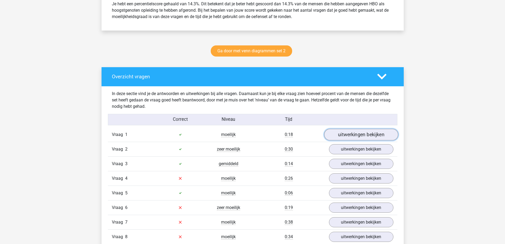
click at [364, 133] on link "uitwerkingen bekijken" at bounding box center [361, 135] width 74 height 12
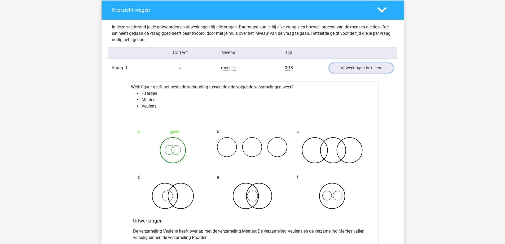
scroll to position [265, 0]
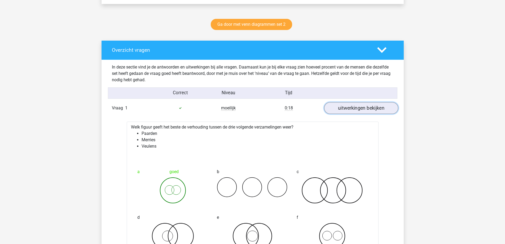
click at [356, 109] on link "uitwerkingen bekijken" at bounding box center [361, 108] width 74 height 12
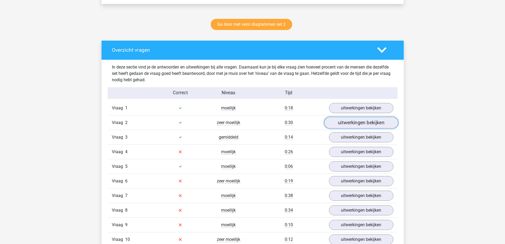
click at [363, 121] on link "uitwerkingen bekijken" at bounding box center [361, 123] width 74 height 12
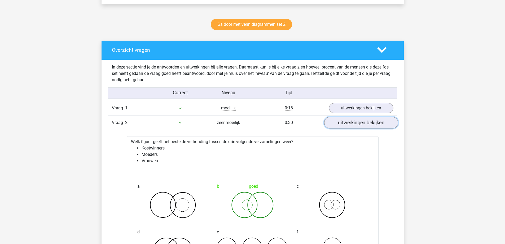
click at [356, 121] on link "uitwerkingen bekijken" at bounding box center [361, 123] width 74 height 12
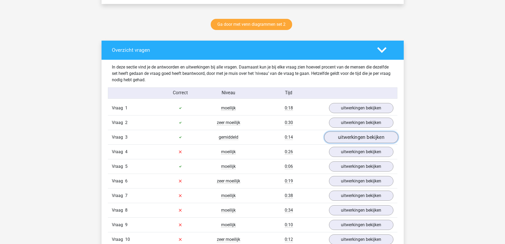
click at [351, 138] on link "uitwerkingen bekijken" at bounding box center [361, 137] width 74 height 12
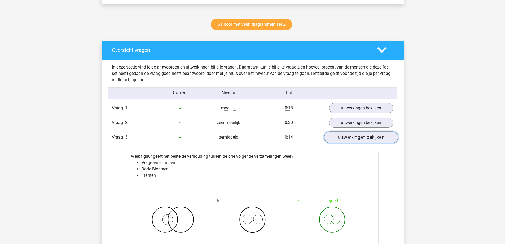
click at [351, 138] on link "uitwerkingen bekijken" at bounding box center [361, 137] width 74 height 12
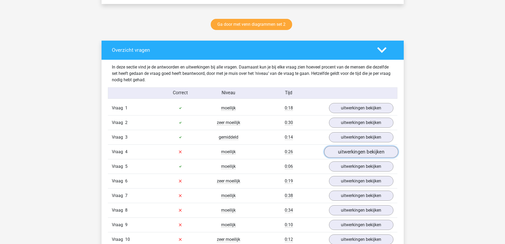
click at [348, 153] on link "uitwerkingen bekijken" at bounding box center [361, 152] width 74 height 12
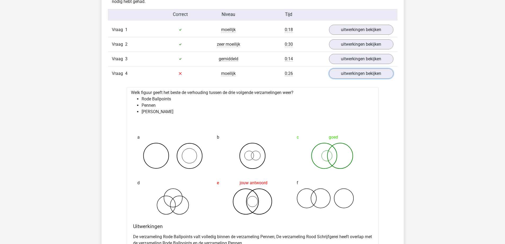
scroll to position [345, 0]
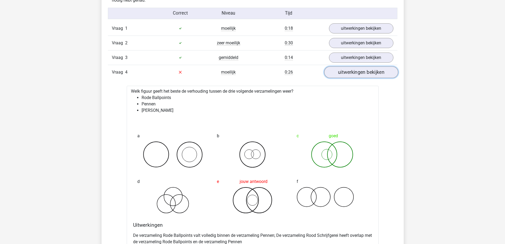
click at [371, 68] on link "uitwerkingen bekijken" at bounding box center [361, 72] width 74 height 12
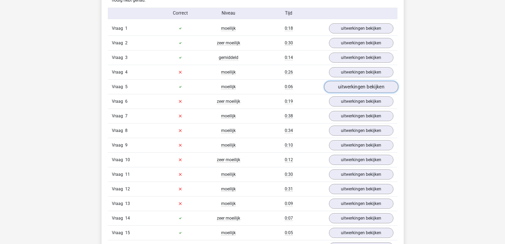
click at [364, 86] on link "uitwerkingen bekijken" at bounding box center [361, 87] width 74 height 12
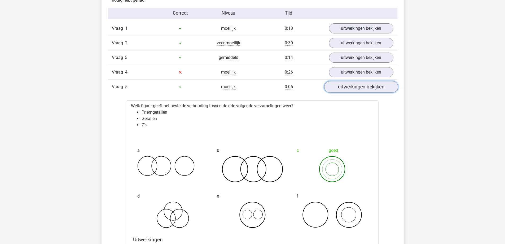
click at [364, 86] on link "uitwerkingen bekijken" at bounding box center [361, 87] width 74 height 12
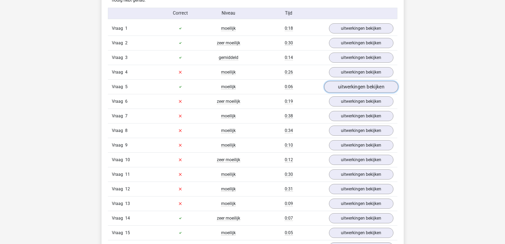
click at [360, 86] on link "uitwerkingen bekijken" at bounding box center [361, 87] width 74 height 12
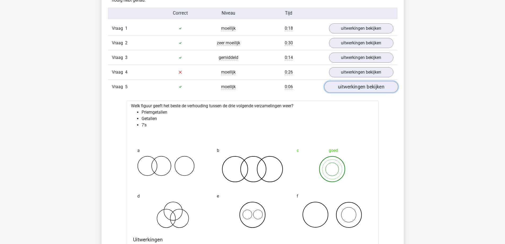
click at [360, 86] on link "uitwerkingen bekijken" at bounding box center [361, 87] width 74 height 12
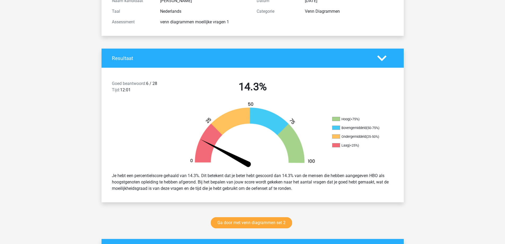
scroll to position [0, 0]
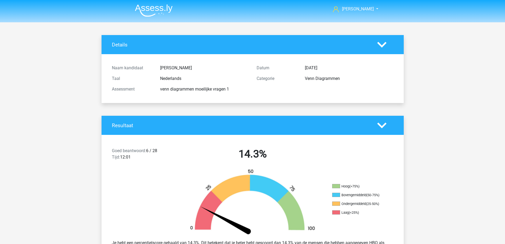
click at [158, 11] on img at bounding box center [154, 10] width 38 height 12
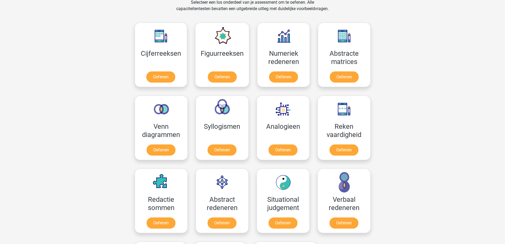
scroll to position [212, 0]
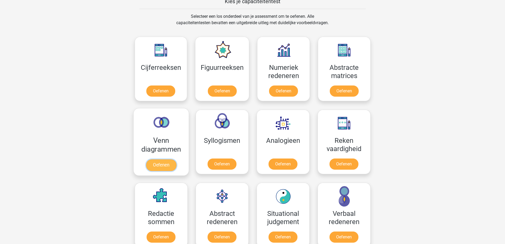
click at [159, 167] on link "Oefenen" at bounding box center [161, 165] width 30 height 12
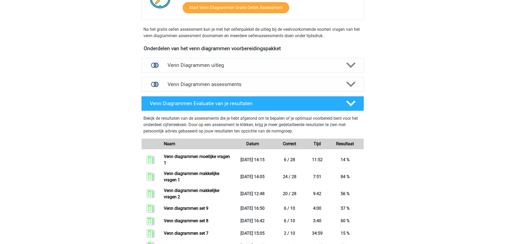
scroll to position [212, 0]
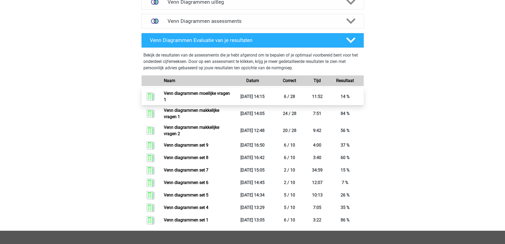
click at [218, 96] on link "Venn diagrammen moeilijke vragen 1" at bounding box center [197, 96] width 66 height 11
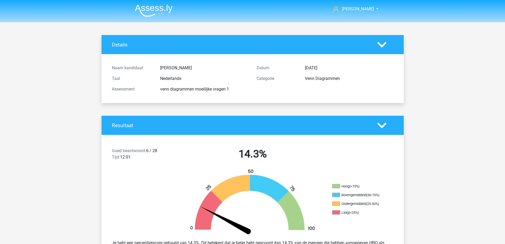
click at [145, 9] on img at bounding box center [154, 10] width 38 height 12
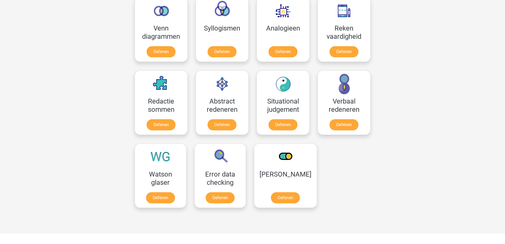
scroll to position [345, 0]
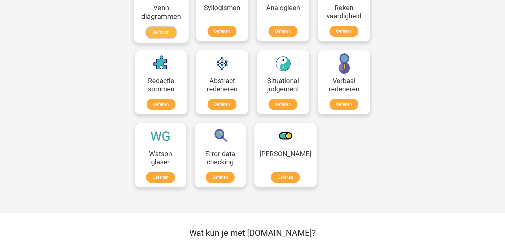
click at [164, 37] on link "Oefenen" at bounding box center [161, 33] width 30 height 12
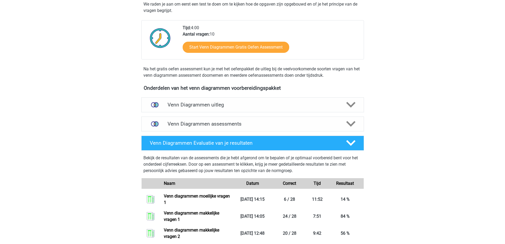
scroll to position [133, 0]
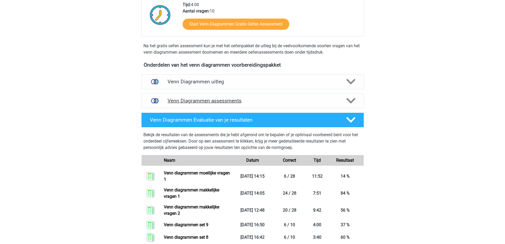
click at [352, 102] on polygon at bounding box center [350, 101] width 9 height 6
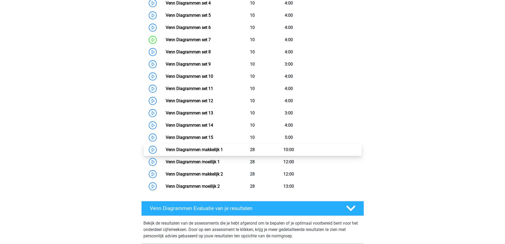
scroll to position [345, 0]
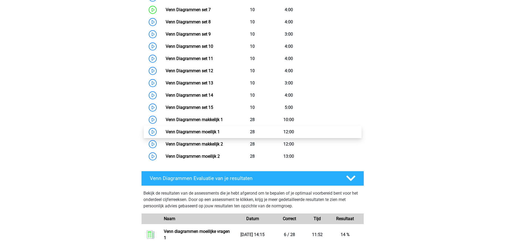
click at [214, 134] on link "Venn Diagrammen moeilijk 1" at bounding box center [193, 131] width 54 height 5
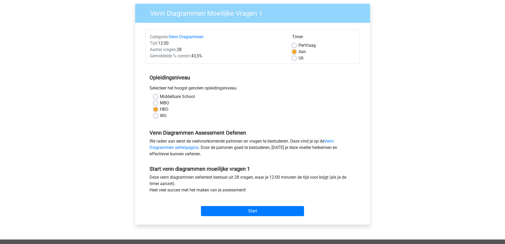
scroll to position [27, 0]
